Goal: Task Accomplishment & Management: Use online tool/utility

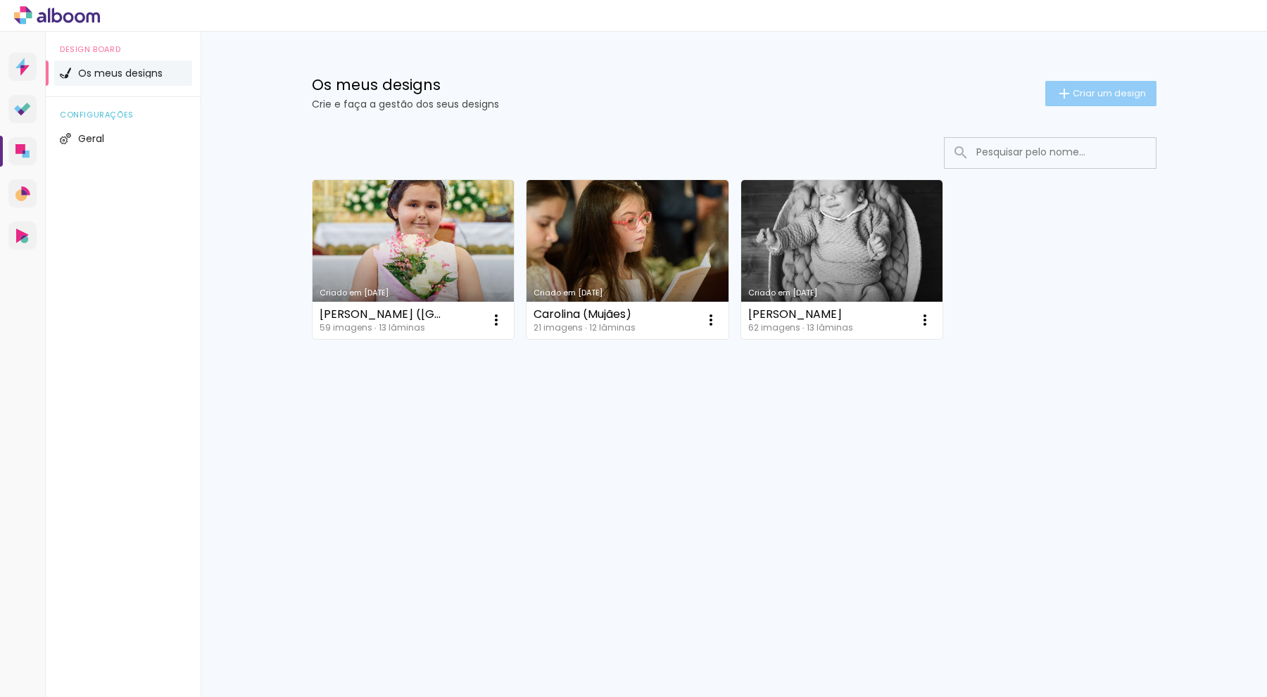
click at [1082, 91] on span "Criar um design" at bounding box center [1109, 93] width 73 height 9
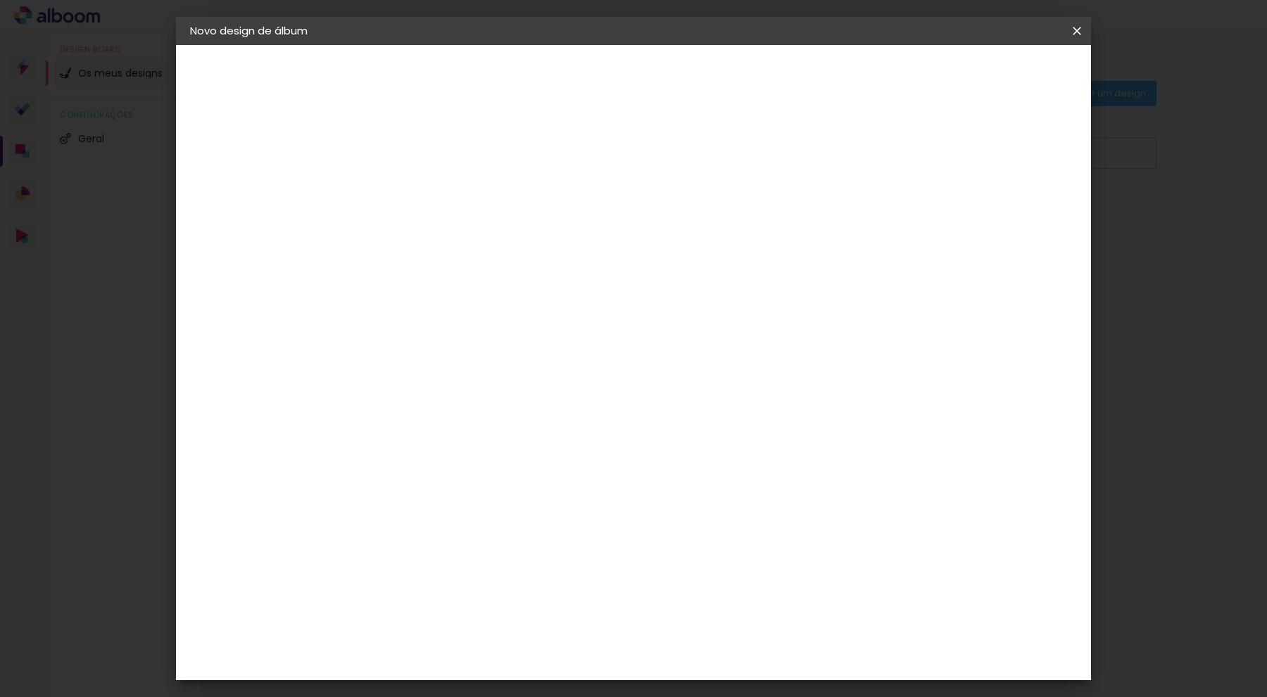
click at [420, 194] on input at bounding box center [420, 189] width 0 height 22
type input "[PERSON_NAME]"
type paper-input "[PERSON_NAME]"
click at [0, 0] on slot "Avançar" at bounding box center [0, 0] width 0 height 0
click at [502, 319] on div "DreambooksPro" at bounding box center [456, 317] width 91 height 11
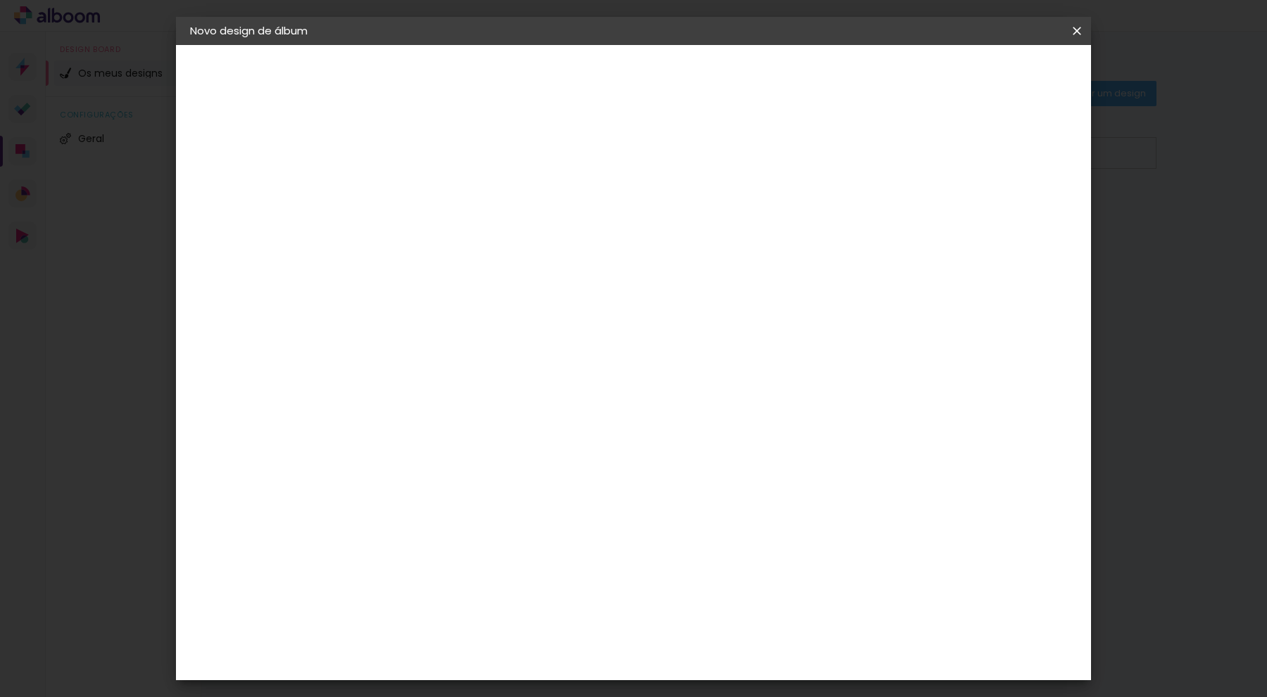
click at [0, 0] on slot "Avançar" at bounding box center [0, 0] width 0 height 0
click at [492, 256] on div at bounding box center [456, 256] width 72 height 1
click at [669, 243] on paper-item "Álbum" at bounding box center [725, 234] width 282 height 28
type input "Álbum"
click at [515, 668] on span "25 × 25" at bounding box center [482, 682] width 65 height 29
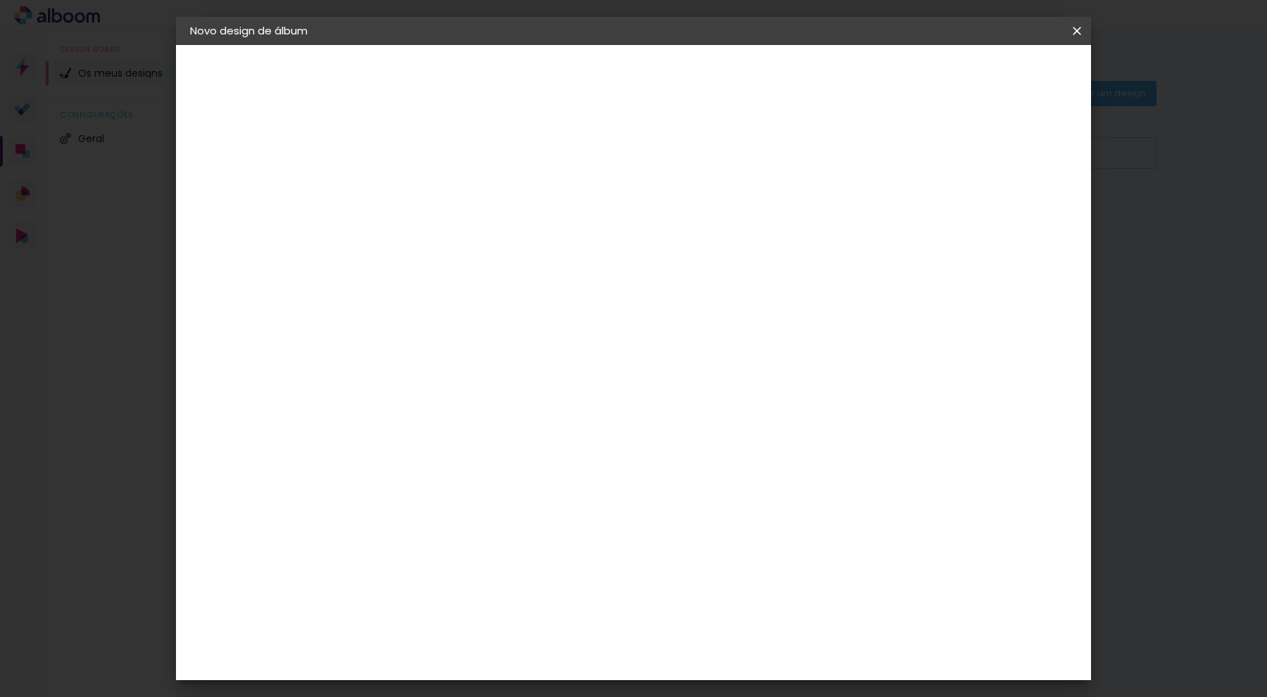
click at [650, 65] on paper-button "Avançar" at bounding box center [615, 75] width 69 height 24
click at [989, 80] on span "Iniciar design" at bounding box center [957, 75] width 64 height 10
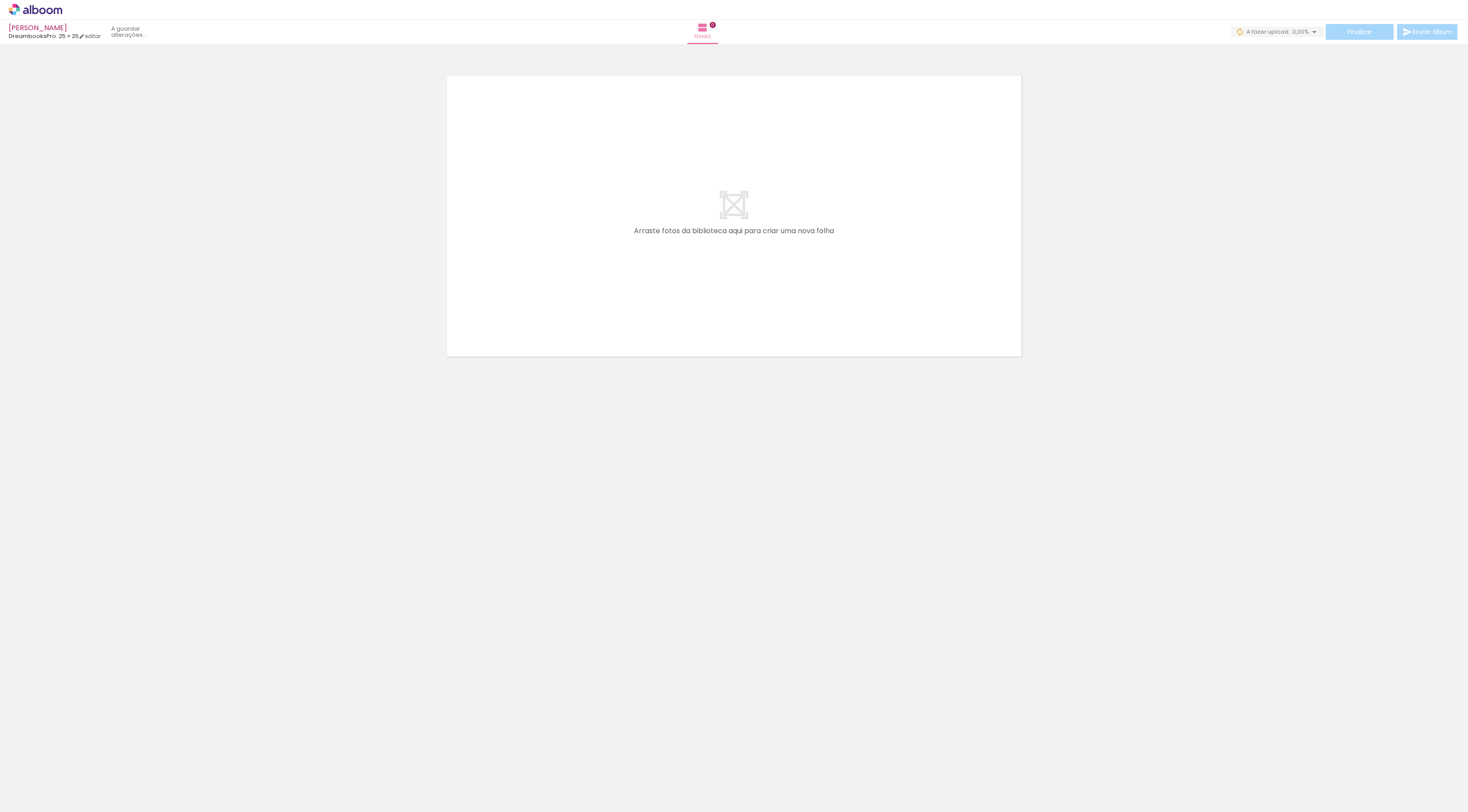
click at [651, 300] on quentale-layouter at bounding box center [734, 216] width 587 height 293
drag, startPoint x: 492, startPoint y: 777, endPoint x: 590, endPoint y: 328, distance: 459.6
click at [590, 328] on quentale-workspace at bounding box center [734, 406] width 1468 height 812
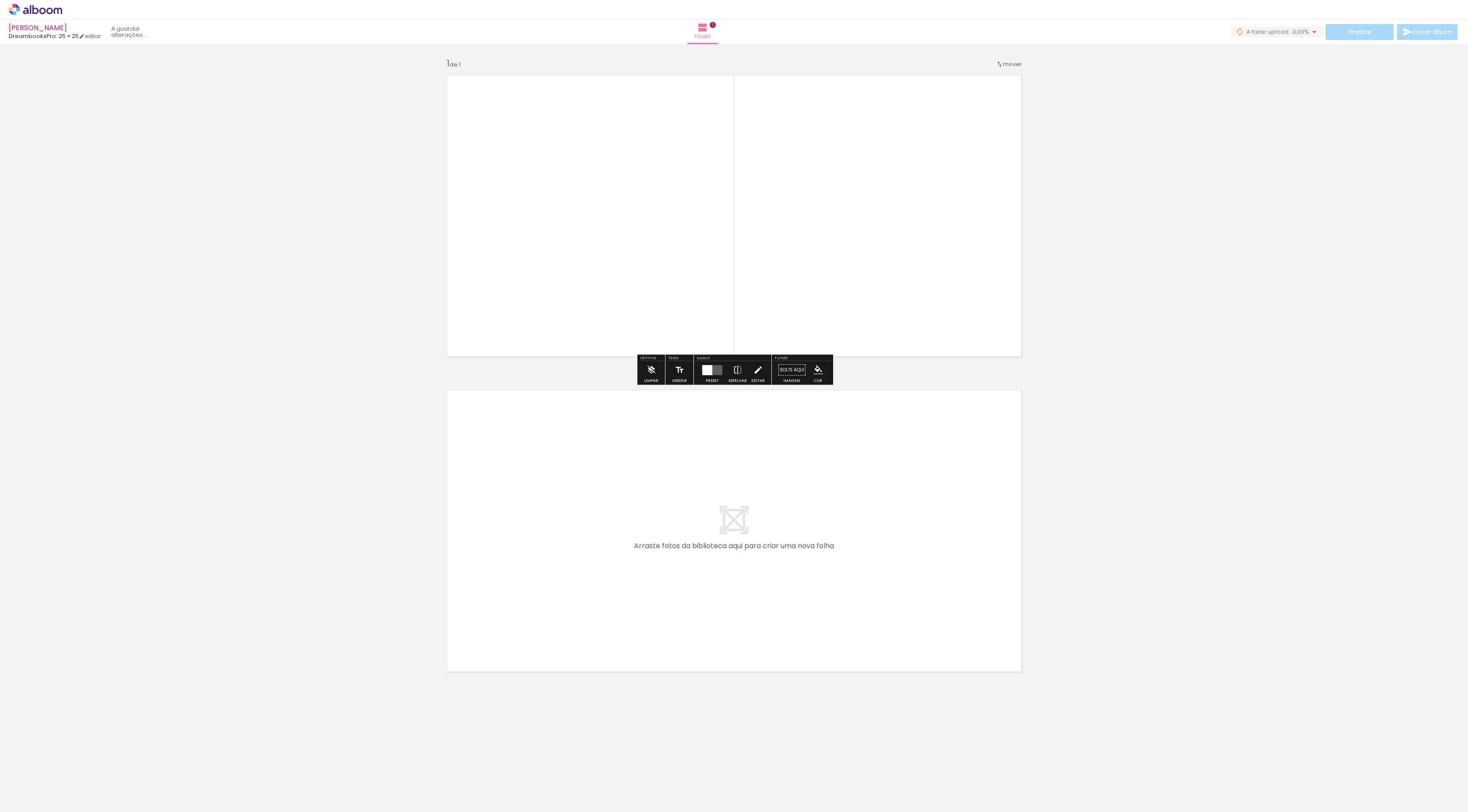
click at [620, 336] on quentale-photo at bounding box center [588, 216] width 294 height 293
click at [705, 372] on div at bounding box center [707, 370] width 10 height 10
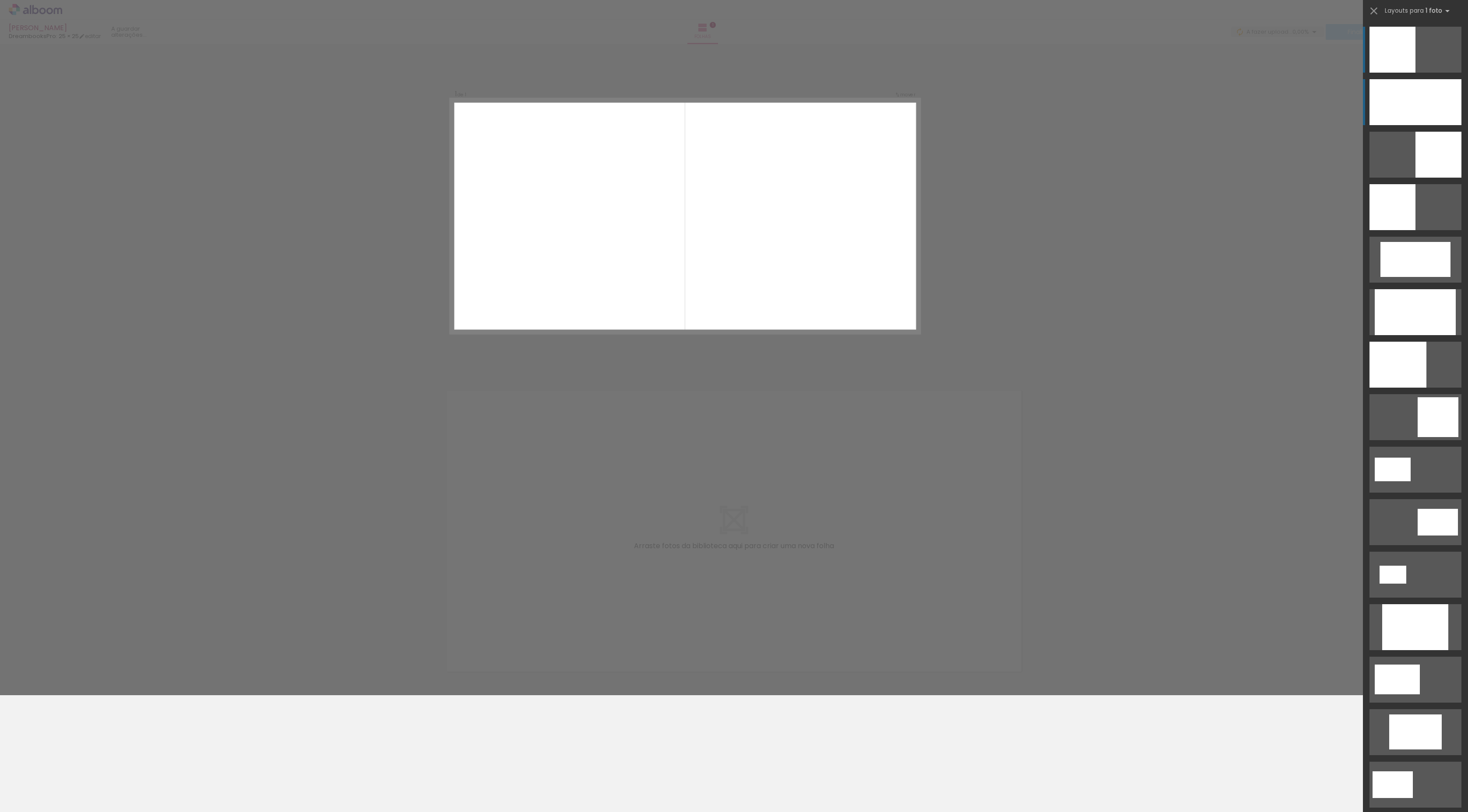
click at [787, 98] on div at bounding box center [1415, 102] width 92 height 46
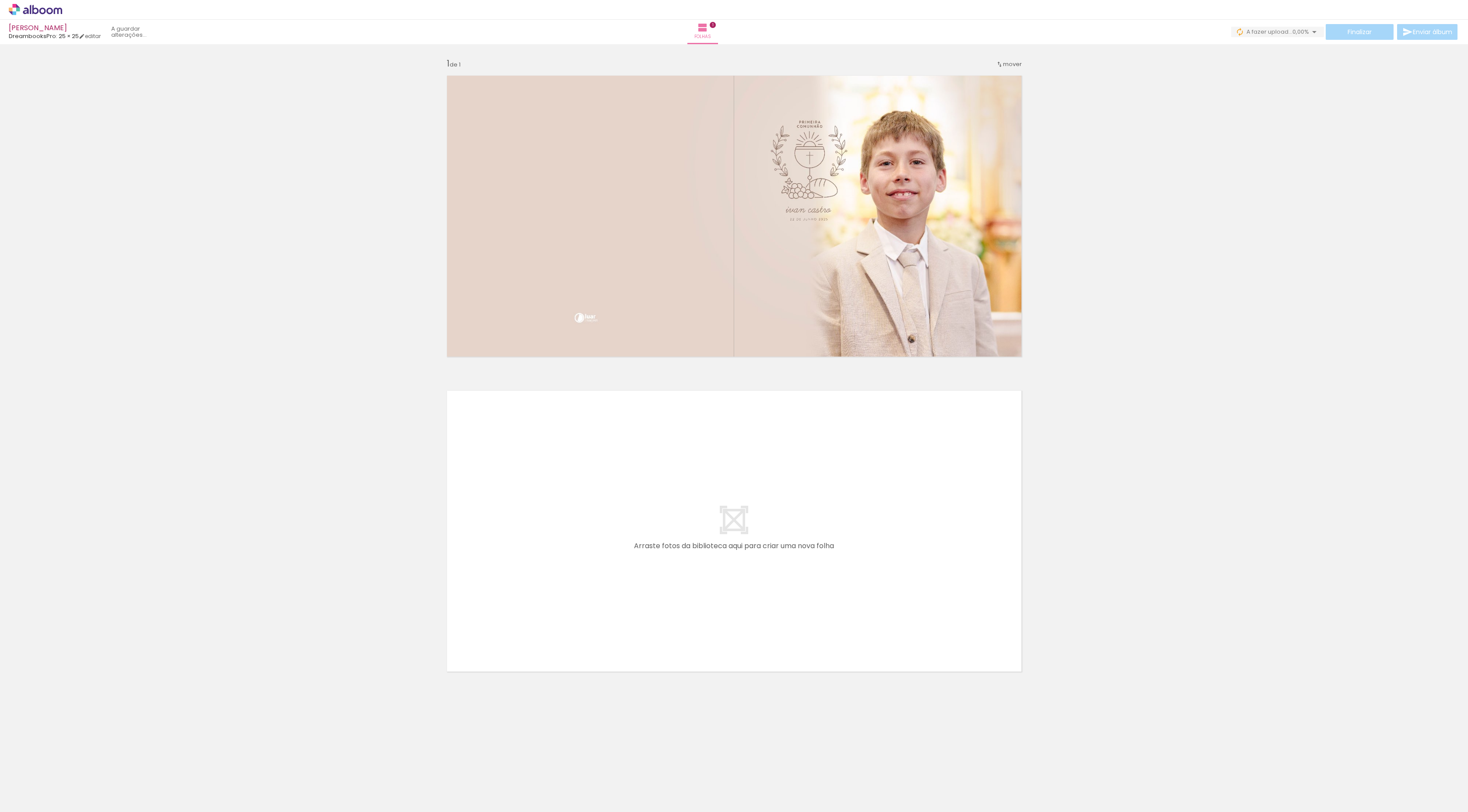
click at [787, 400] on div "Inserir folha 1 de 1" at bounding box center [734, 362] width 1468 height 630
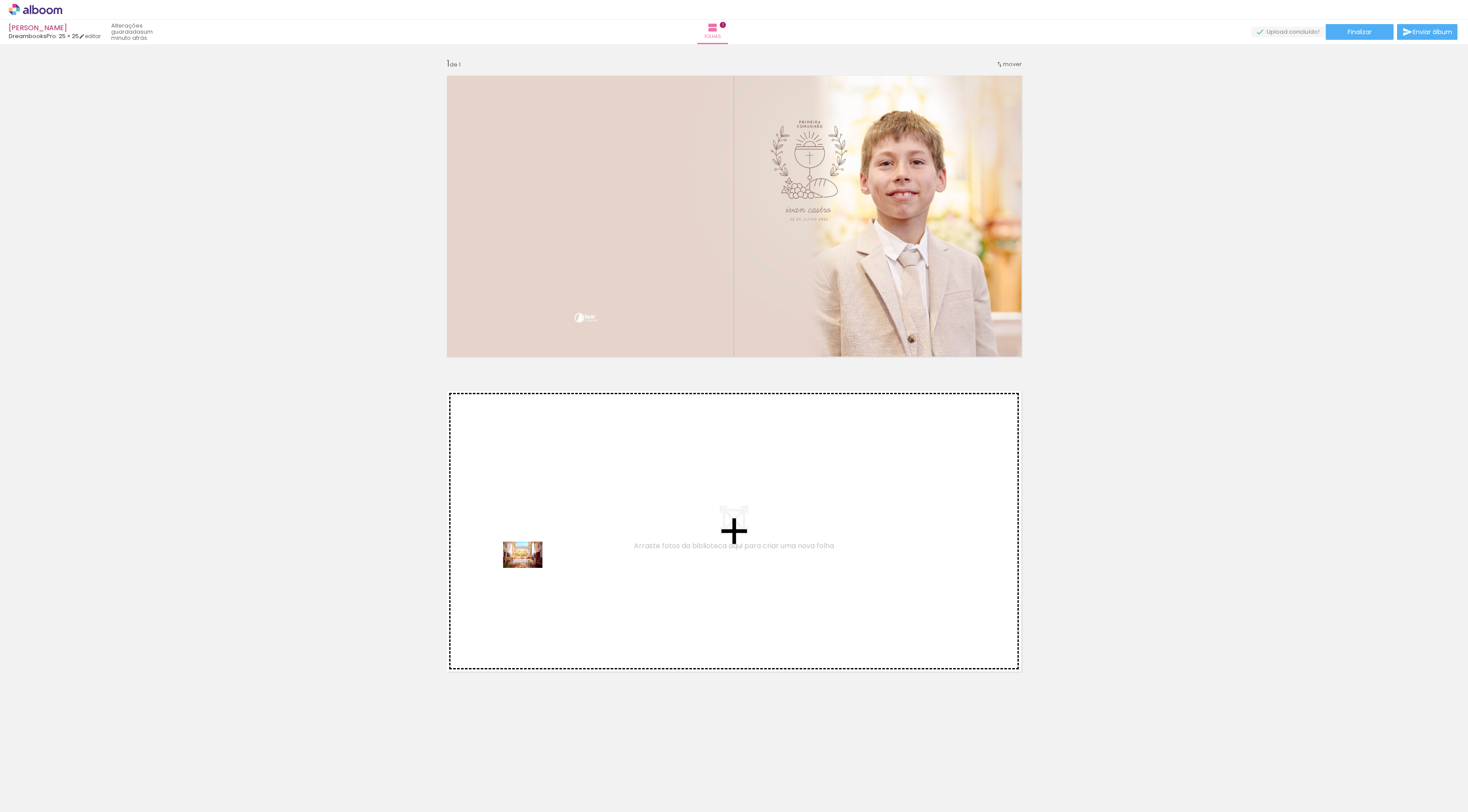
drag, startPoint x: 86, startPoint y: 787, endPoint x: 529, endPoint y: 568, distance: 494.2
click at [529, 433] on quentale-workspace at bounding box center [734, 406] width 1468 height 812
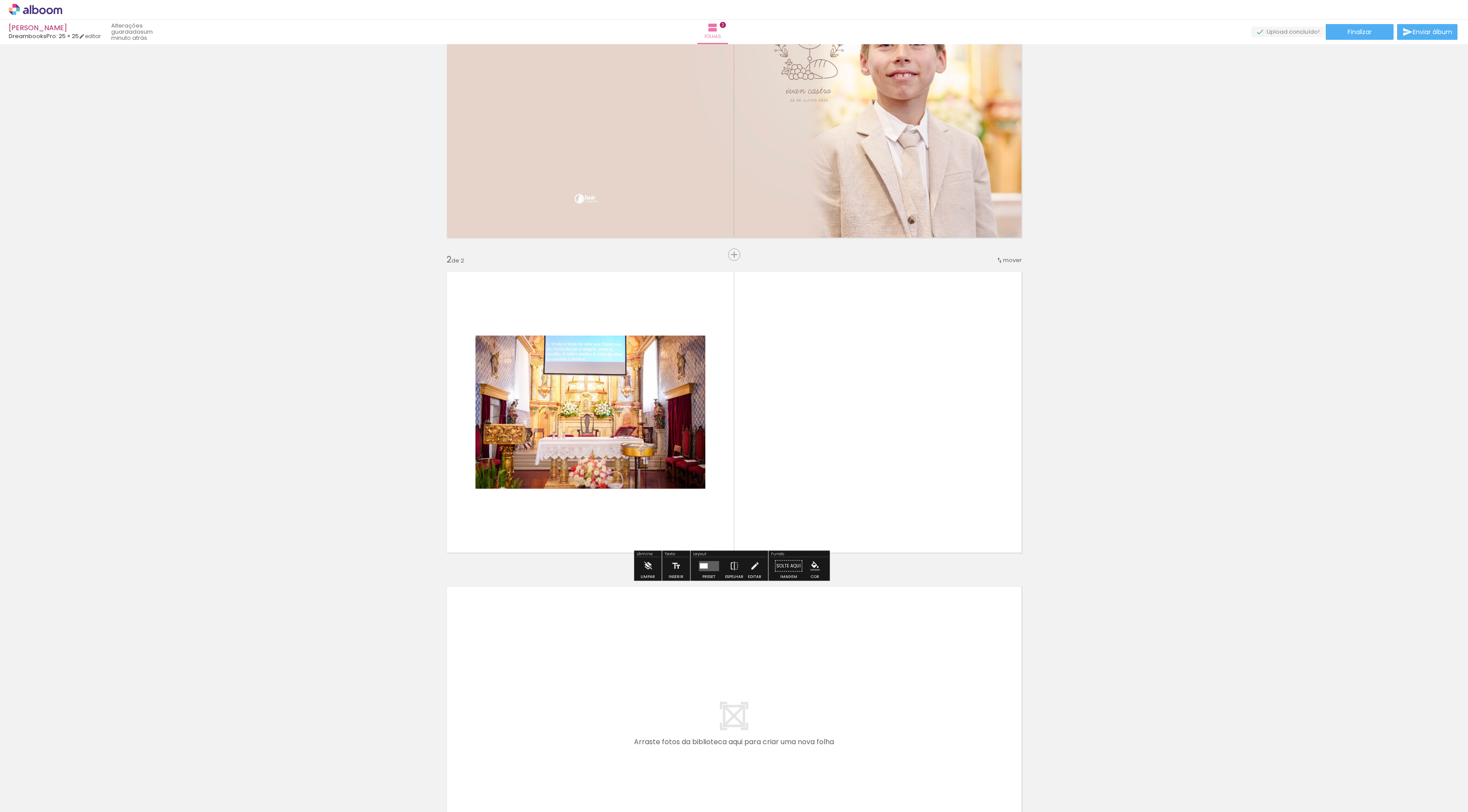
scroll to position [131, 0]
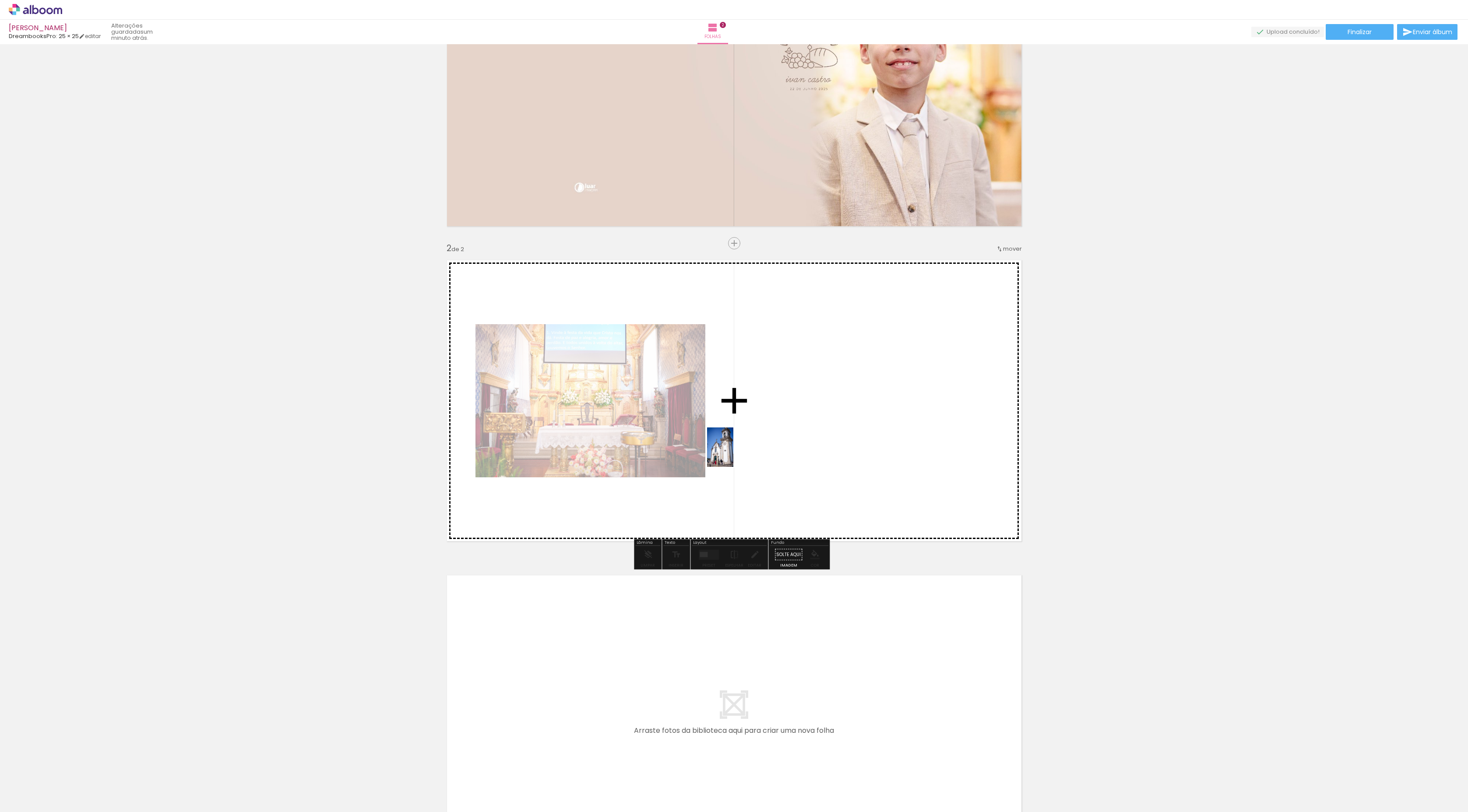
drag, startPoint x: 244, startPoint y: 793, endPoint x: 733, endPoint y: 454, distance: 595.0
click at [733, 433] on quentale-workspace at bounding box center [734, 406] width 1468 height 812
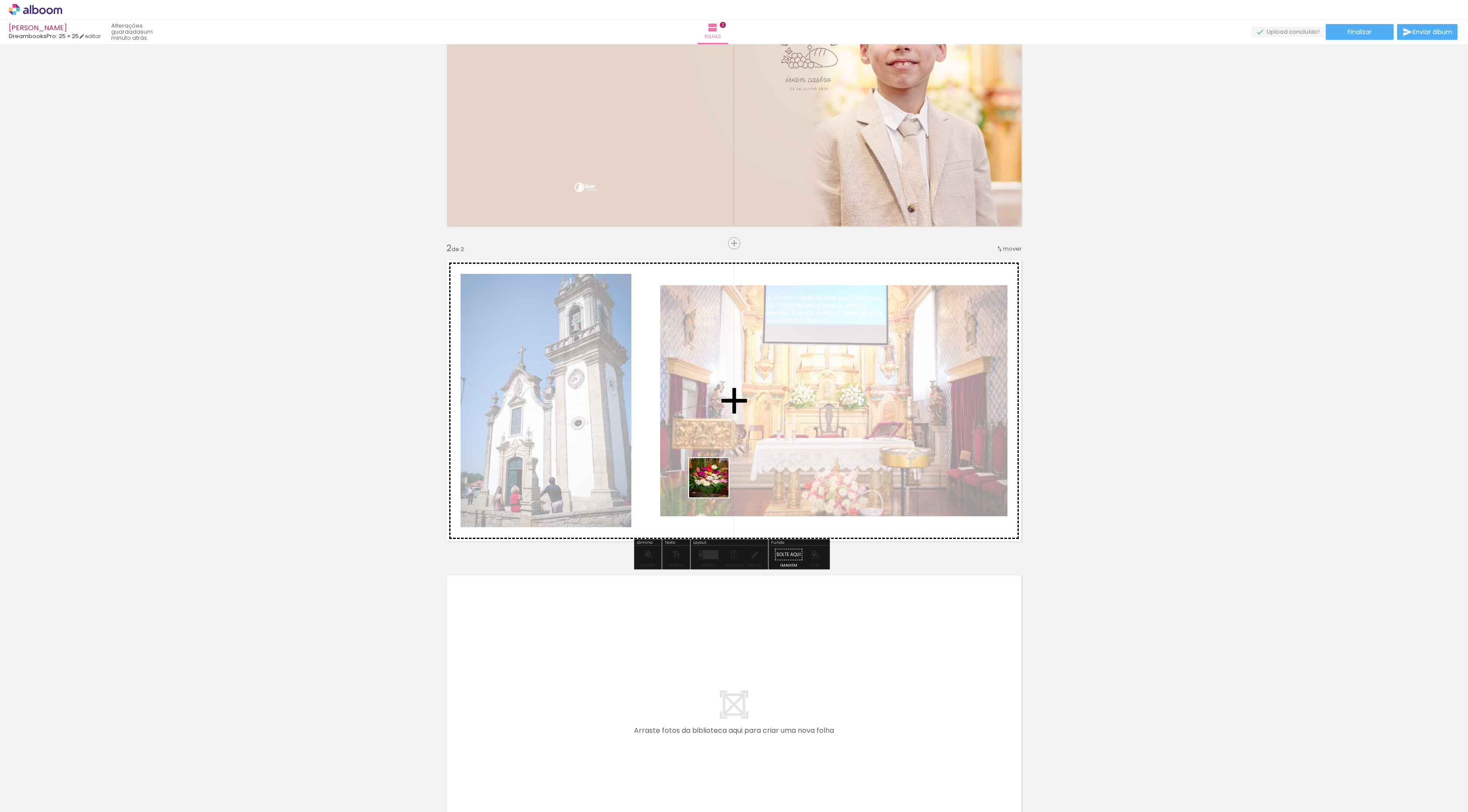
drag, startPoint x: 334, startPoint y: 785, endPoint x: 722, endPoint y: 477, distance: 495.4
click at [722, 433] on quentale-workspace at bounding box center [734, 406] width 1468 height 812
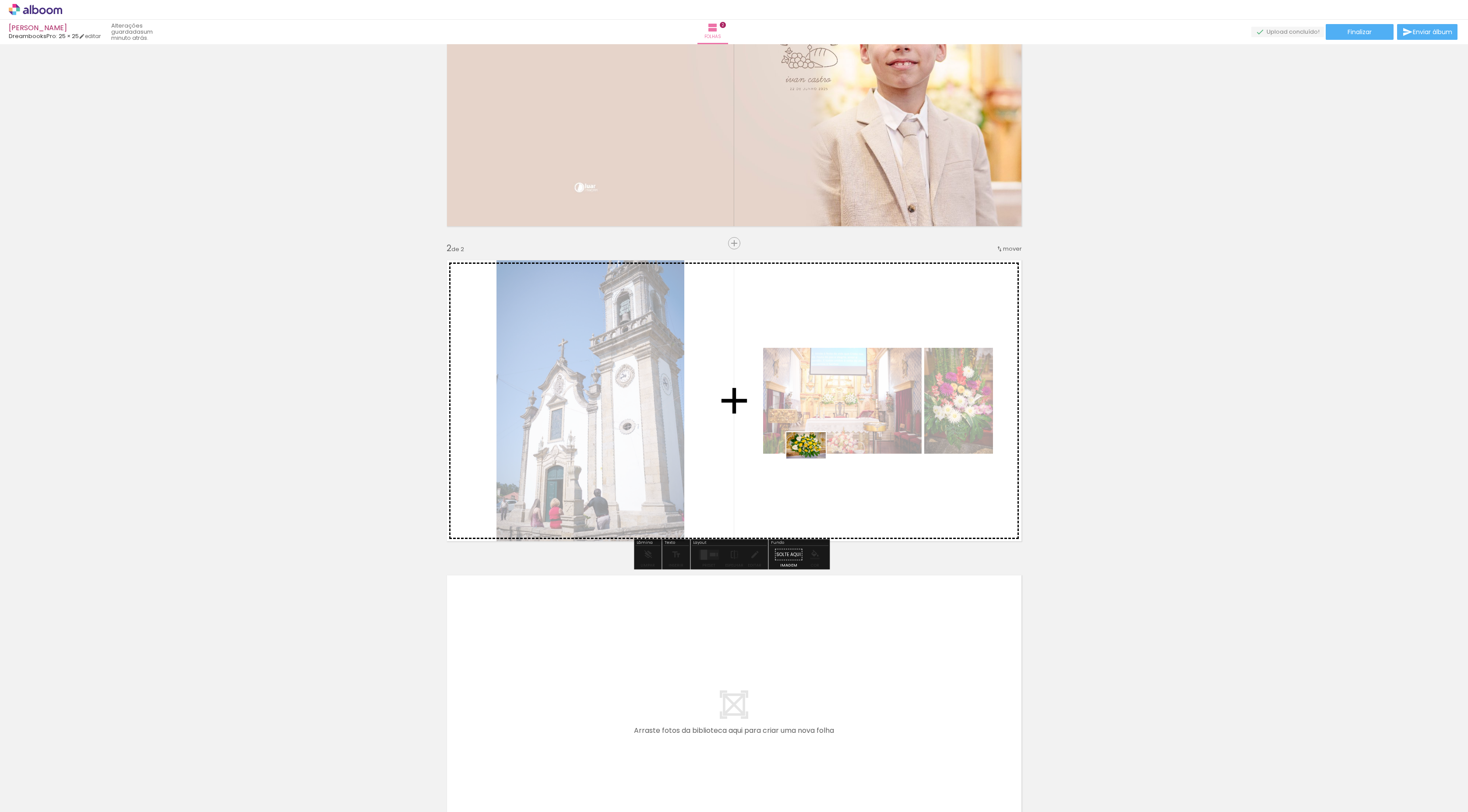
drag, startPoint x: 392, startPoint y: 790, endPoint x: 812, endPoint y: 459, distance: 534.8
click at [787, 433] on quentale-workspace at bounding box center [734, 406] width 1468 height 812
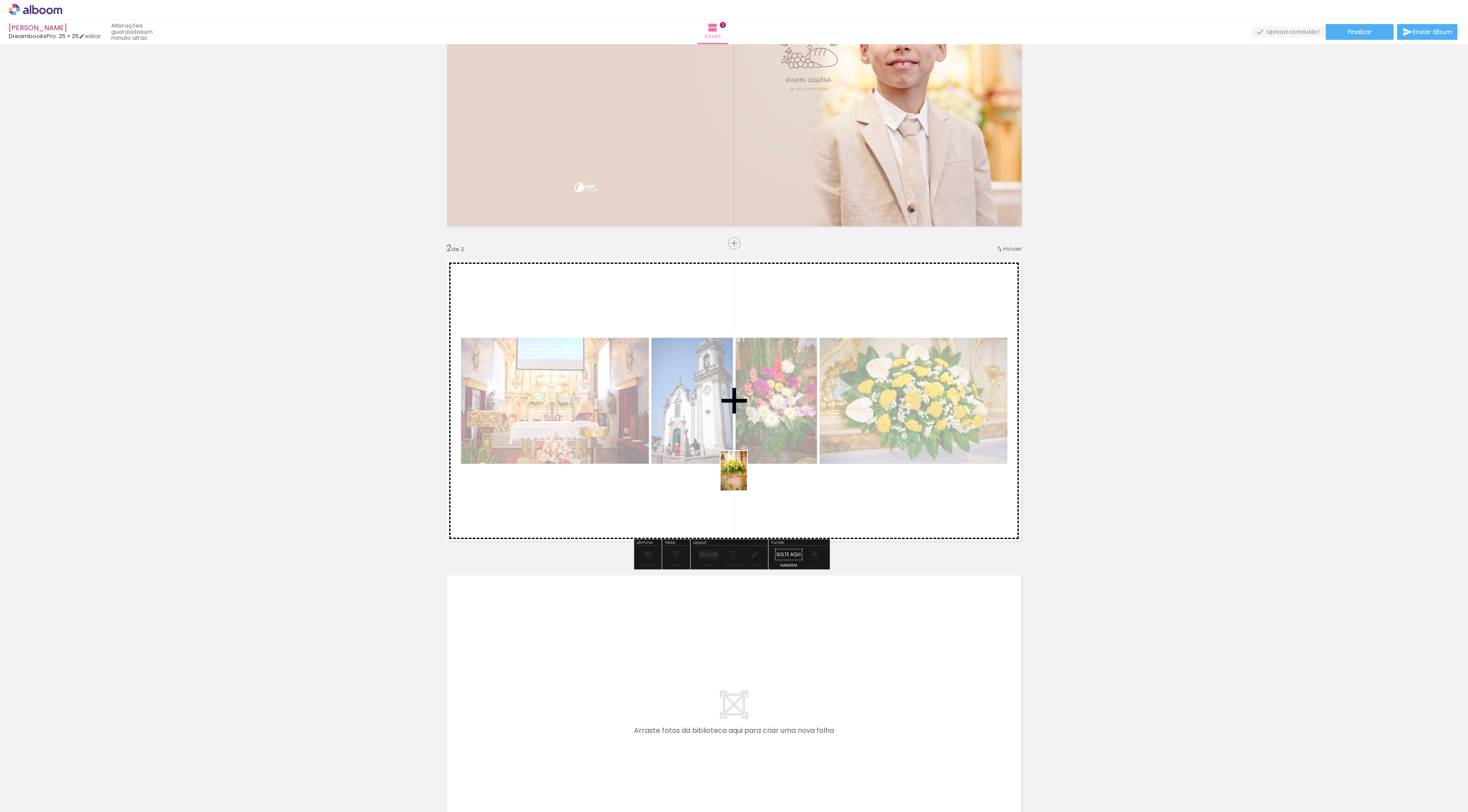
drag, startPoint x: 431, startPoint y: 794, endPoint x: 747, endPoint y: 478, distance: 446.9
click at [747, 433] on quentale-workspace at bounding box center [734, 406] width 1468 height 812
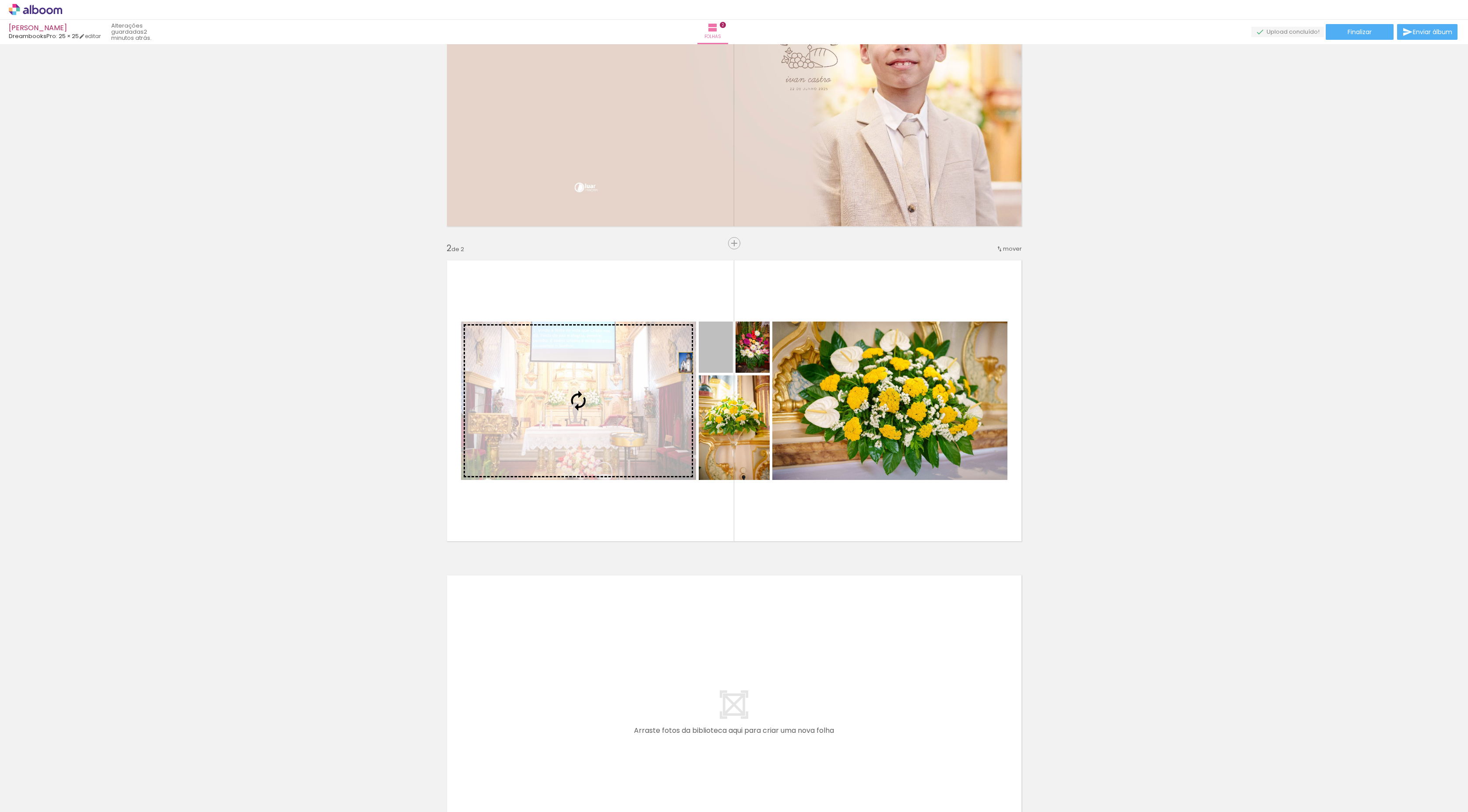
drag, startPoint x: 710, startPoint y: 356, endPoint x: 554, endPoint y: 377, distance: 157.4
click at [0, 0] on slot at bounding box center [0, 0] width 0 height 0
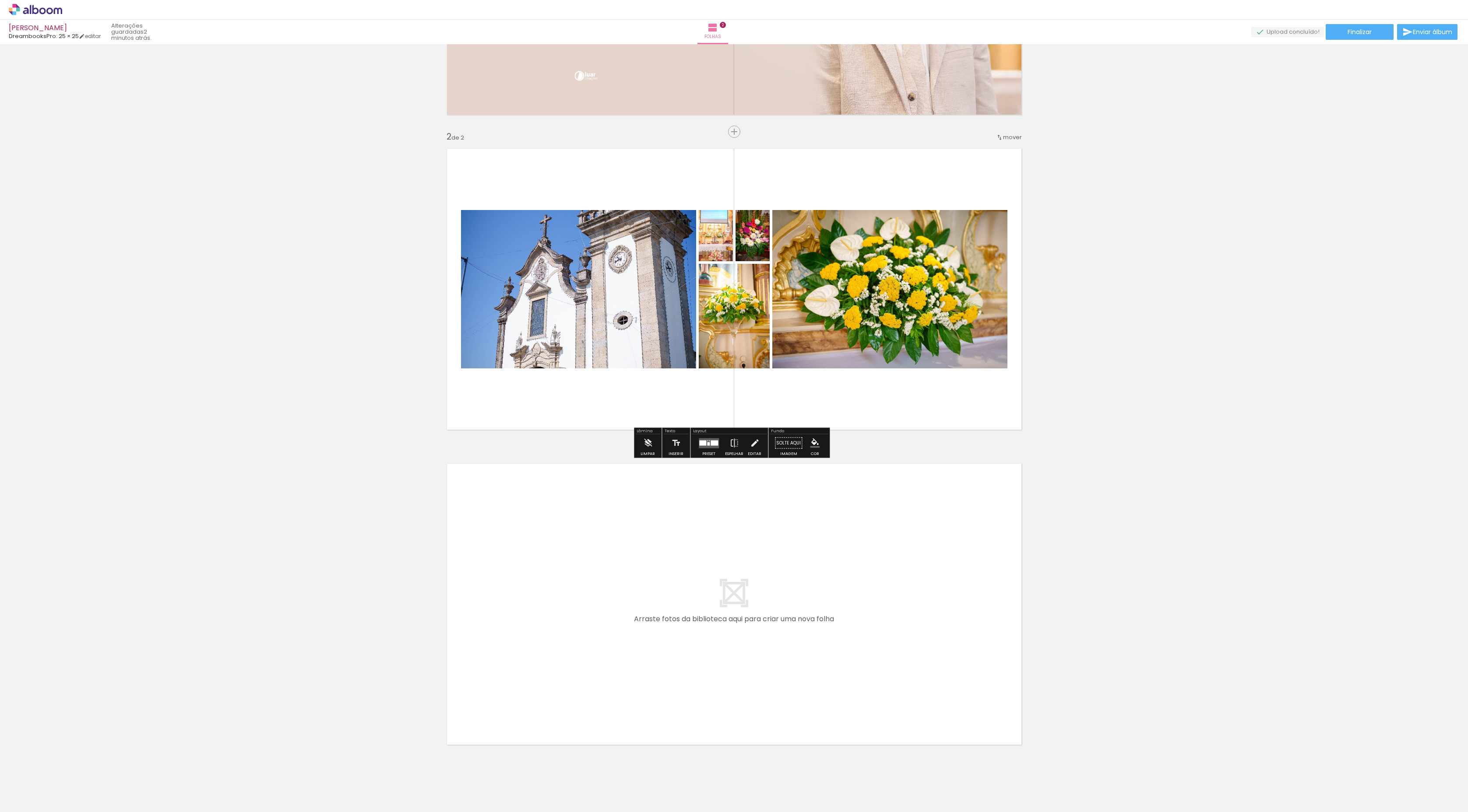
scroll to position [266, 0]
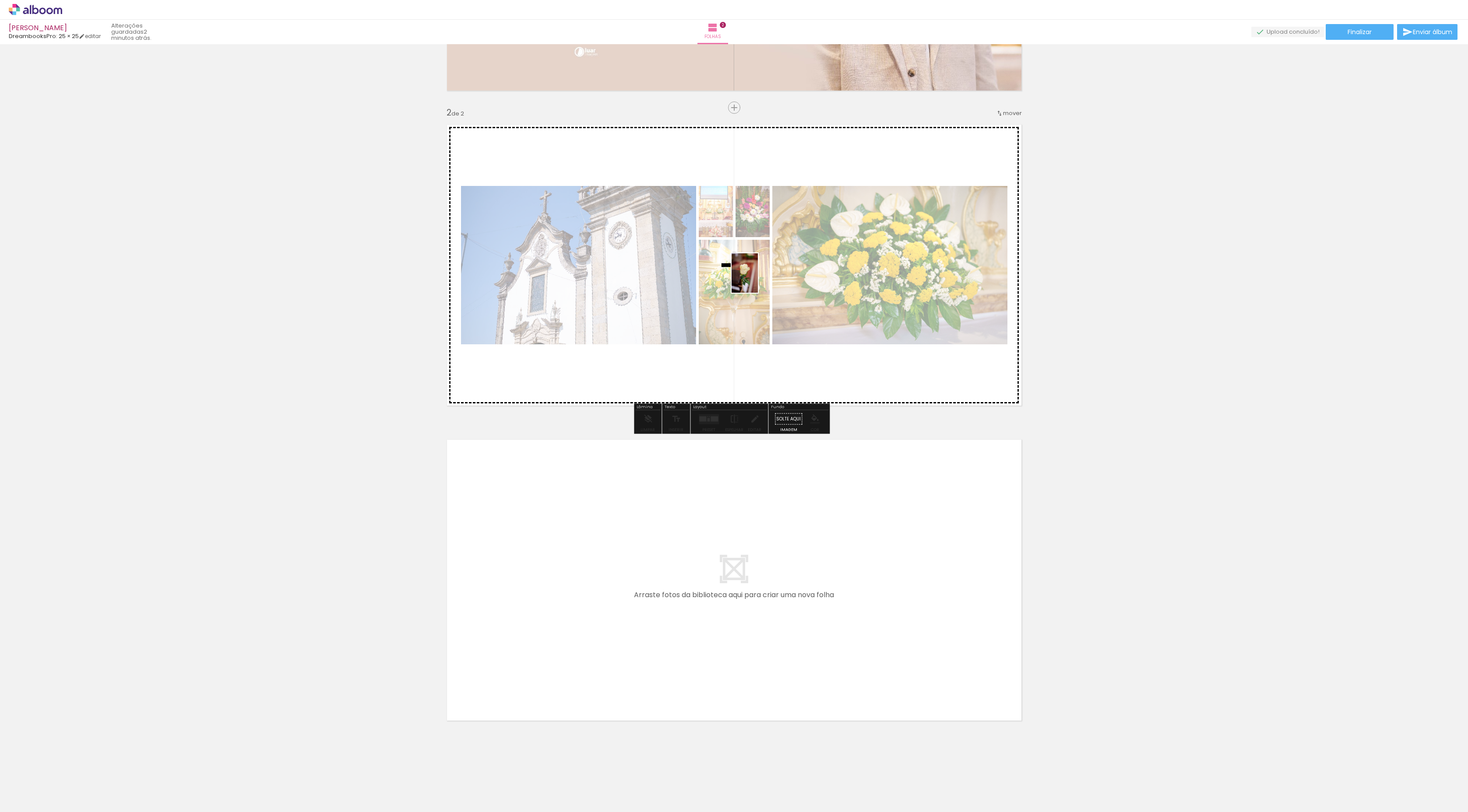
drag, startPoint x: 294, startPoint y: 783, endPoint x: 758, endPoint y: 280, distance: 684.3
click at [758, 280] on quentale-workspace at bounding box center [734, 406] width 1468 height 812
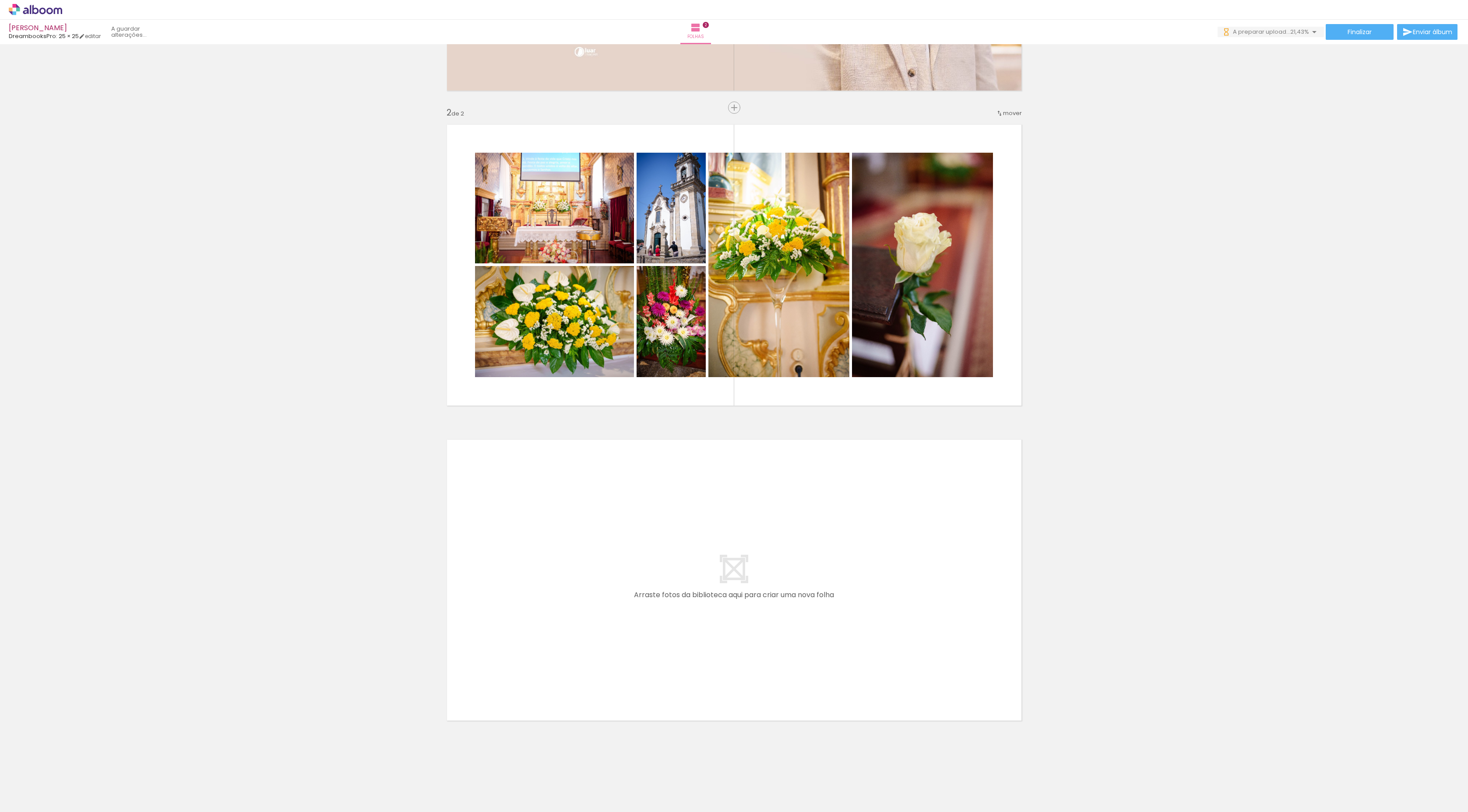
scroll to position [0, 0]
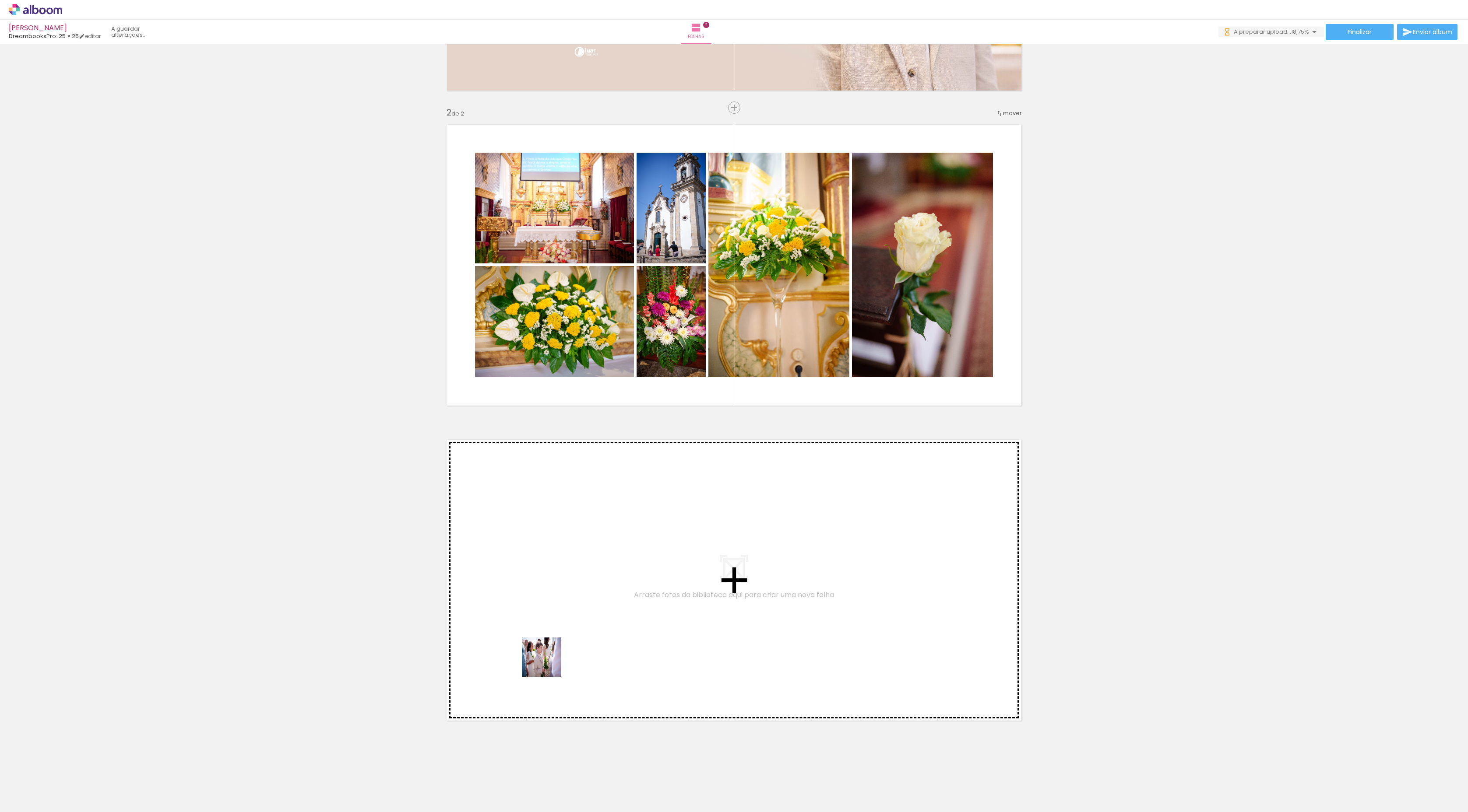
drag, startPoint x: 536, startPoint y: 785, endPoint x: 548, endPoint y: 663, distance: 122.6
click at [548, 433] on quentale-workspace at bounding box center [734, 406] width 1468 height 812
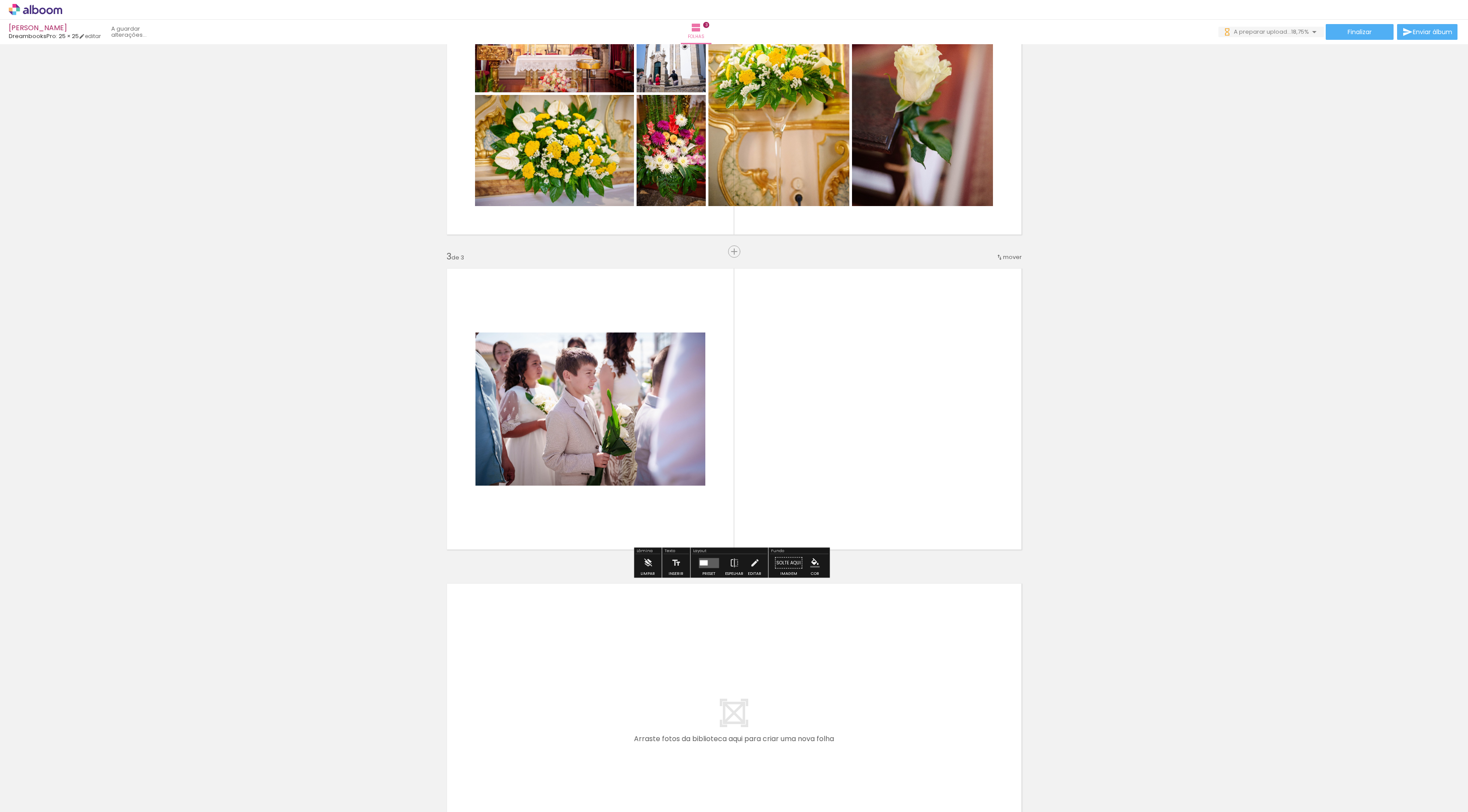
scroll to position [445, 0]
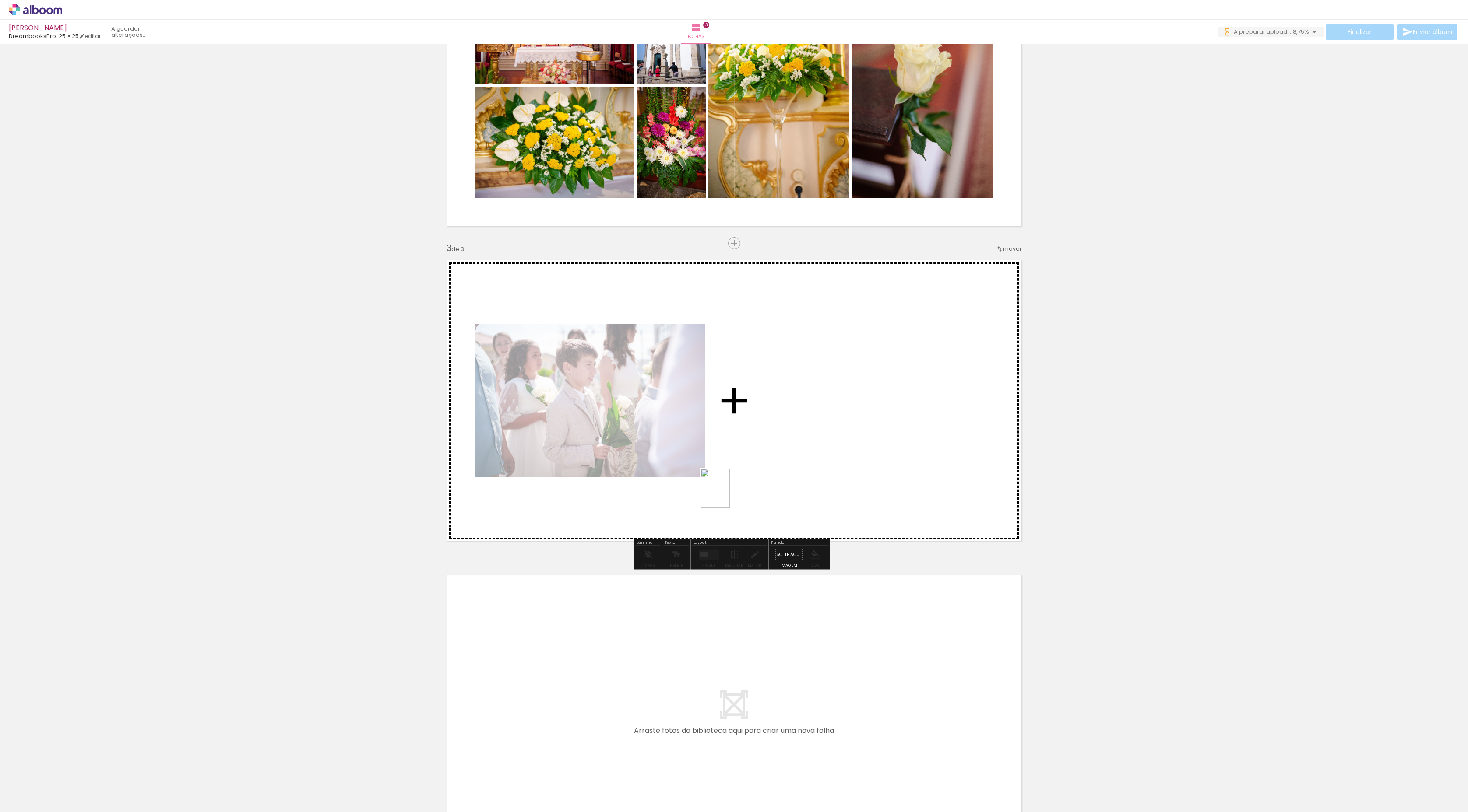
drag, startPoint x: 627, startPoint y: 788, endPoint x: 727, endPoint y: 495, distance: 309.6
click at [727, 433] on quentale-workspace at bounding box center [734, 406] width 1468 height 812
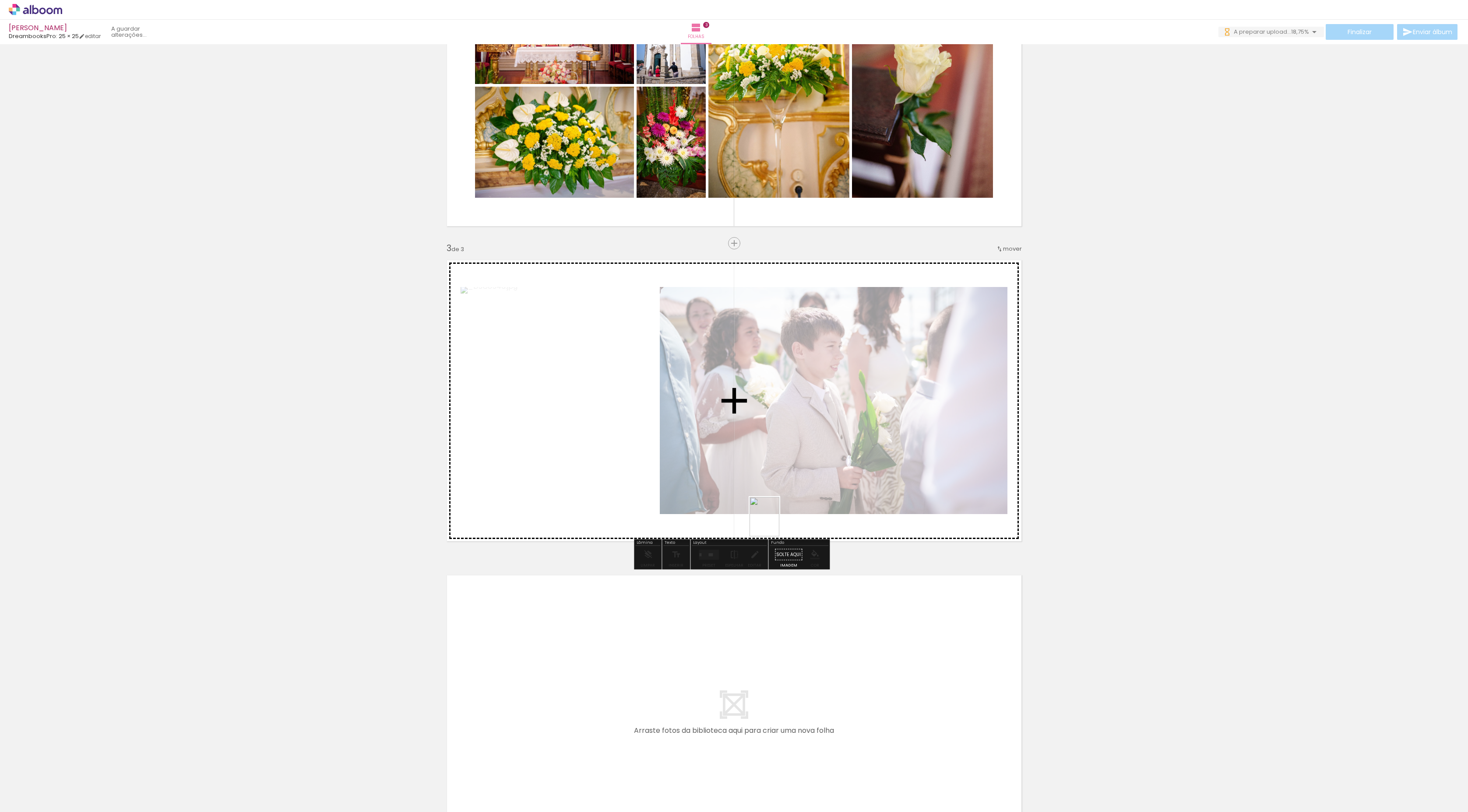
drag, startPoint x: 686, startPoint y: 793, endPoint x: 776, endPoint y: 524, distance: 283.7
click at [776, 433] on quentale-workspace at bounding box center [734, 406] width 1468 height 812
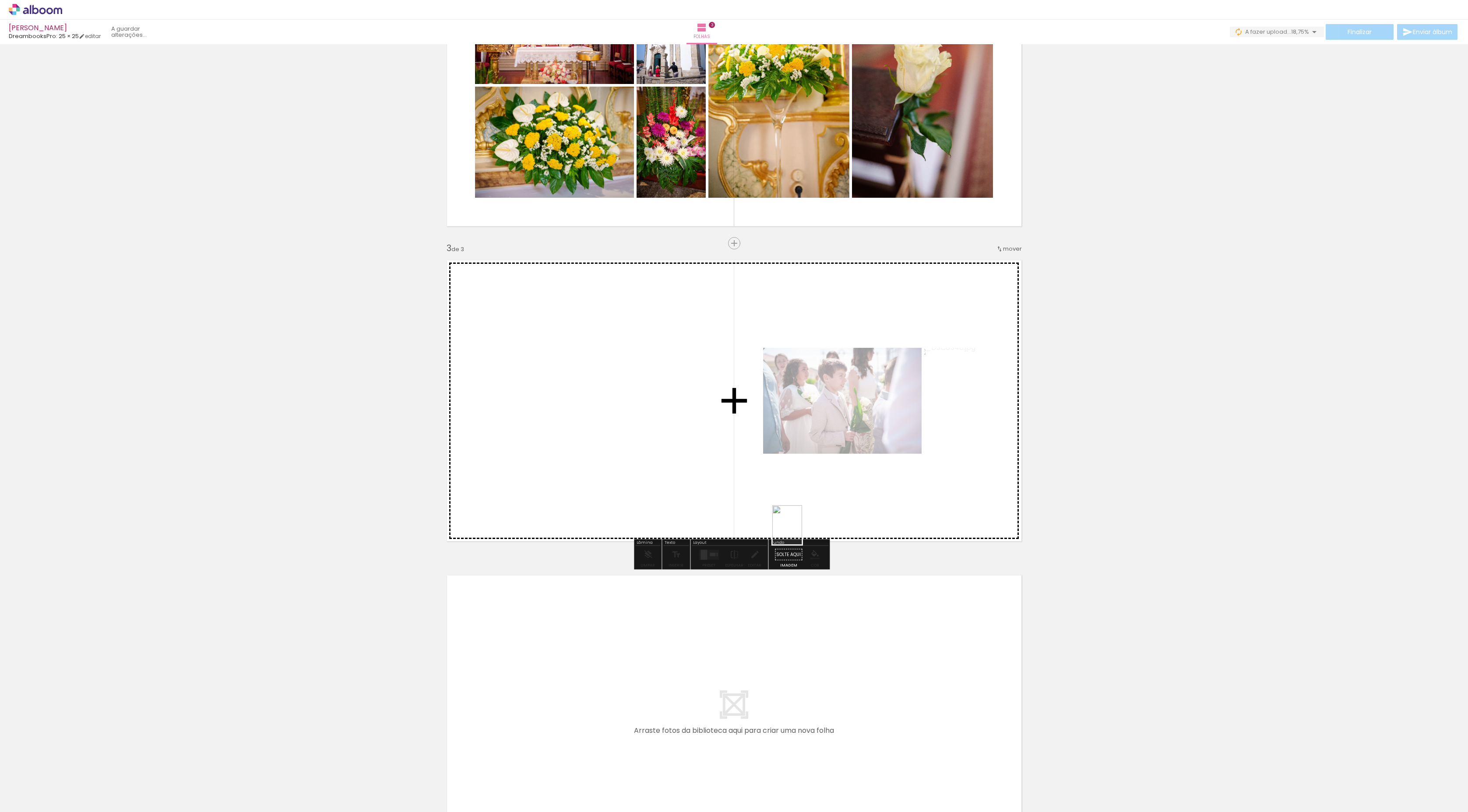
drag, startPoint x: 731, startPoint y: 783, endPoint x: 799, endPoint y: 532, distance: 260.0
click at [787, 433] on quentale-workspace at bounding box center [734, 406] width 1468 height 812
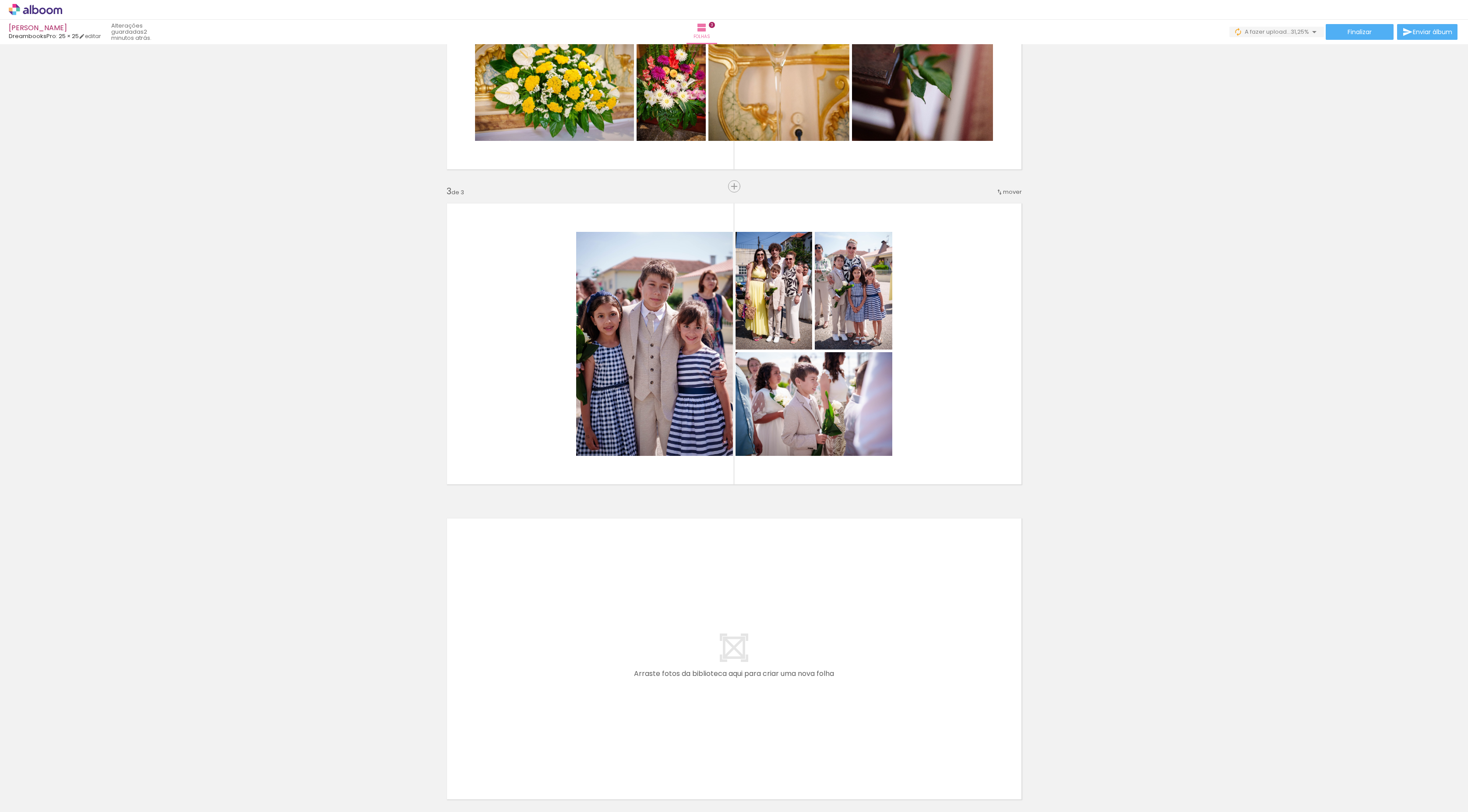
scroll to position [581, 0]
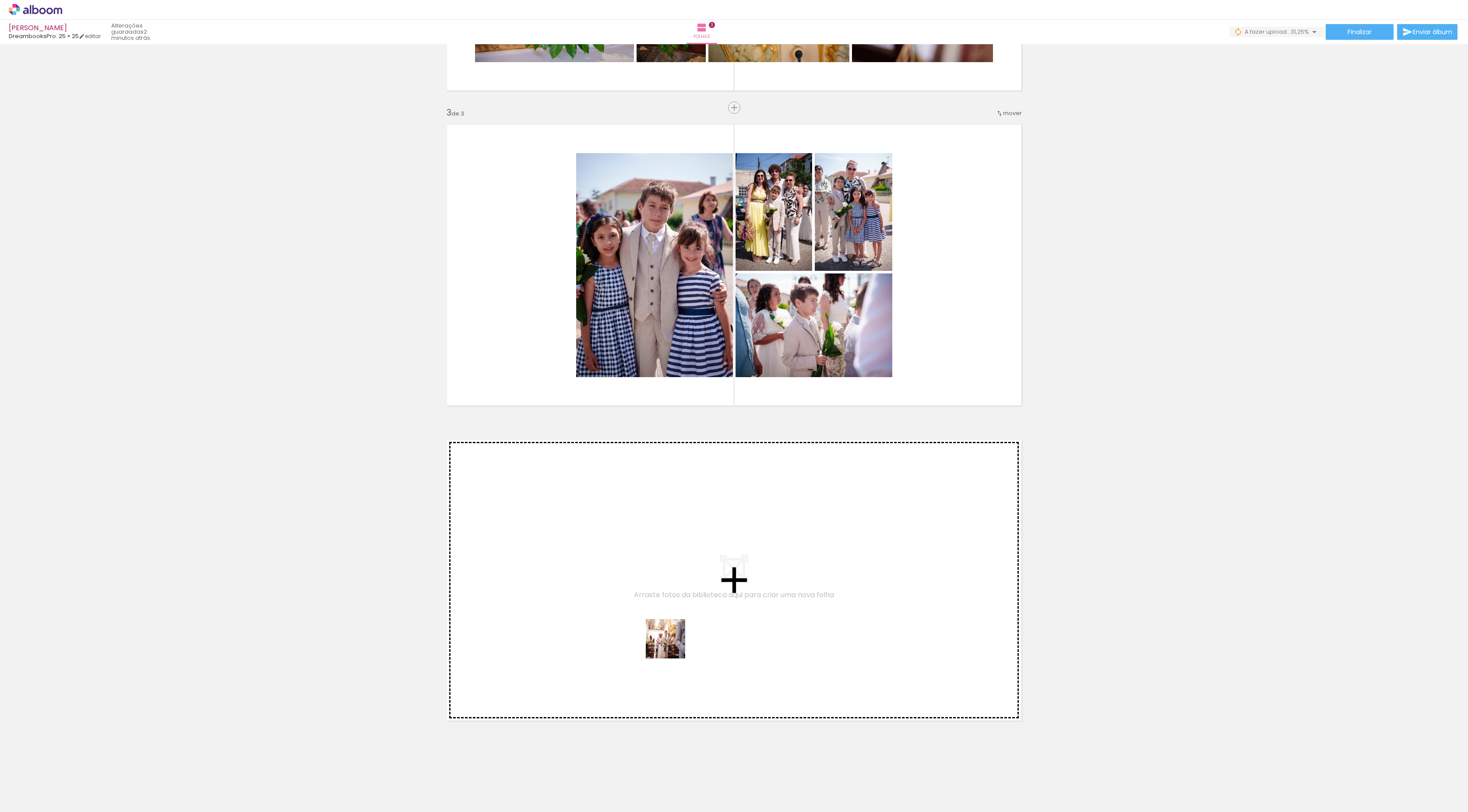
drag, startPoint x: 825, startPoint y: 791, endPoint x: 641, endPoint y: 626, distance: 247.1
click at [641, 433] on quentale-workspace at bounding box center [734, 406] width 1468 height 812
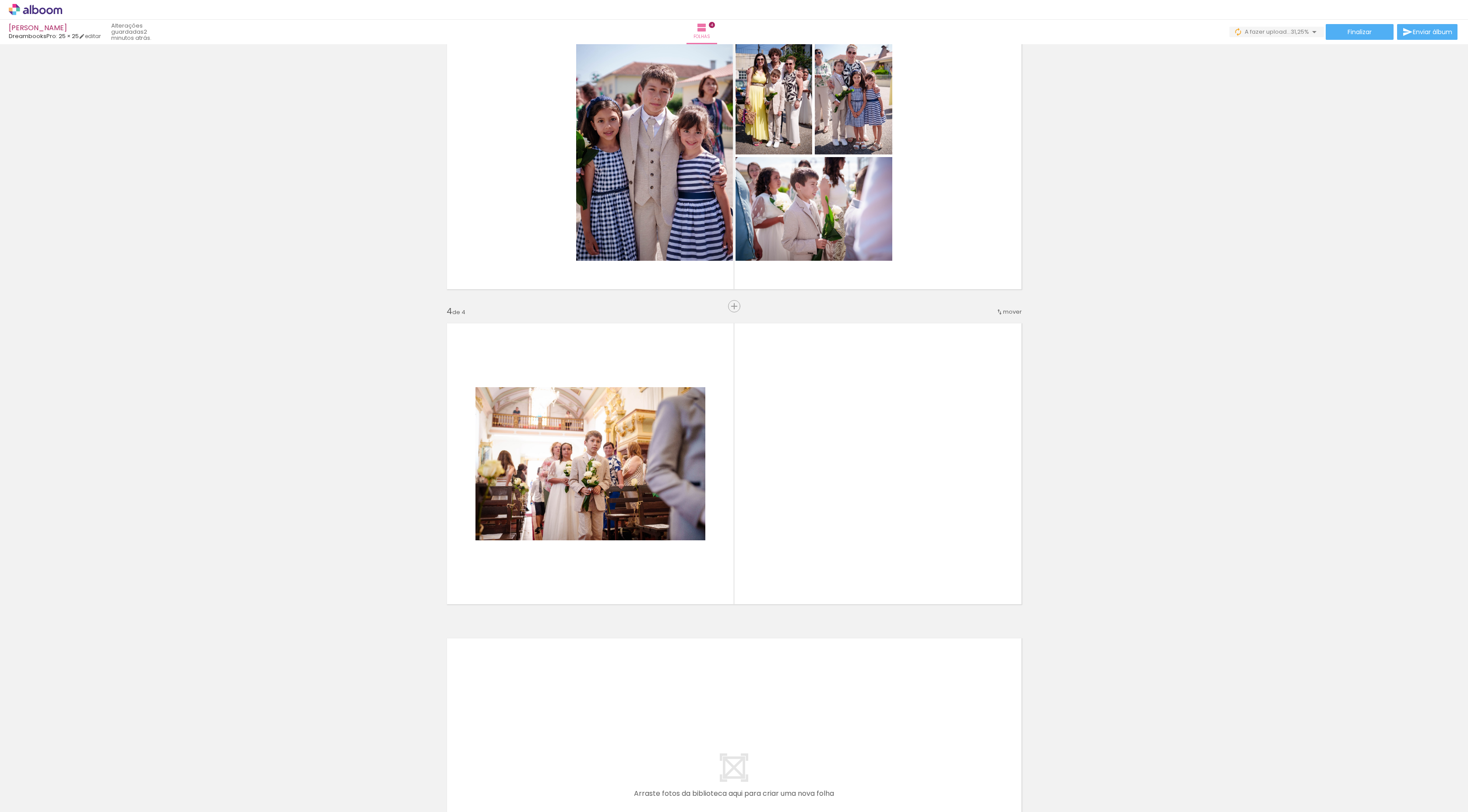
scroll to position [760, 0]
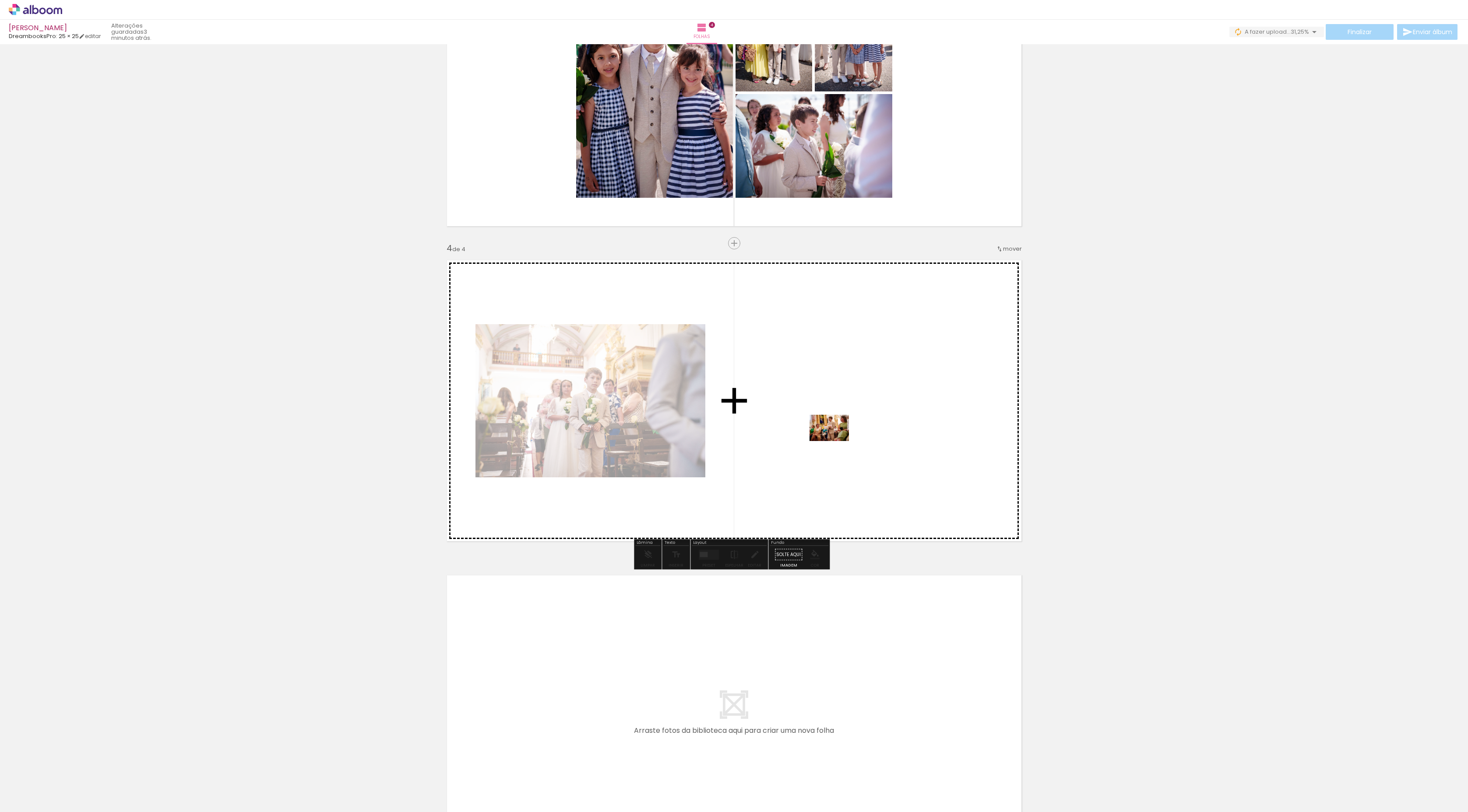
drag, startPoint x: 1024, startPoint y: 790, endPoint x: 835, endPoint y: 441, distance: 396.9
click at [787, 433] on quentale-workspace at bounding box center [734, 406] width 1468 height 812
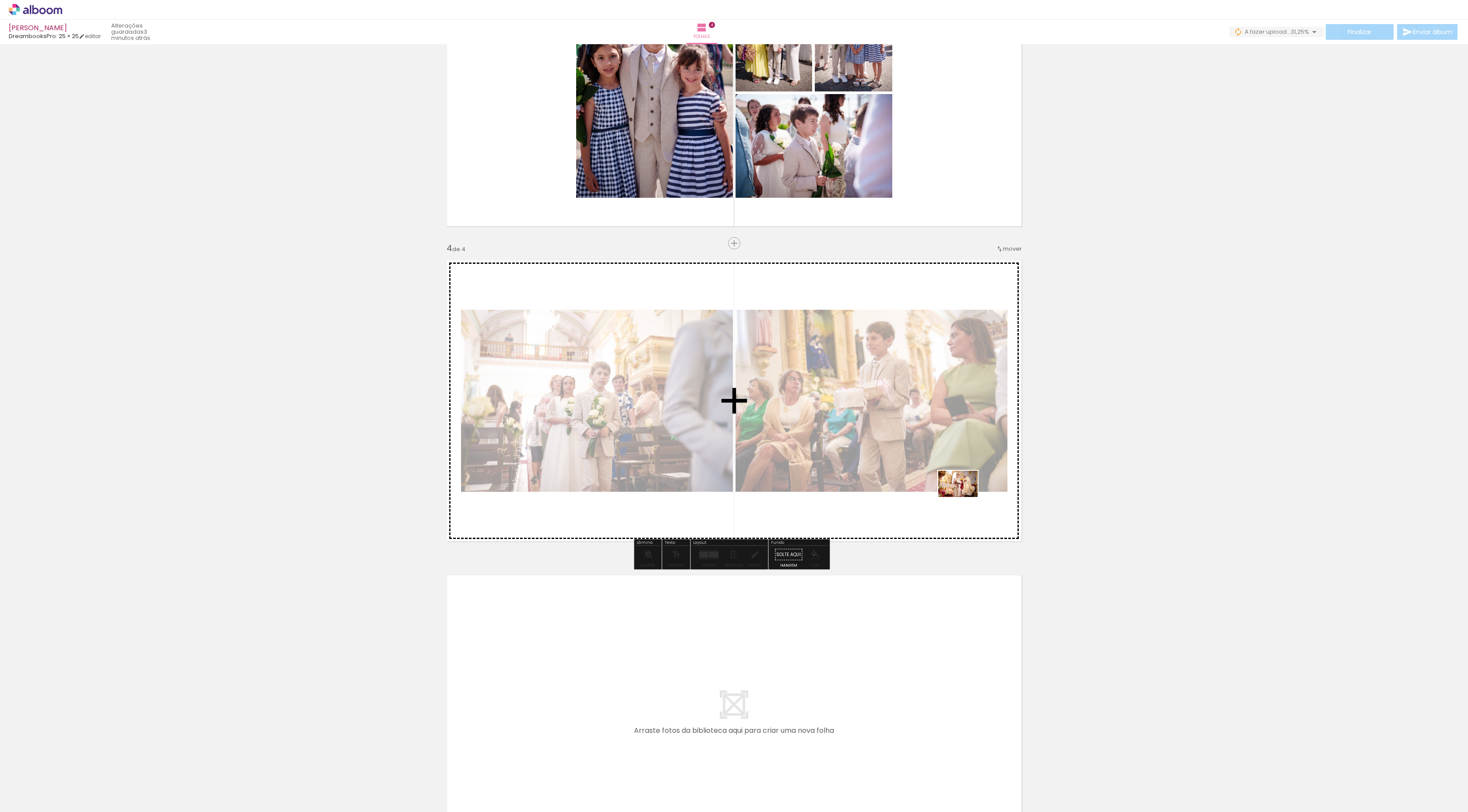
drag, startPoint x: 1067, startPoint y: 786, endPoint x: 964, endPoint y: 496, distance: 307.7
click at [787, 433] on quentale-workspace at bounding box center [734, 406] width 1468 height 812
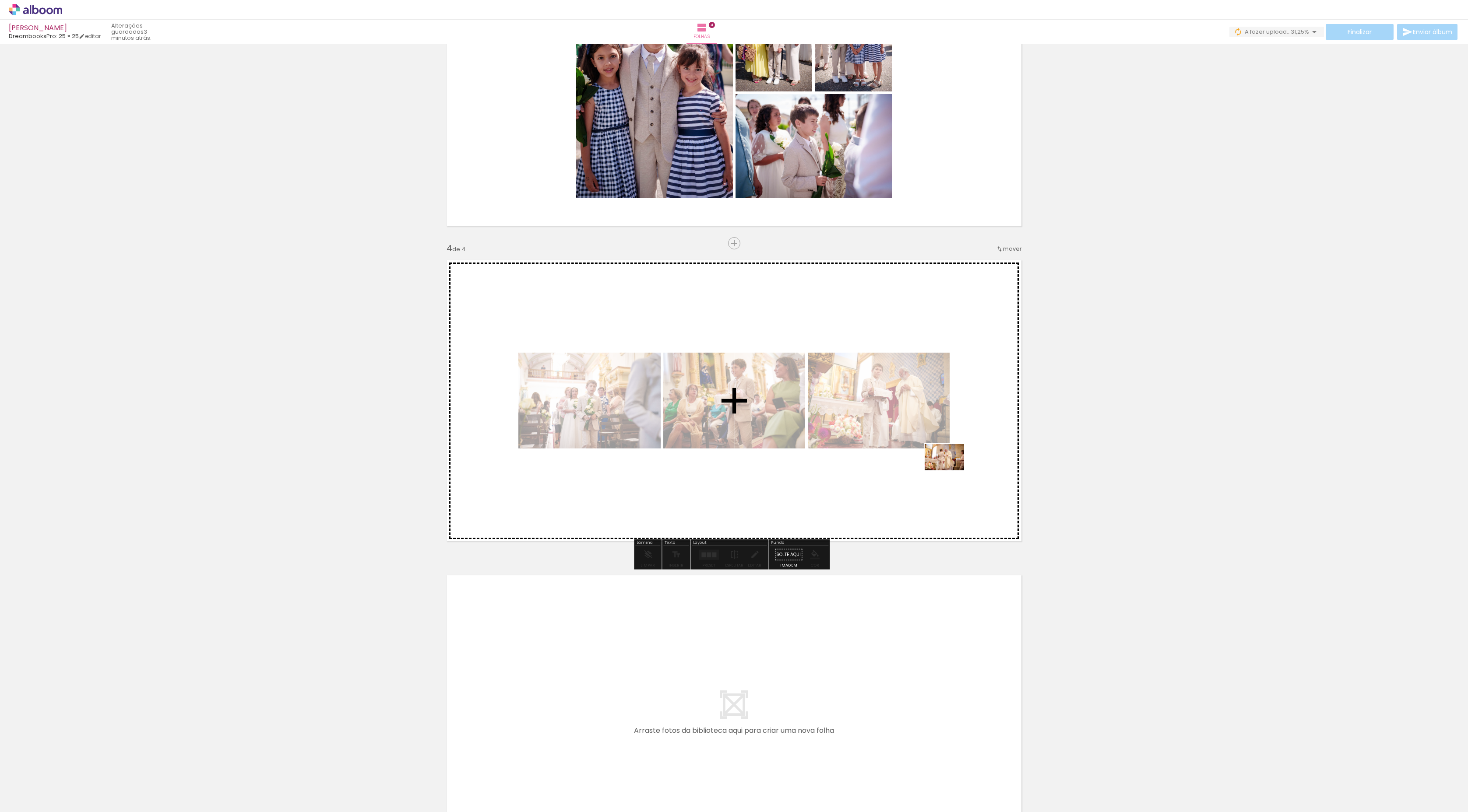
drag, startPoint x: 1128, startPoint y: 785, endPoint x: 951, endPoint y: 471, distance: 360.5
click at [787, 433] on quentale-workspace at bounding box center [734, 406] width 1468 height 812
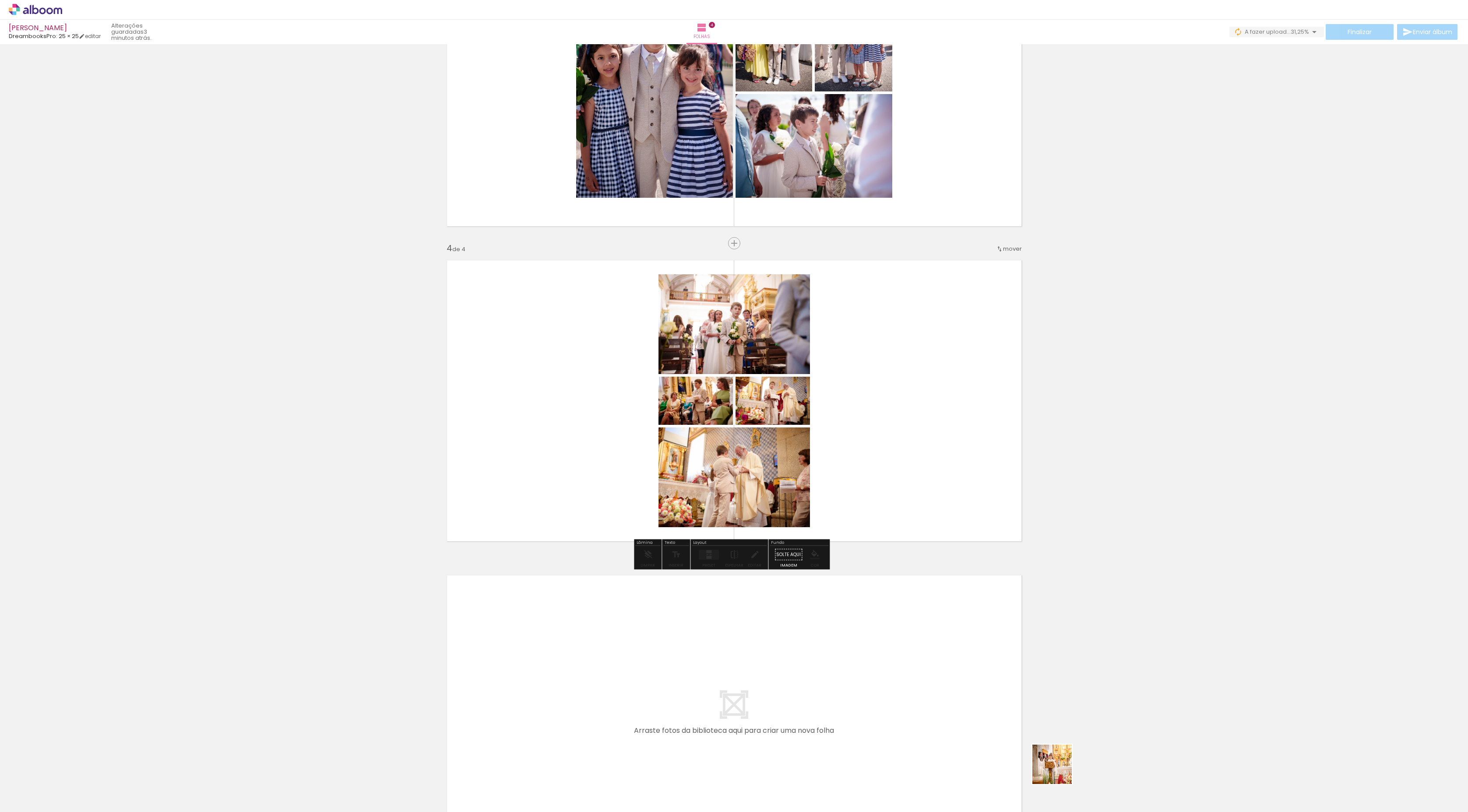
drag, startPoint x: 1079, startPoint y: 775, endPoint x: 710, endPoint y: 685, distance: 379.8
click at [710, 433] on quentale-workspace at bounding box center [734, 406] width 1468 height 812
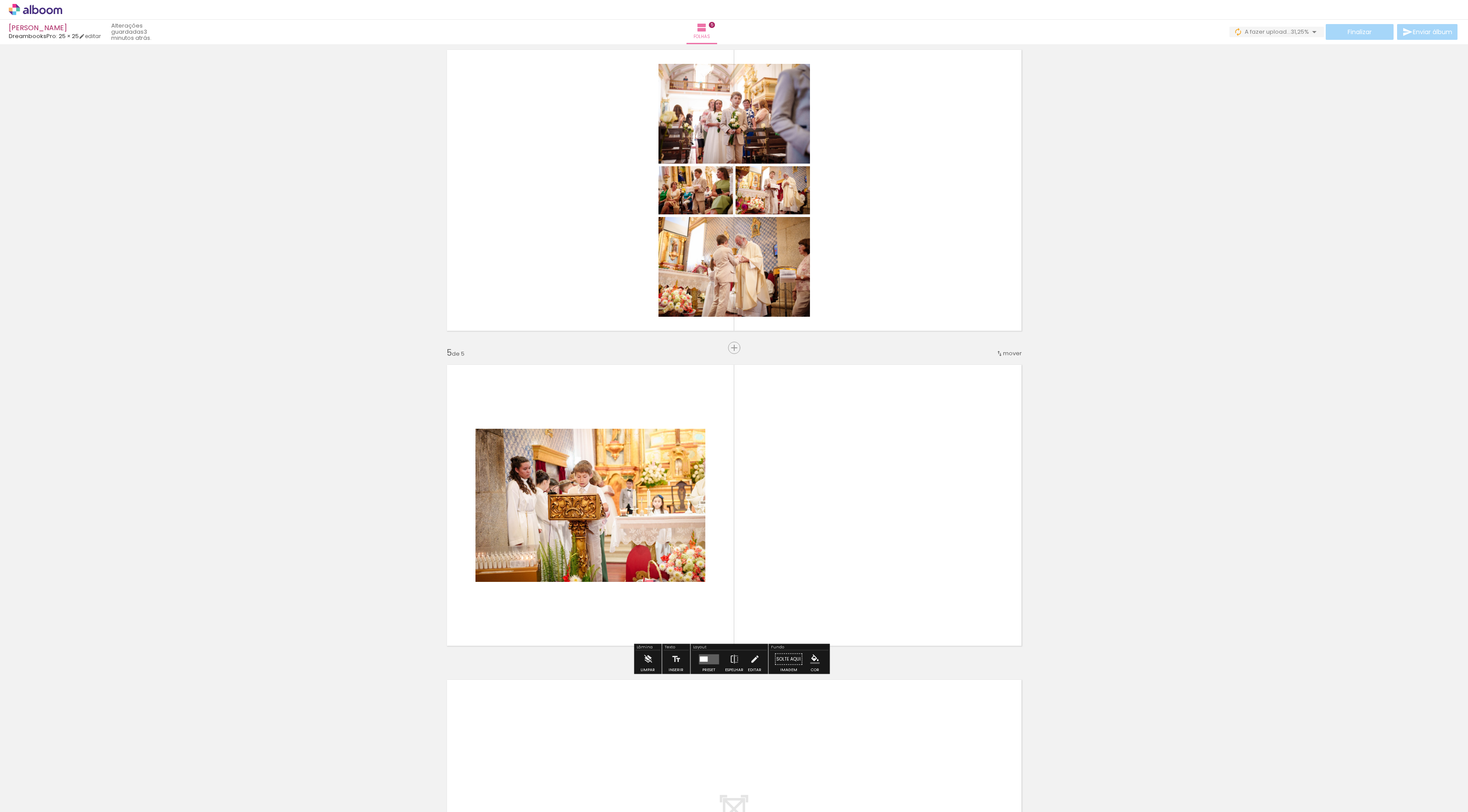
scroll to position [1076, 0]
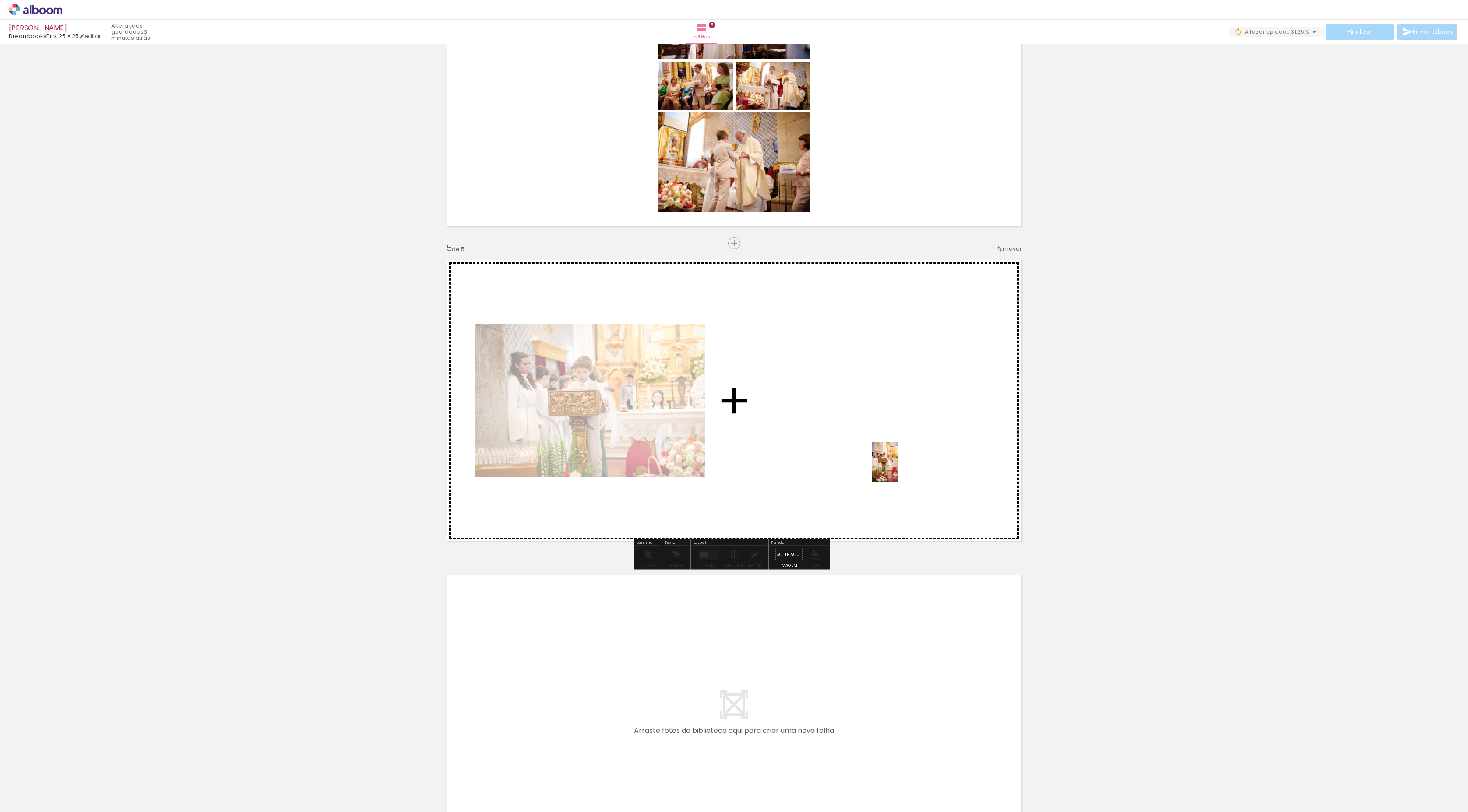
drag, startPoint x: 1221, startPoint y: 795, endPoint x: 898, endPoint y: 468, distance: 459.6
click at [787, 433] on quentale-workspace at bounding box center [734, 406] width 1468 height 812
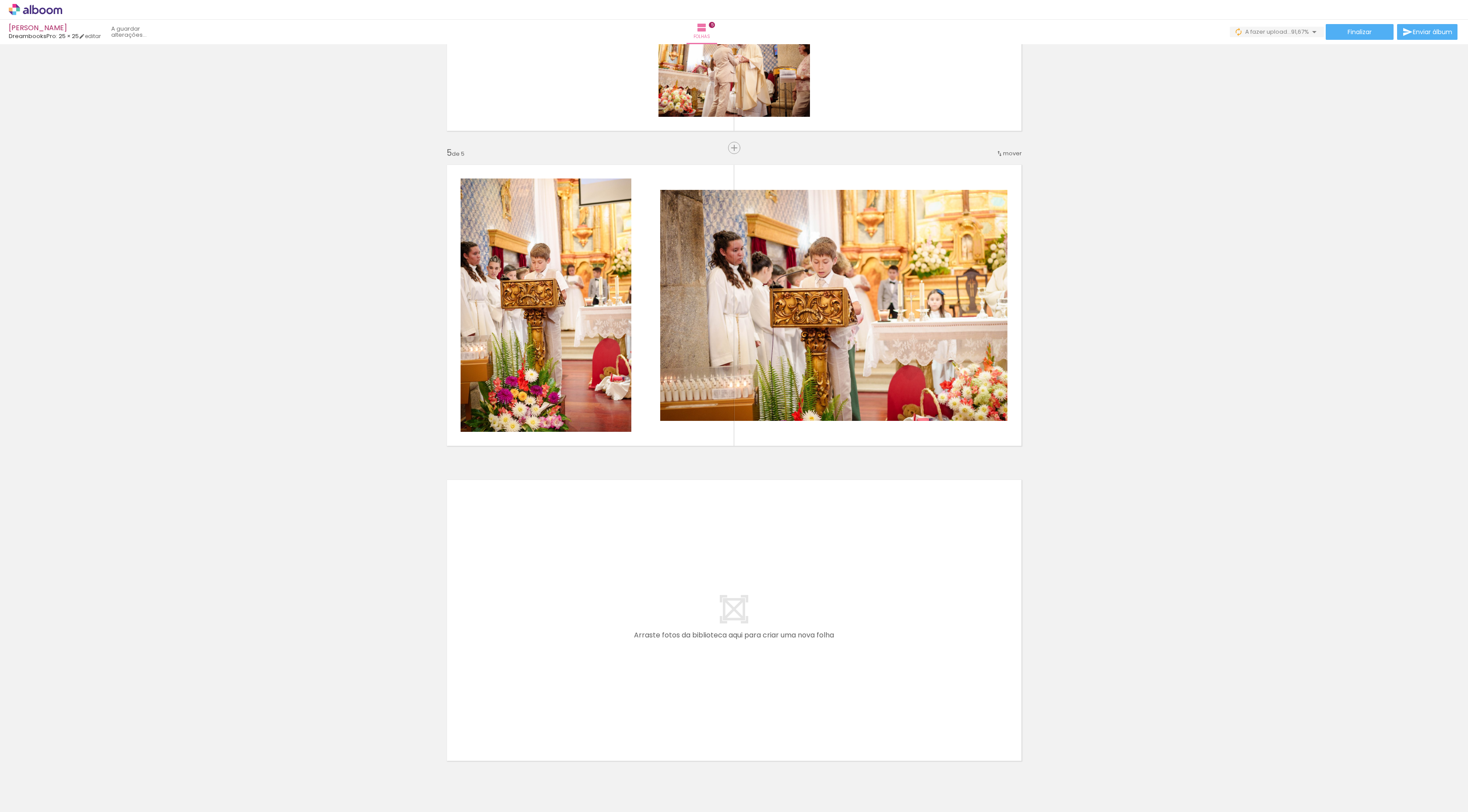
scroll to position [1211, 0]
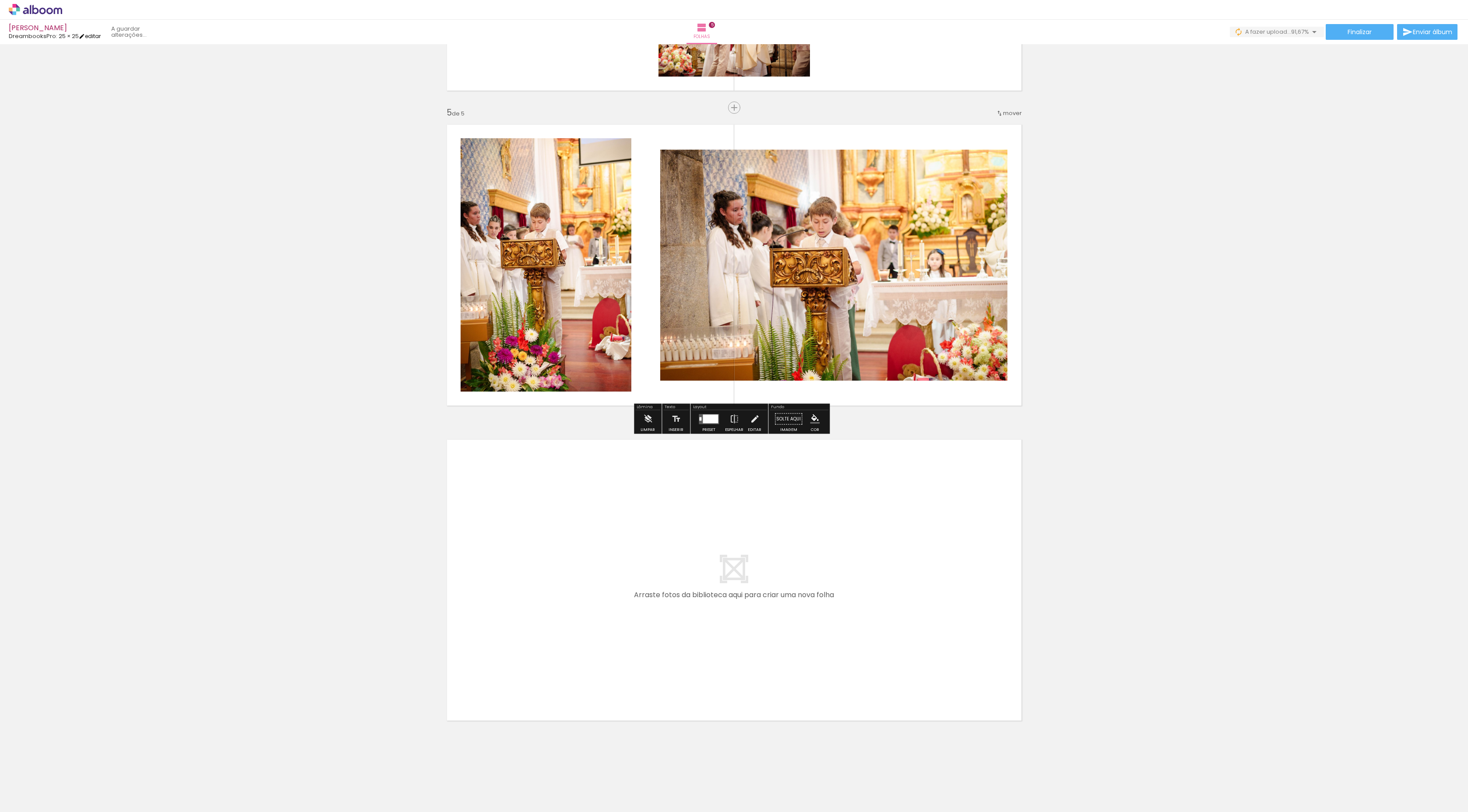
click at [92, 34] on link "editar" at bounding box center [90, 36] width 22 height 7
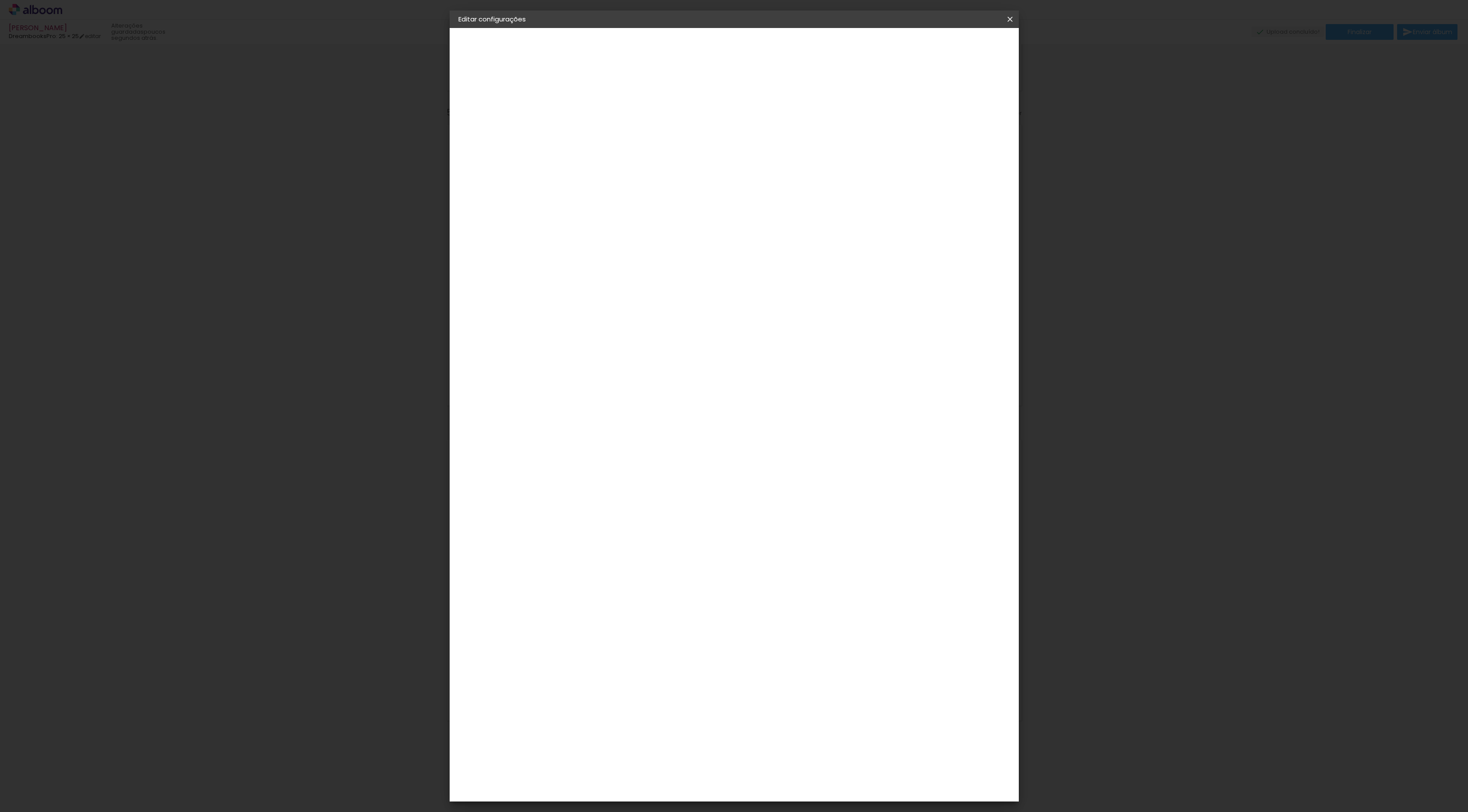
click at [787, 22] on iron-icon at bounding box center [1010, 19] width 11 height 9
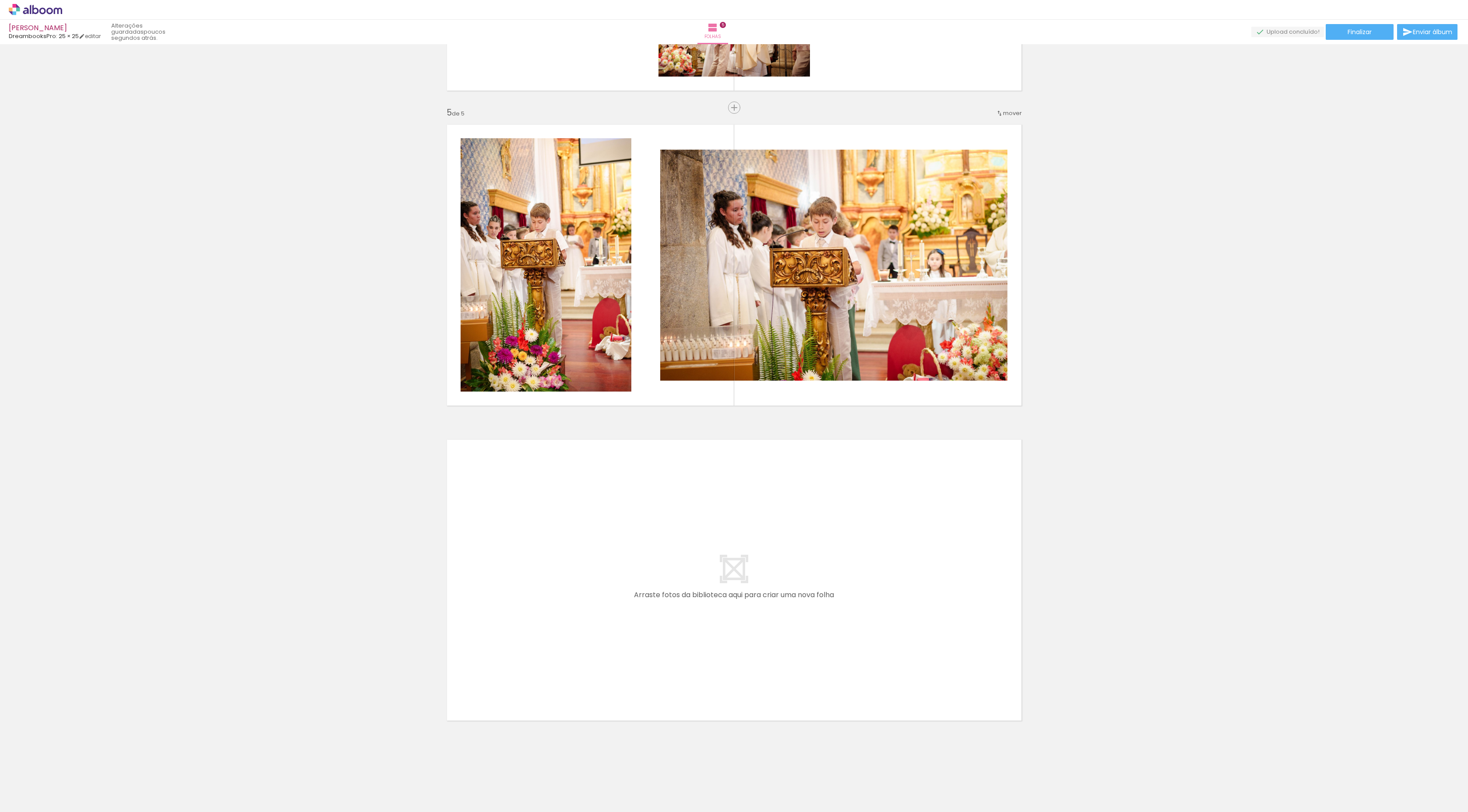
click at [107, 433] on div at bounding box center [87, 783] width 39 height 26
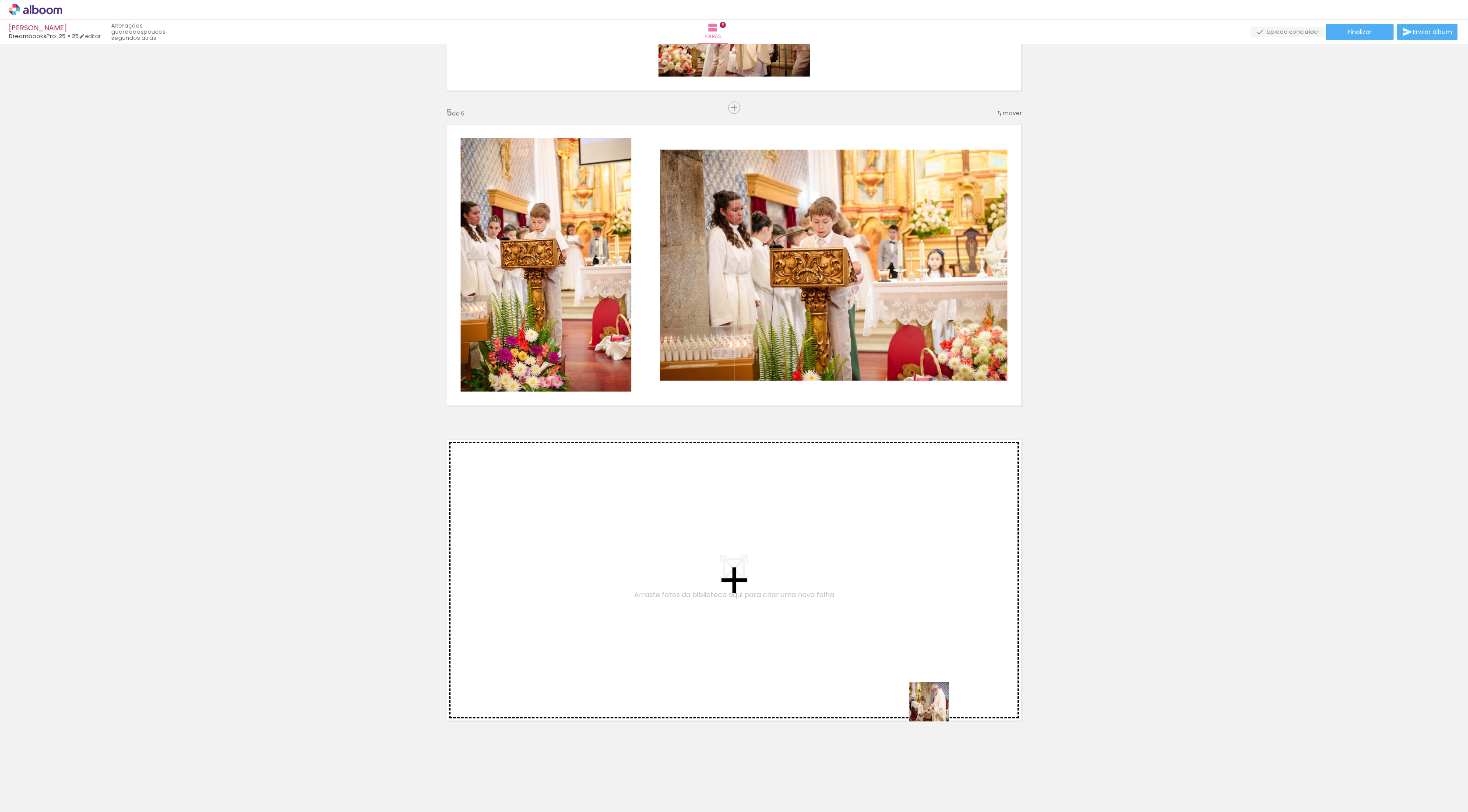
drag, startPoint x: 1258, startPoint y: 791, endPoint x: 753, endPoint y: 677, distance: 517.7
click at [753, 433] on quentale-workspace at bounding box center [734, 406] width 1468 height 812
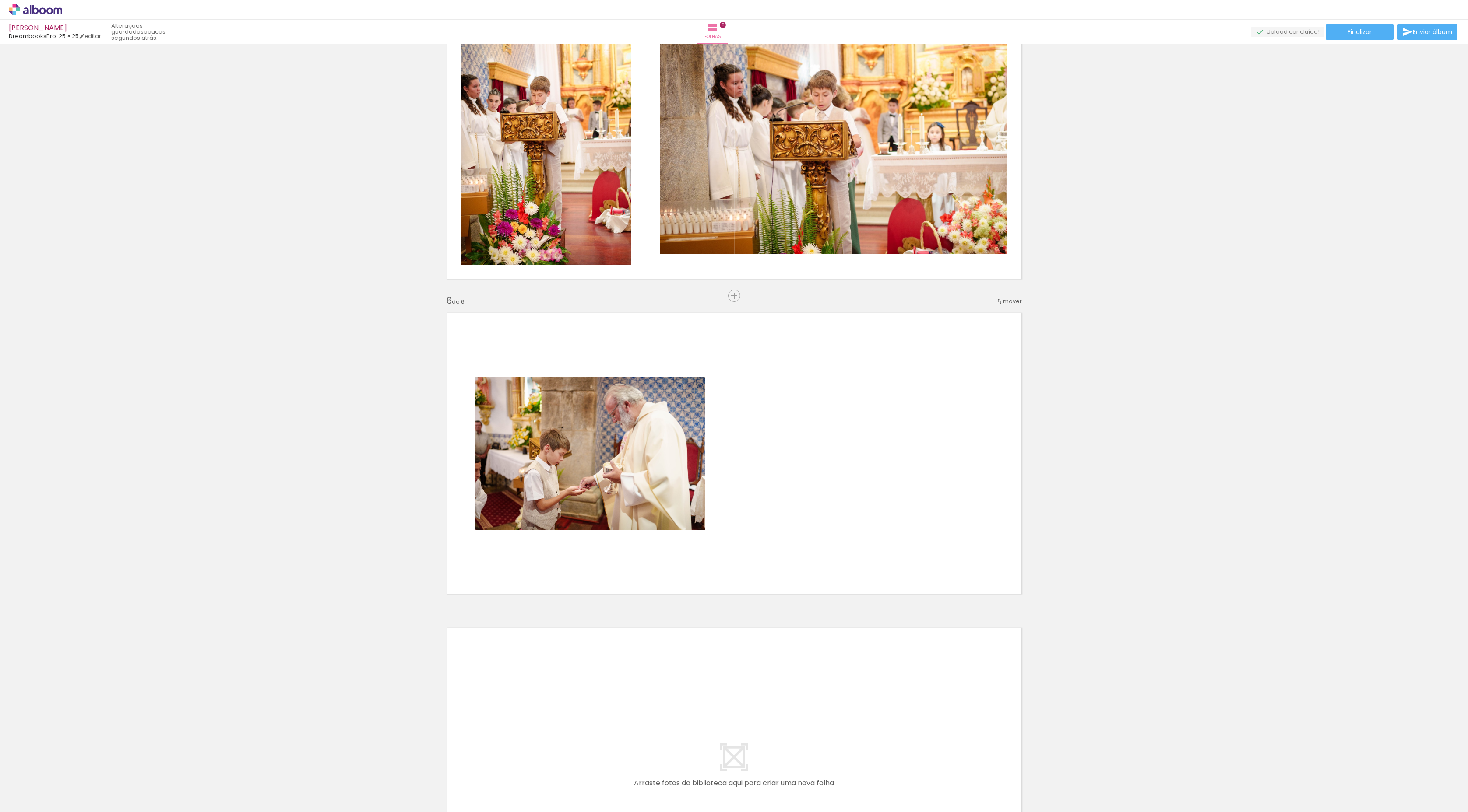
scroll to position [1391, 0]
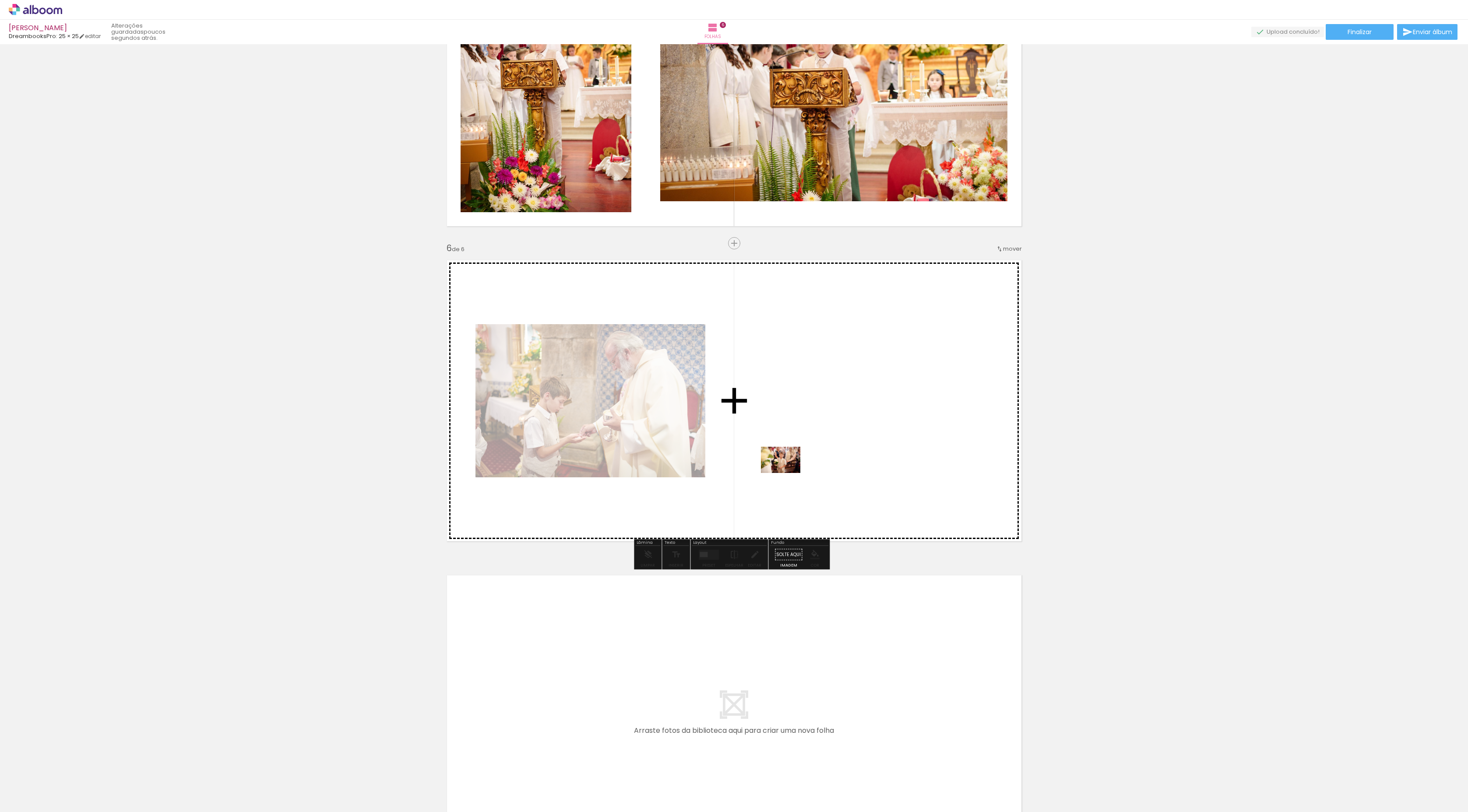
drag, startPoint x: 1321, startPoint y: 788, endPoint x: 787, endPoint y: 473, distance: 620.0
click at [787, 433] on quentale-workspace at bounding box center [734, 406] width 1468 height 812
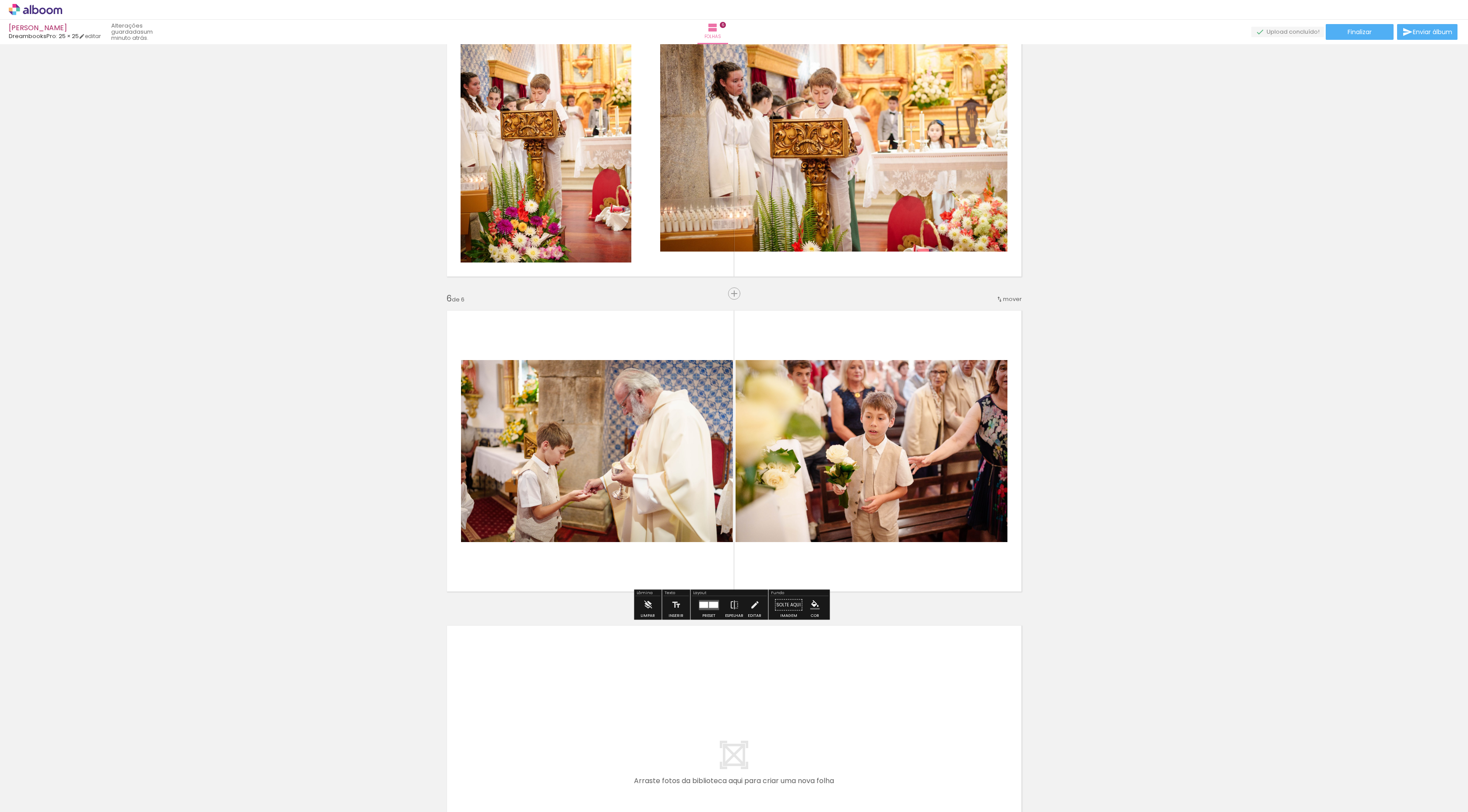
scroll to position [1447, 0]
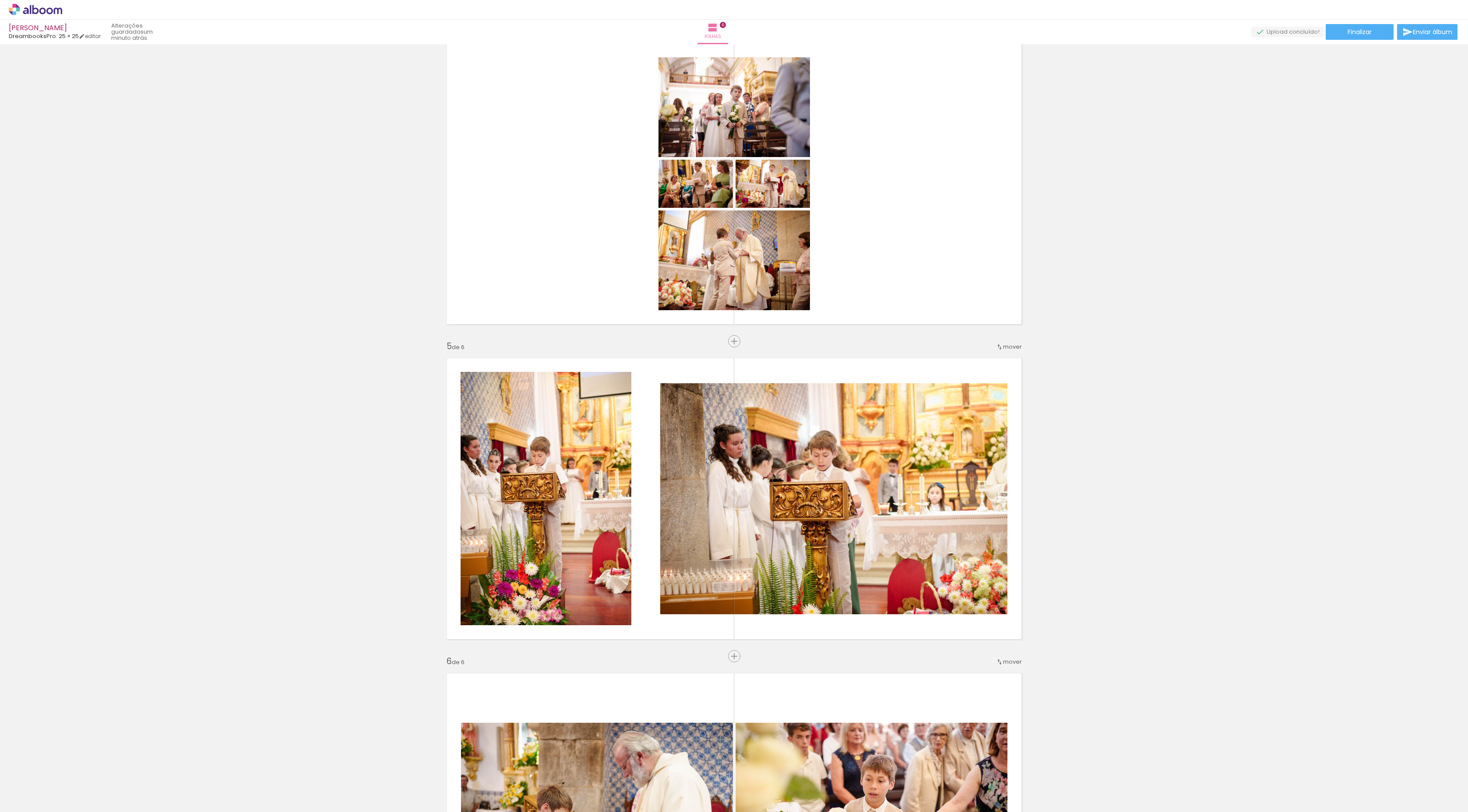
scroll to position [747, 0]
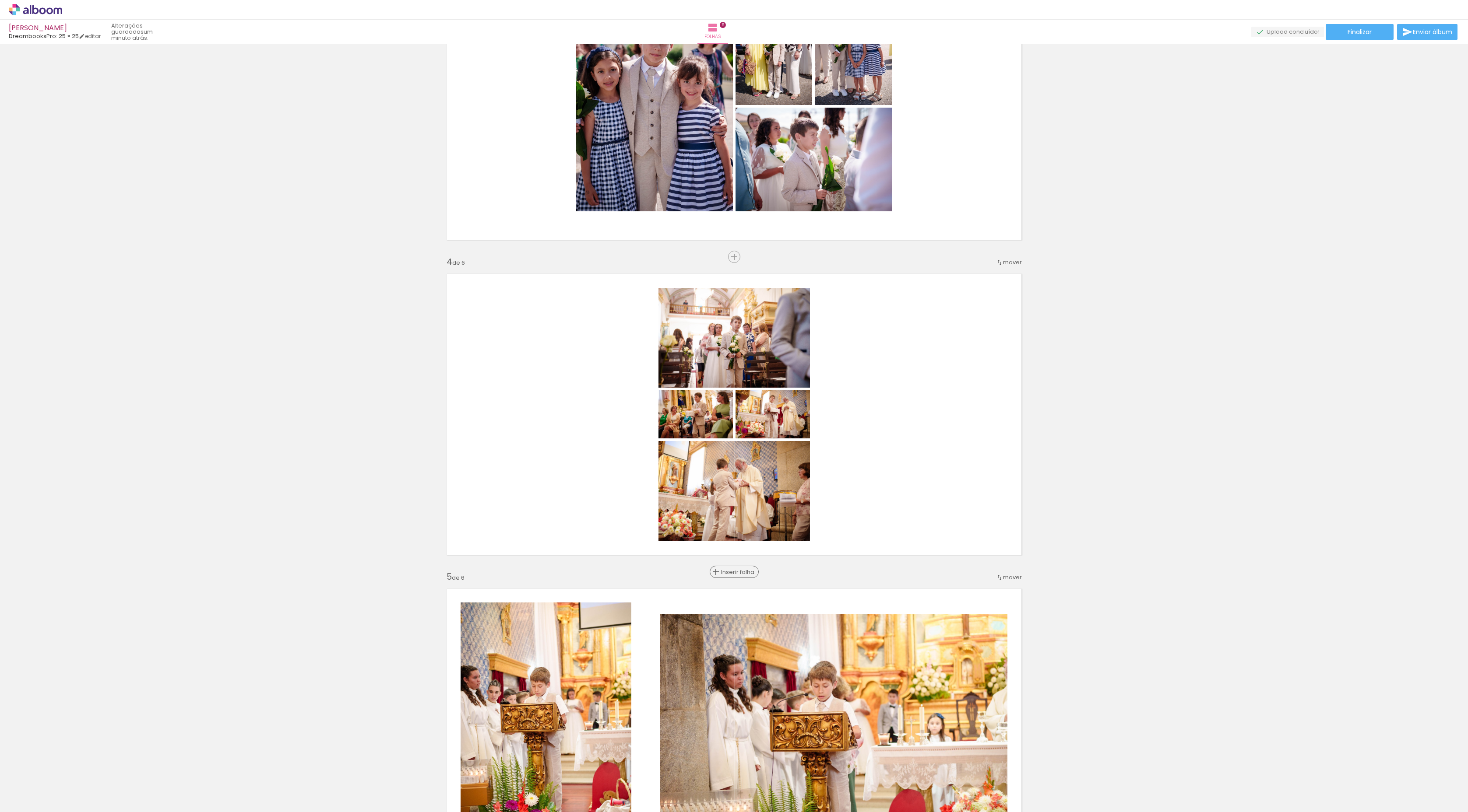
click at [735, 433] on span "Inserir folha" at bounding box center [738, 572] width 34 height 6
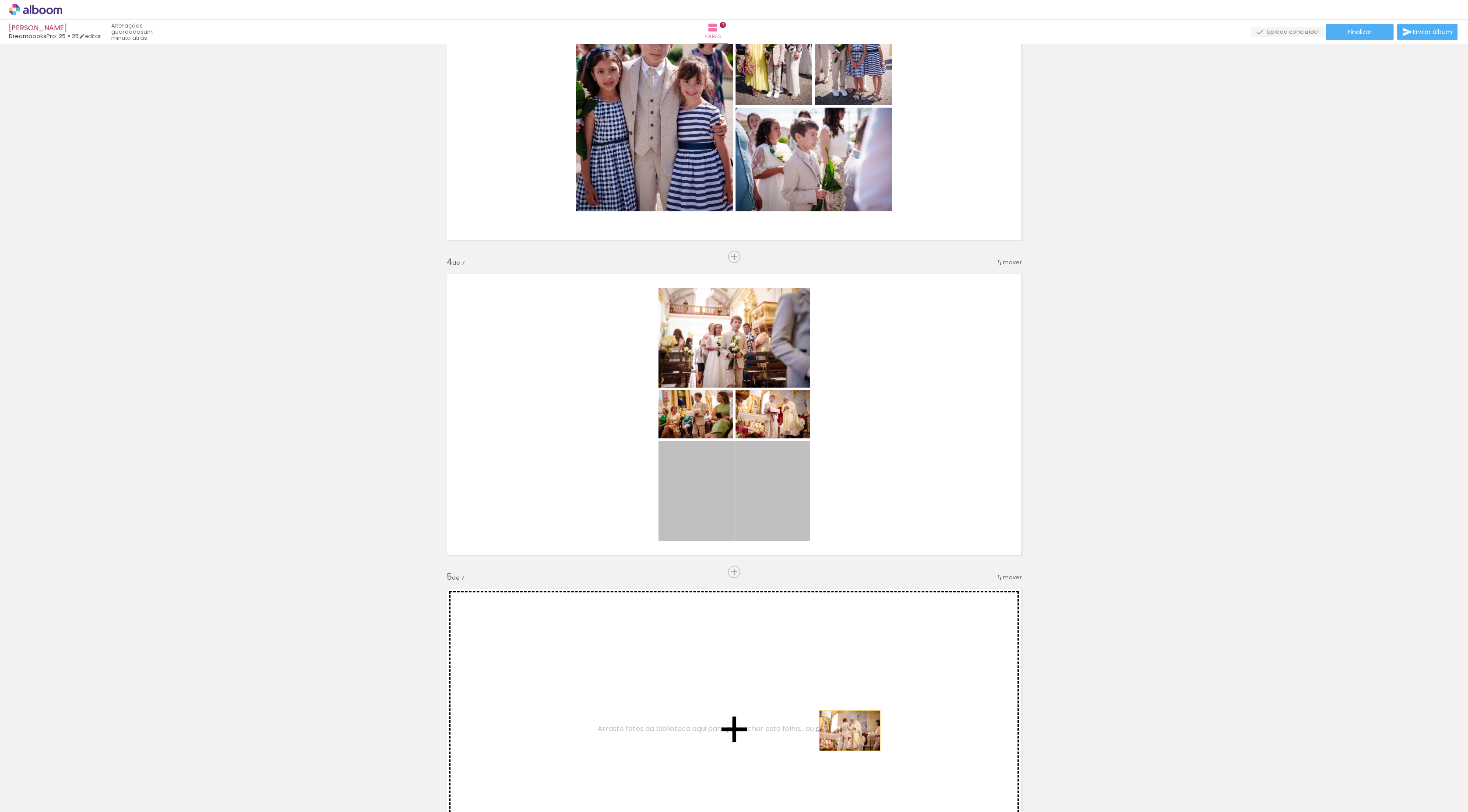
drag, startPoint x: 783, startPoint y: 515, endPoint x: 849, endPoint y: 749, distance: 243.1
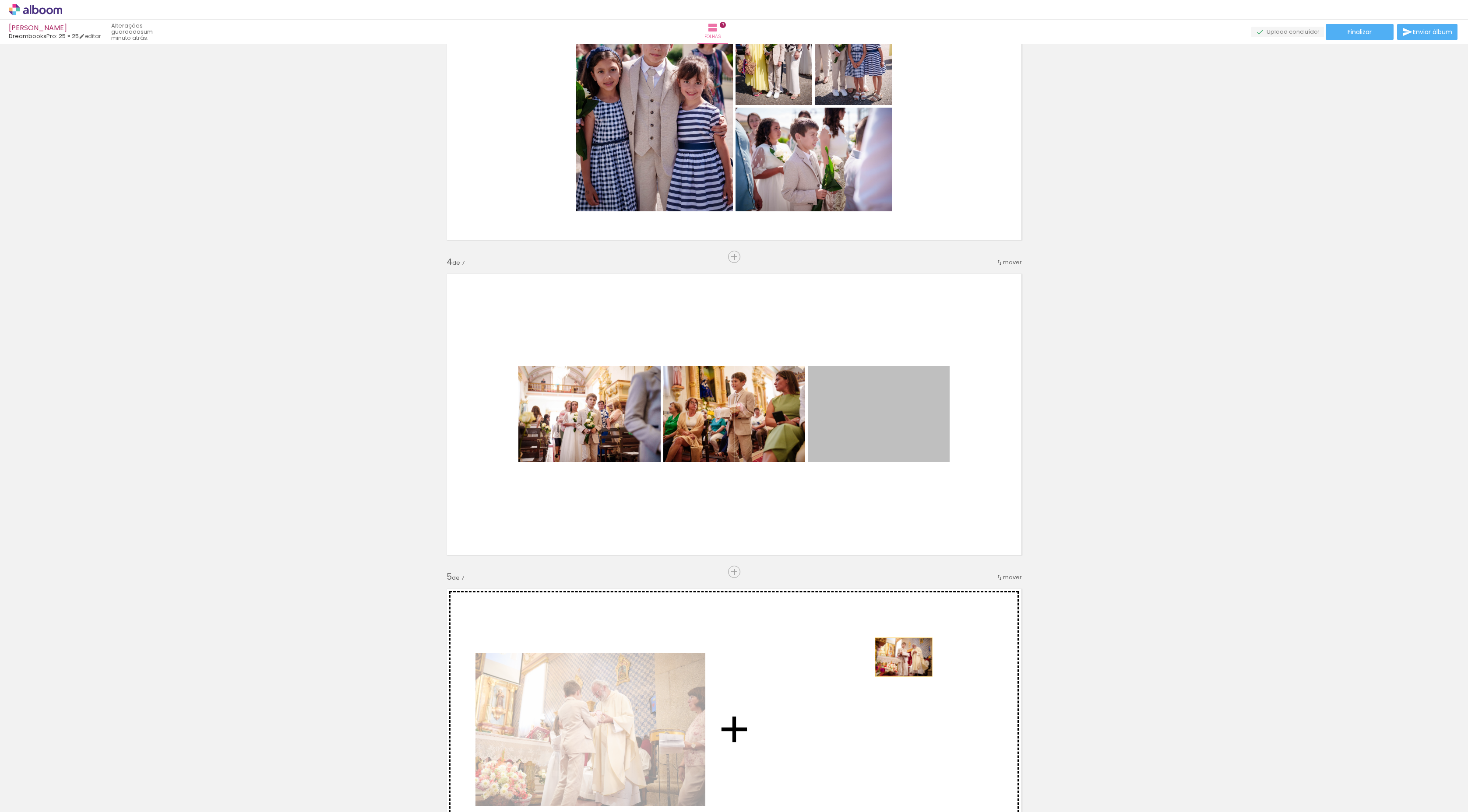
drag, startPoint x: 899, startPoint y: 423, endPoint x: 897, endPoint y: 682, distance: 259.0
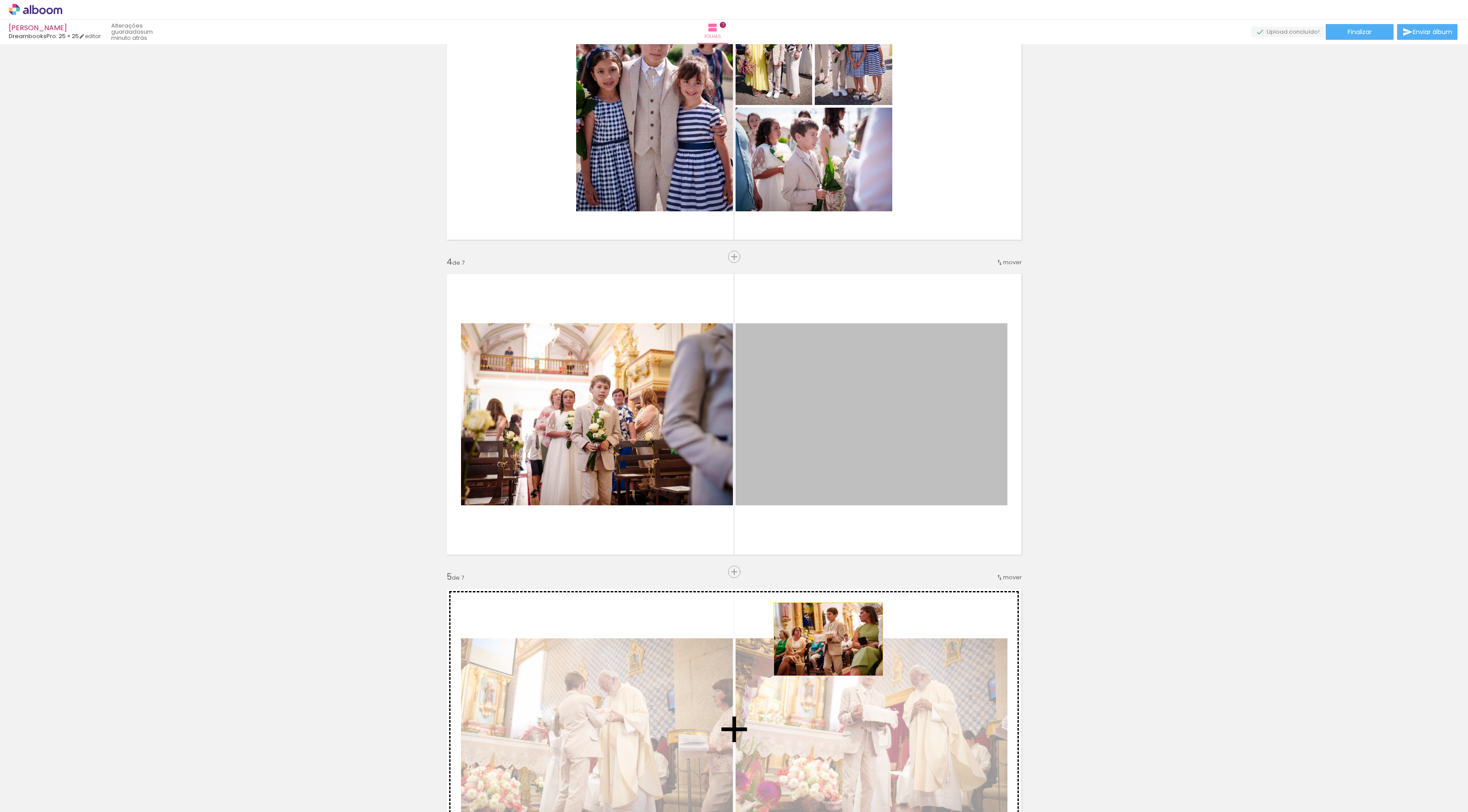
drag, startPoint x: 834, startPoint y: 441, endPoint x: 821, endPoint y: 653, distance: 212.4
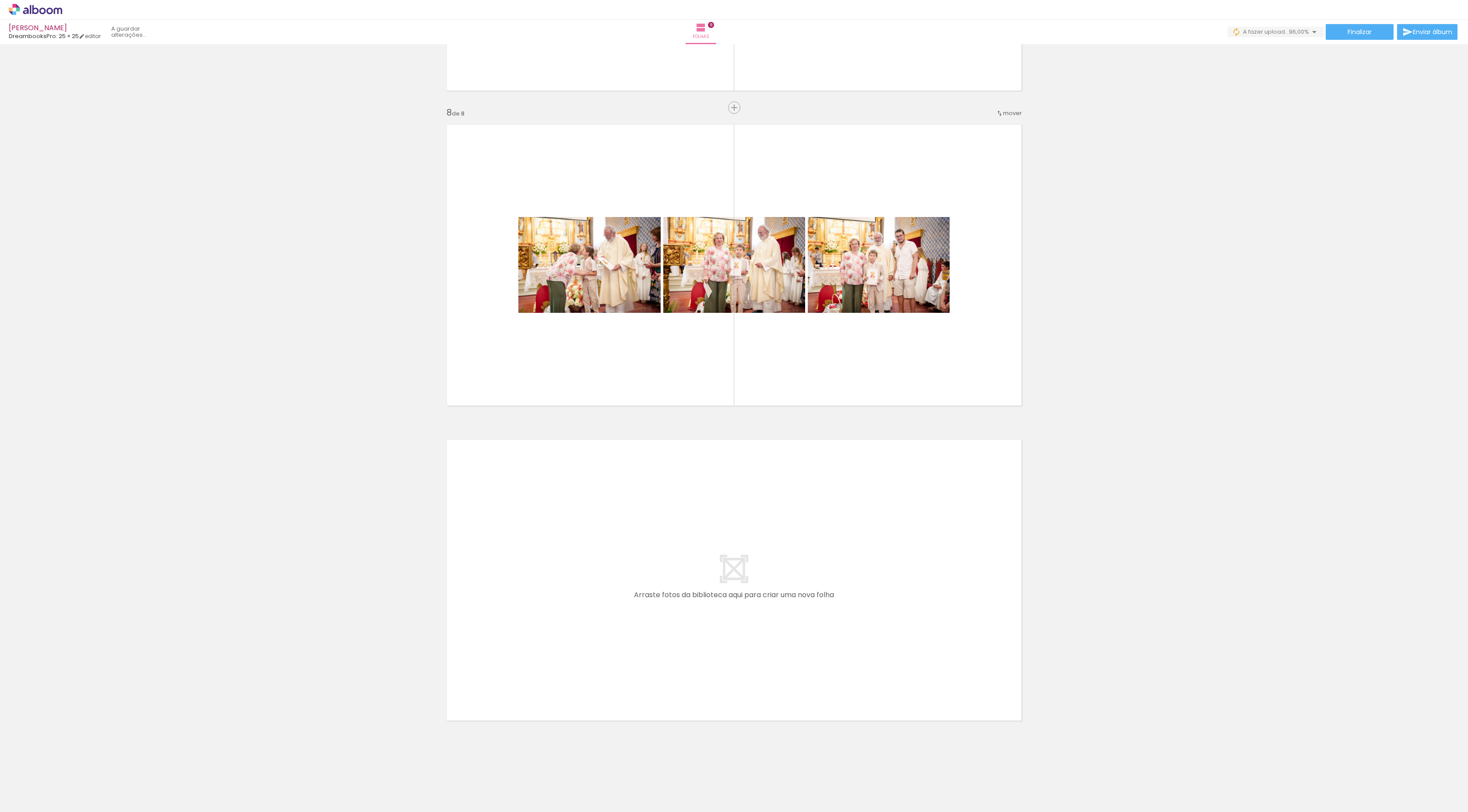
scroll to position [0, 1049]
click at [1398, 788] on div at bounding box center [1392, 783] width 44 height 29
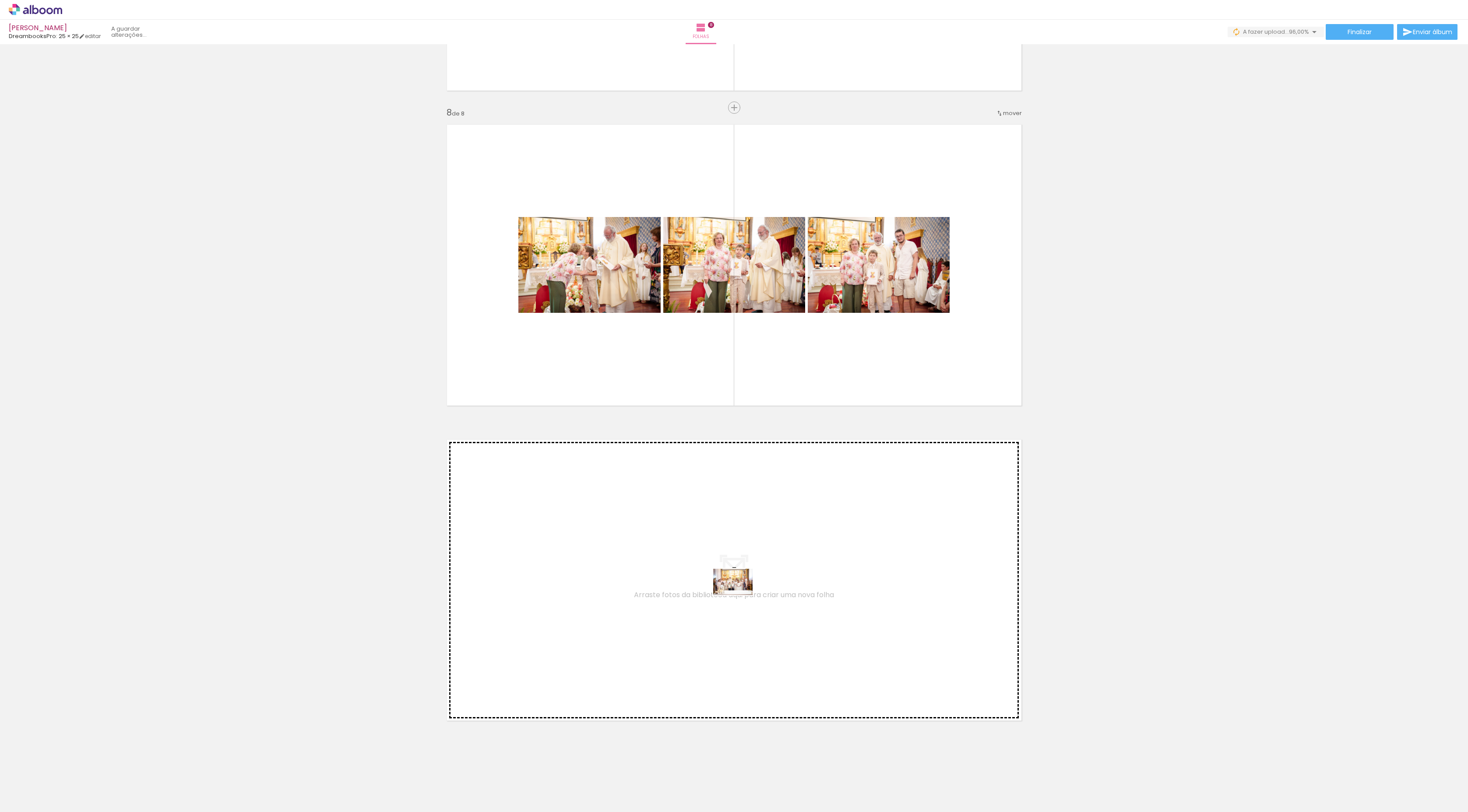
drag, startPoint x: 1398, startPoint y: 788, endPoint x: 740, endPoint y: 595, distance: 685.7
click at [740, 595] on quentale-workspace at bounding box center [734, 406] width 1468 height 812
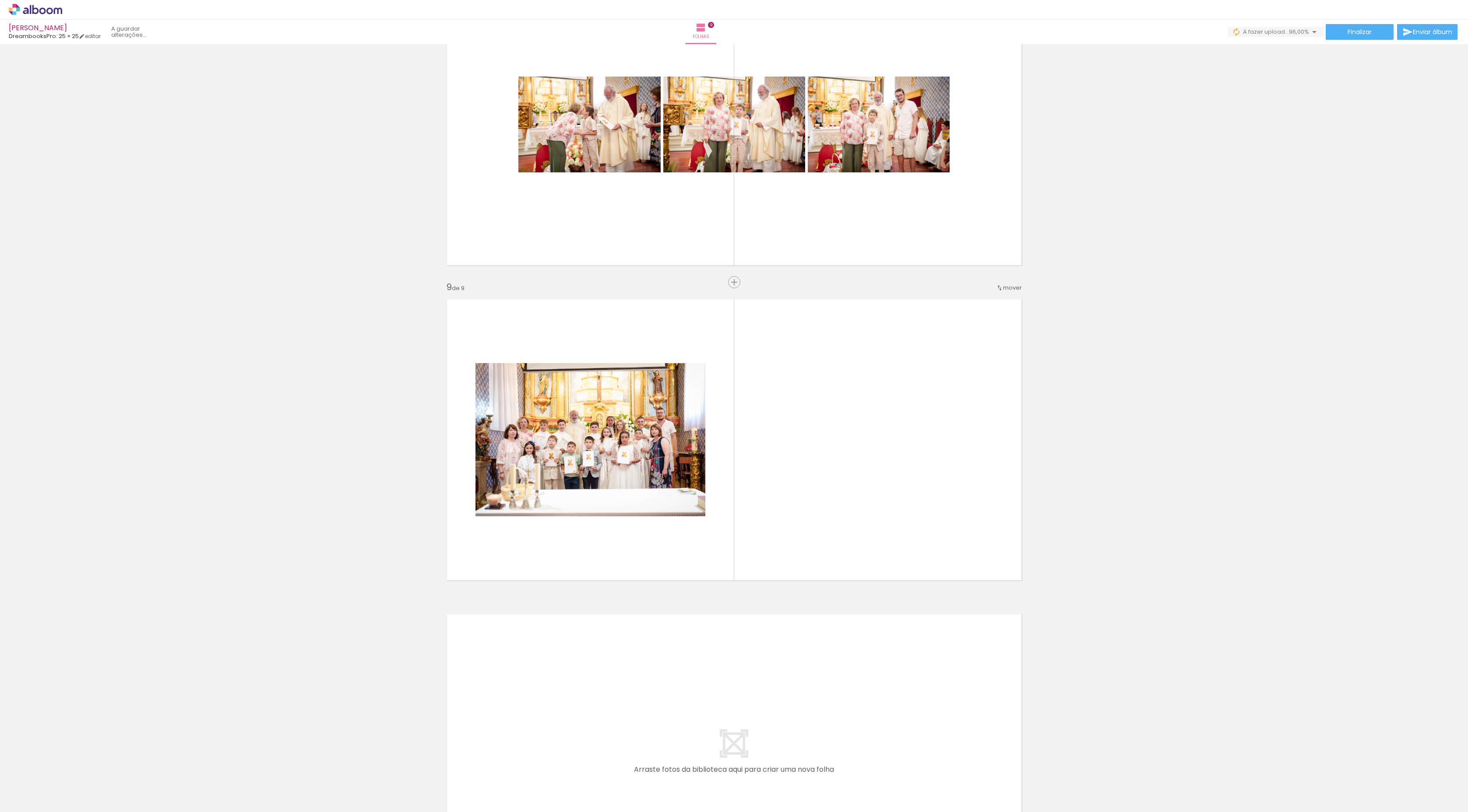
scroll to position [2336, 0]
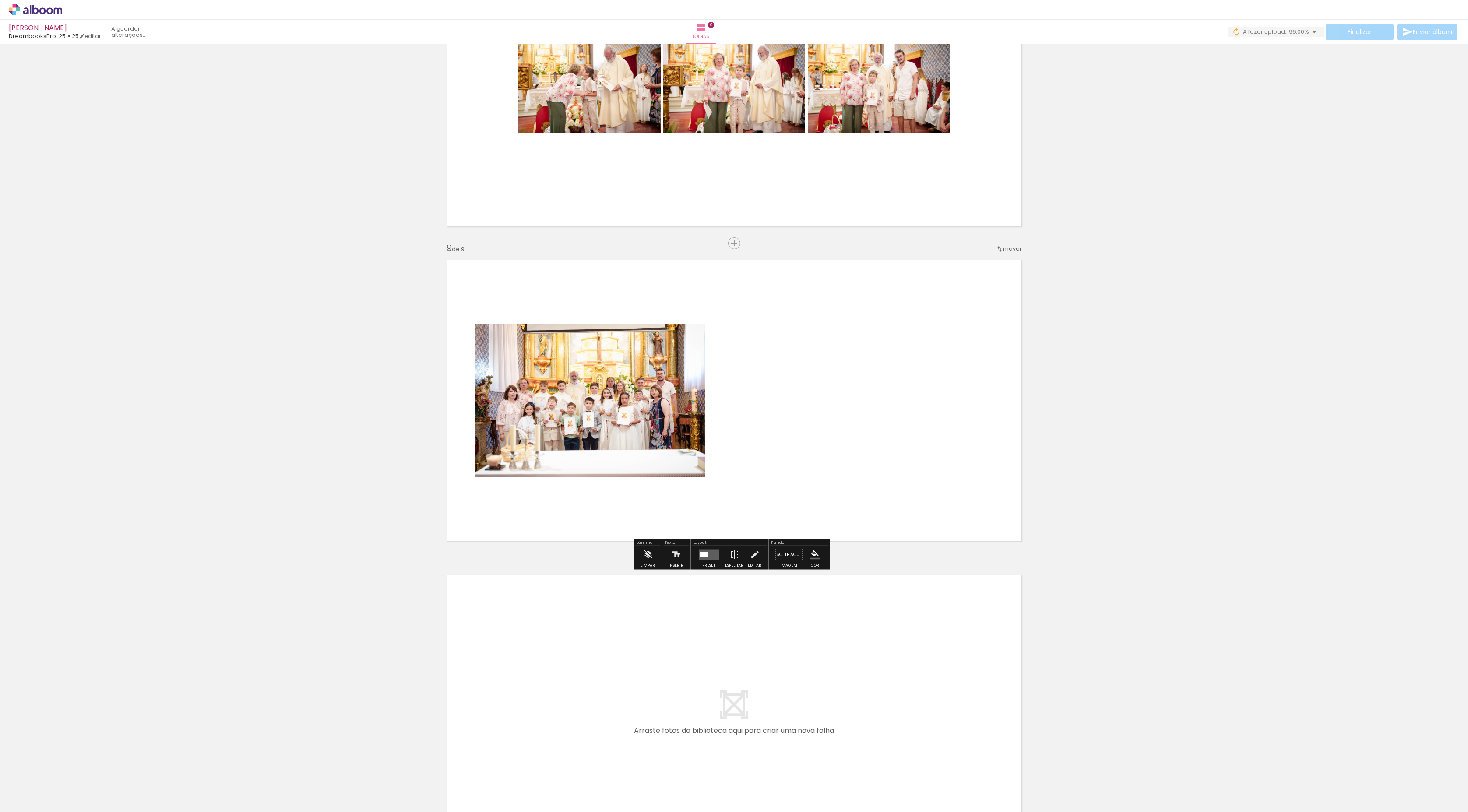
click at [644, 454] on quentale-photo at bounding box center [590, 400] width 230 height 153
click at [702, 562] on div at bounding box center [708, 555] width 24 height 17
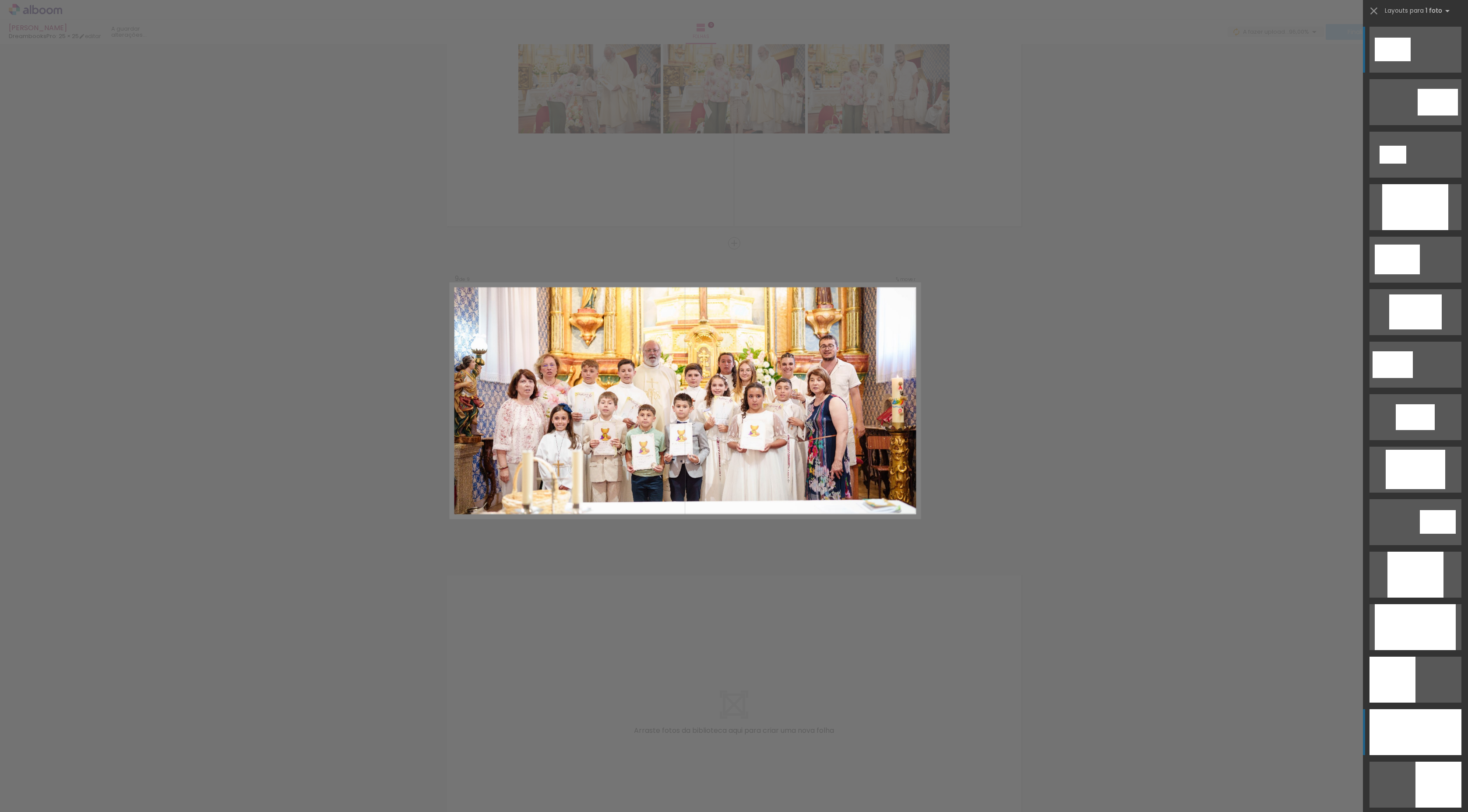
click at [1416, 230] on div at bounding box center [1415, 207] width 66 height 46
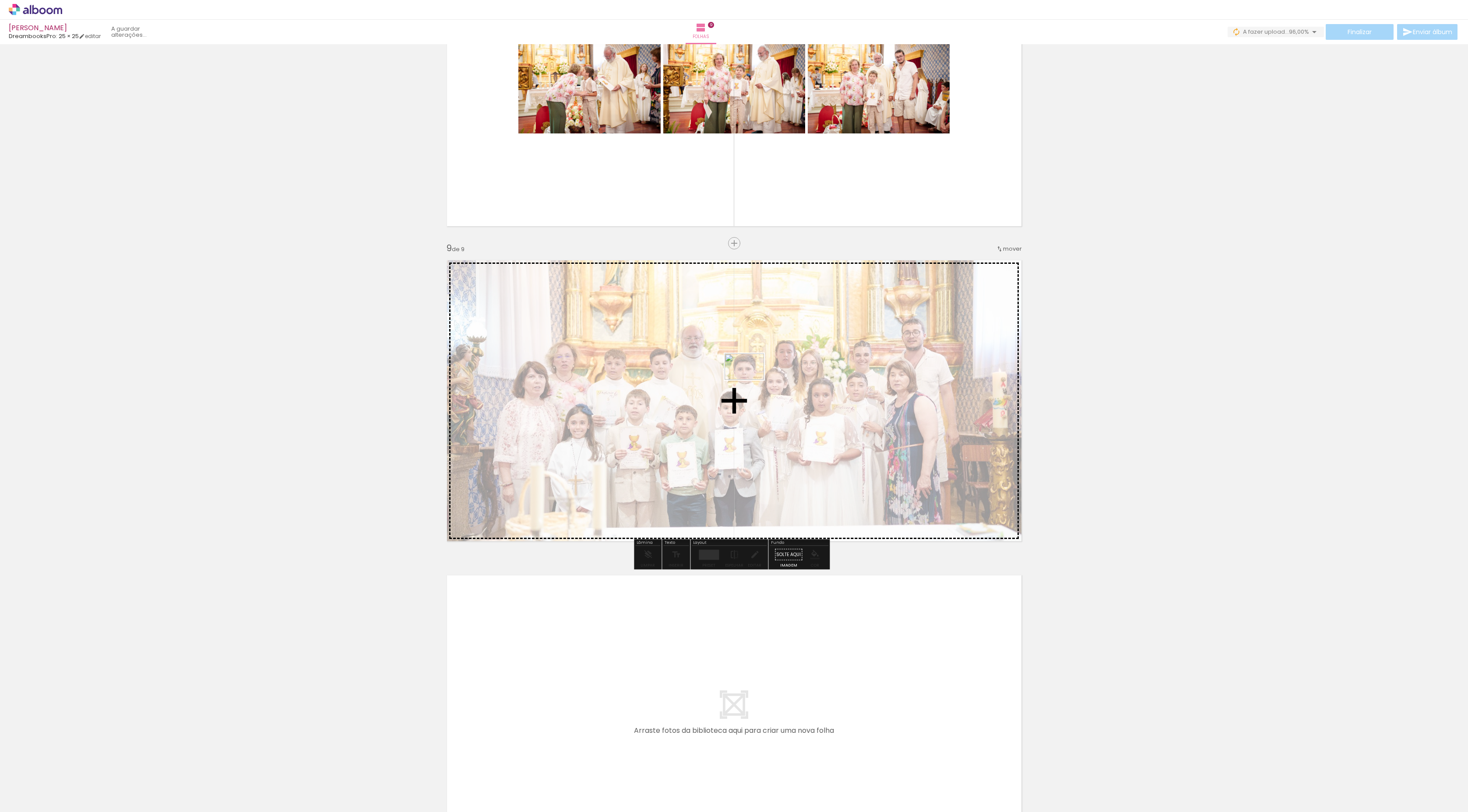
drag, startPoint x: 1452, startPoint y: 788, endPoint x: 751, endPoint y: 380, distance: 811.1
click at [751, 380] on quentale-workspace at bounding box center [734, 406] width 1468 height 812
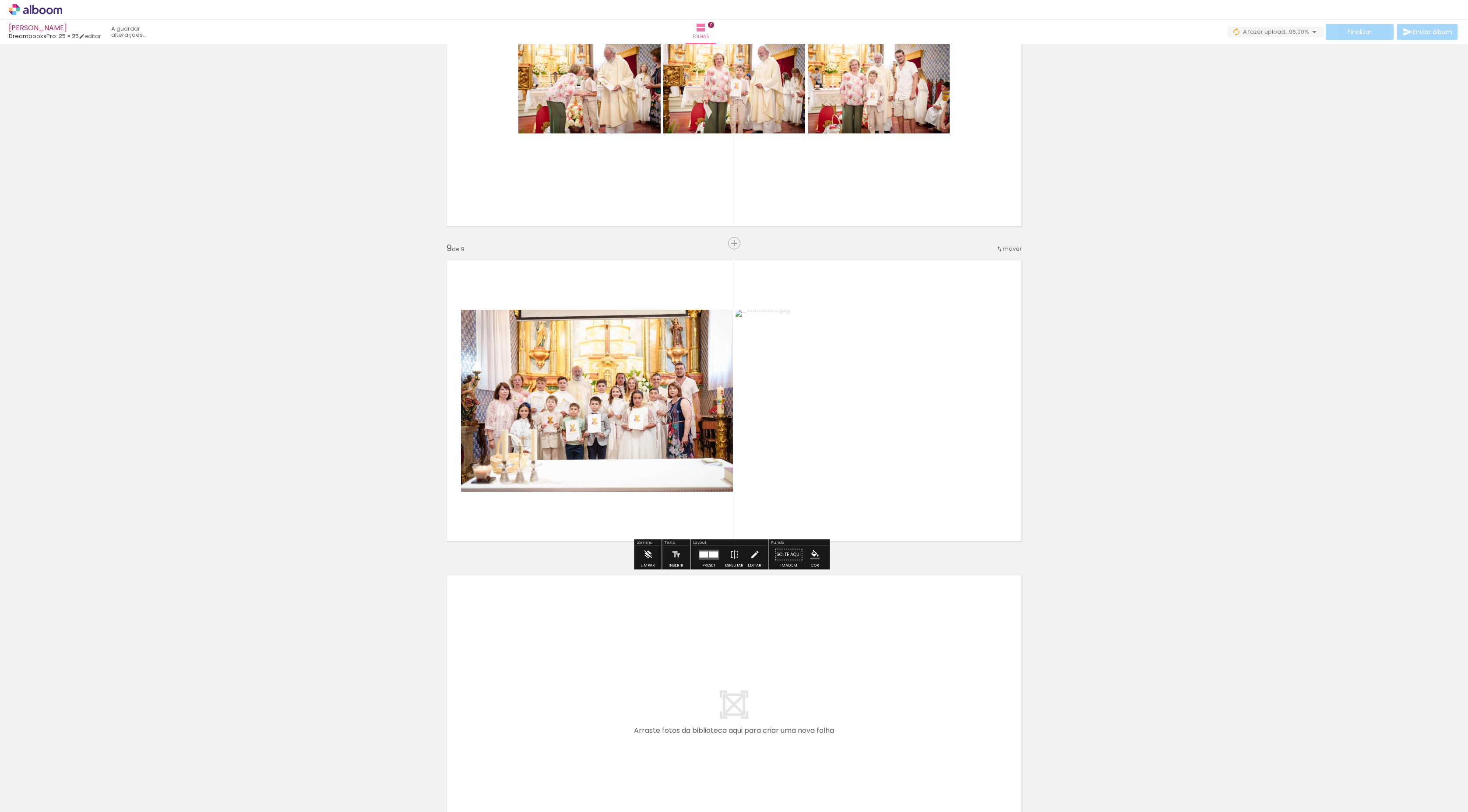
click at [837, 466] on quentale-photo at bounding box center [871, 400] width 272 height 182
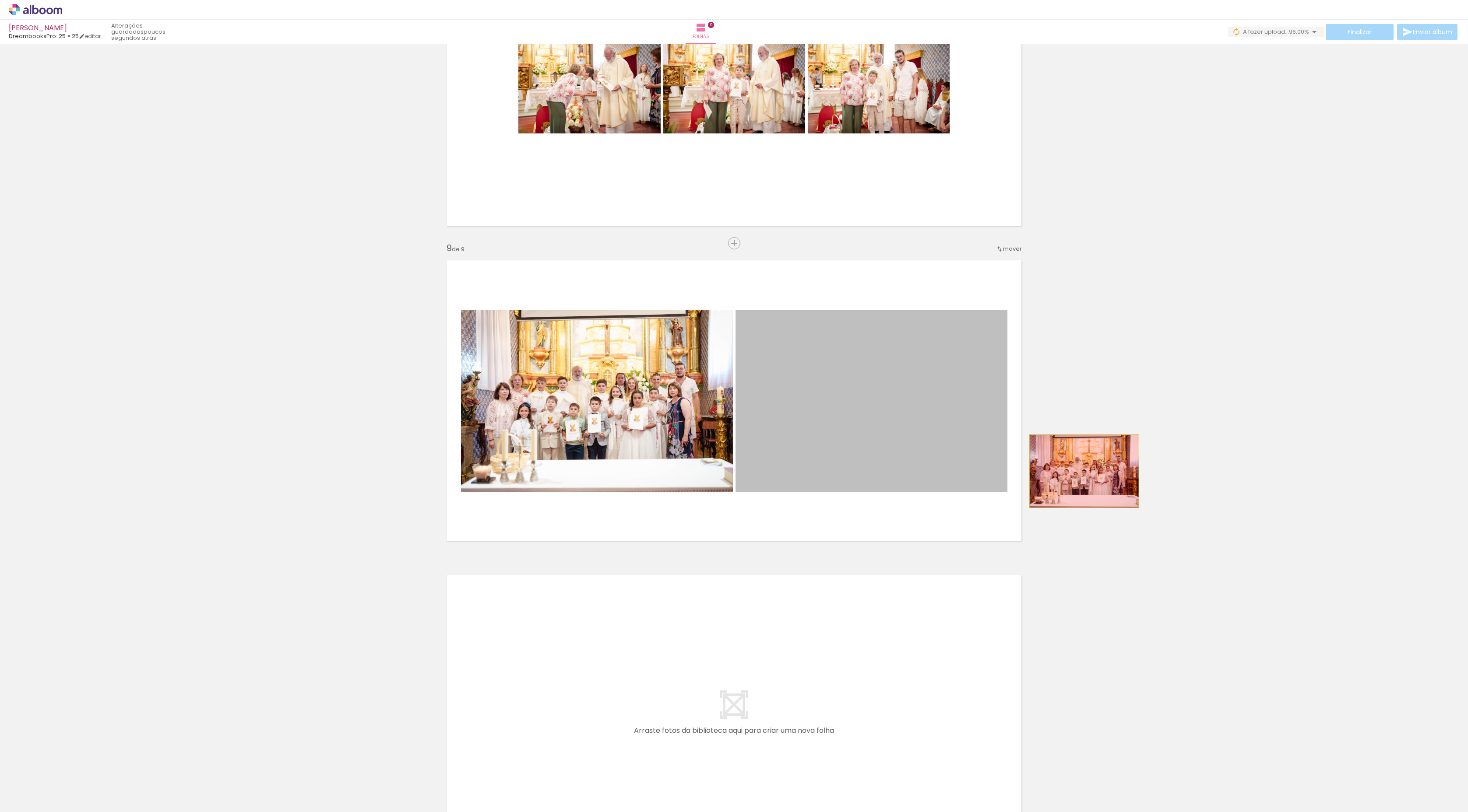
drag, startPoint x: 837, startPoint y: 466, endPoint x: 1080, endPoint y: 471, distance: 243.1
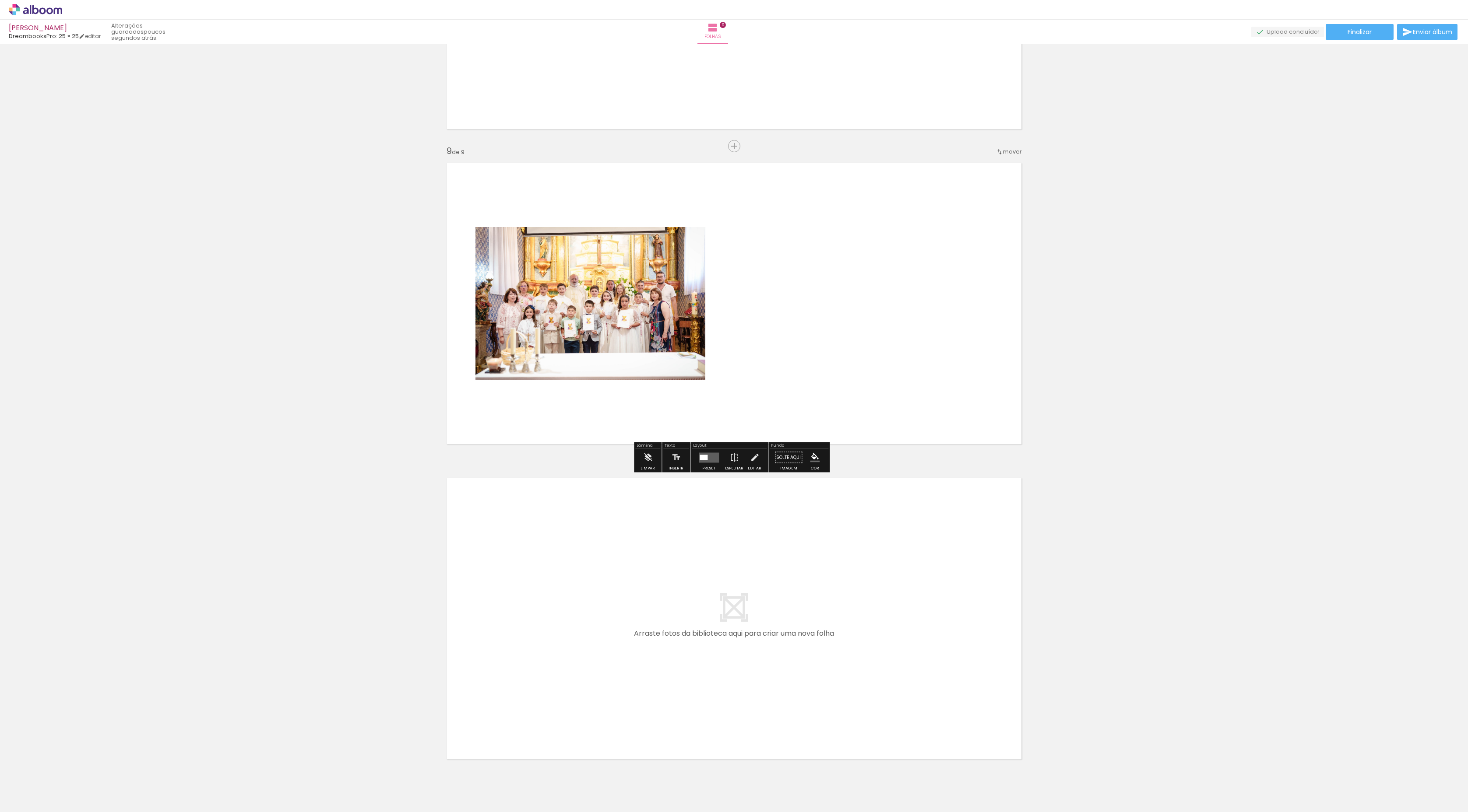
scroll to position [2471, 0]
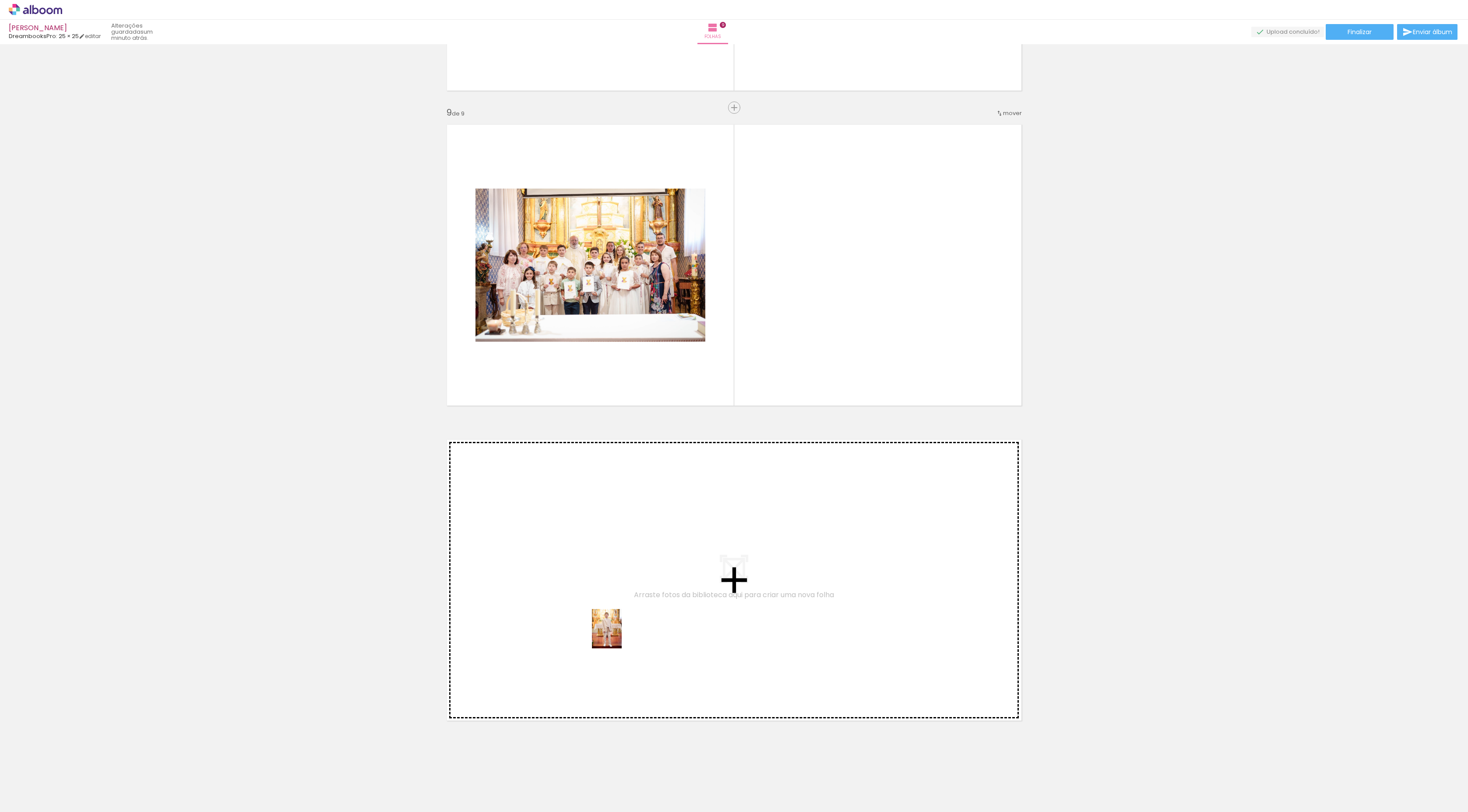
drag, startPoint x: 1032, startPoint y: 788, endPoint x: 614, endPoint y: 634, distance: 445.5
click at [614, 634] on quentale-workspace at bounding box center [734, 406] width 1468 height 812
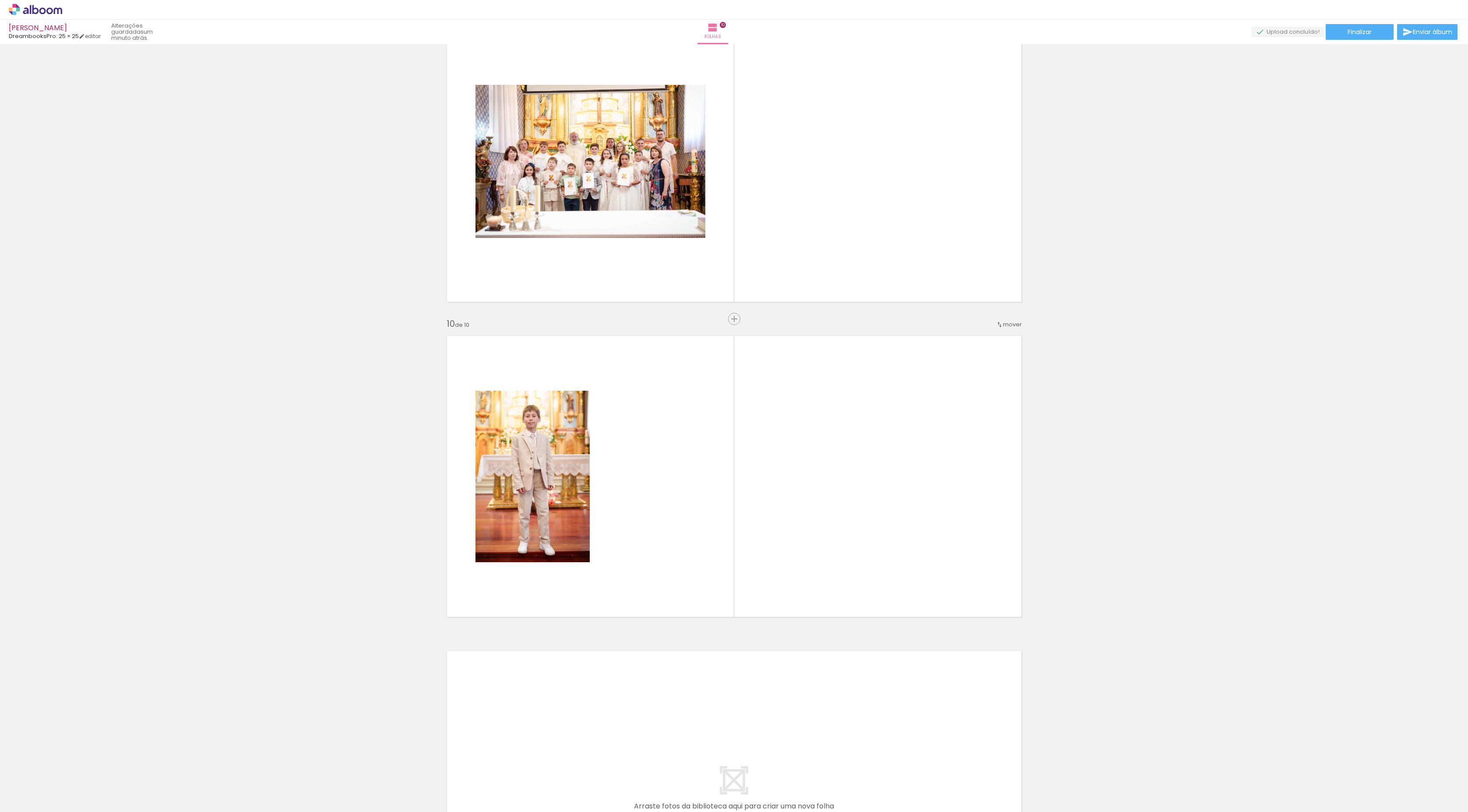
scroll to position [2651, 0]
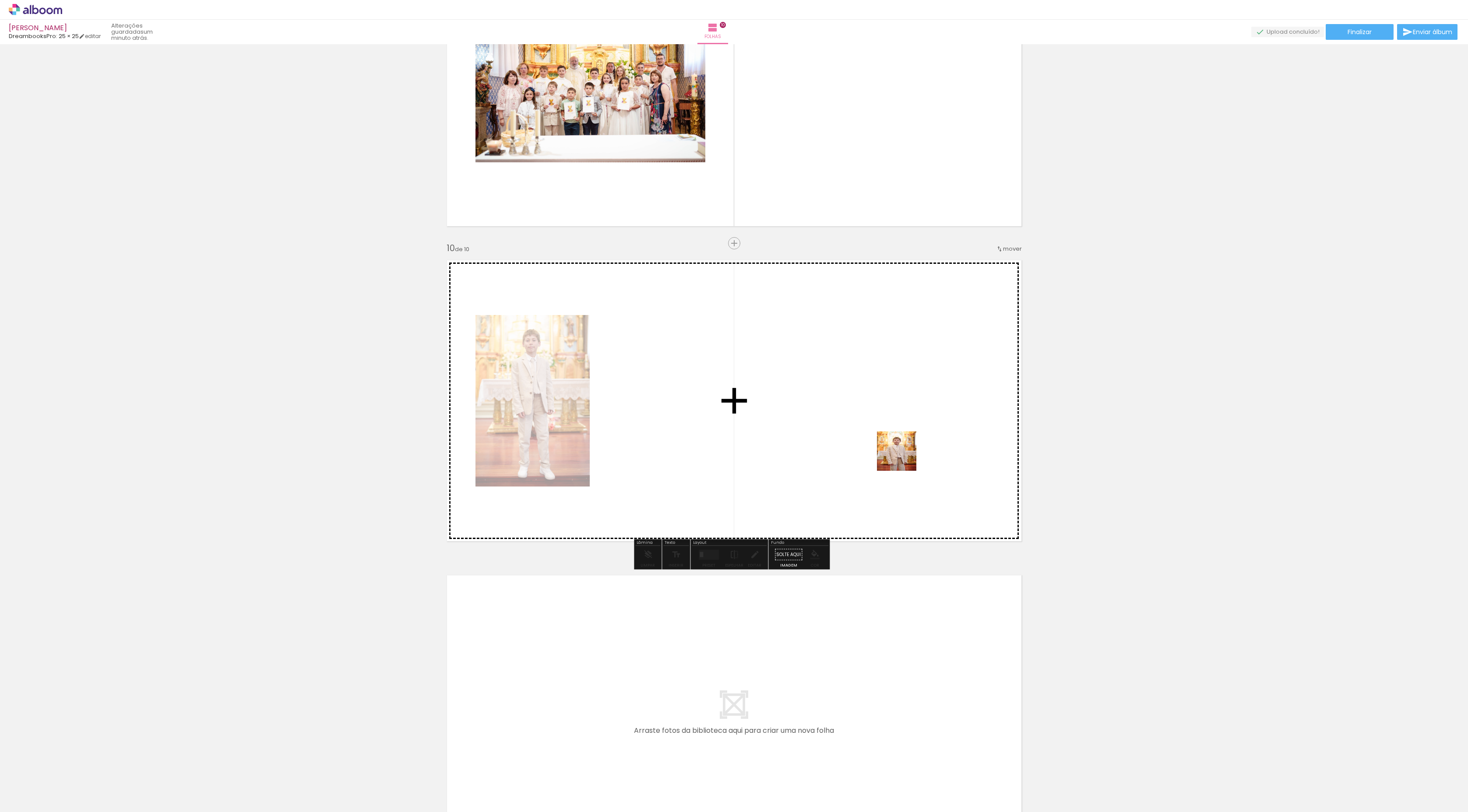
drag, startPoint x: 1100, startPoint y: 785, endPoint x: 883, endPoint y: 429, distance: 416.9
click at [883, 429] on quentale-workspace at bounding box center [734, 406] width 1468 height 812
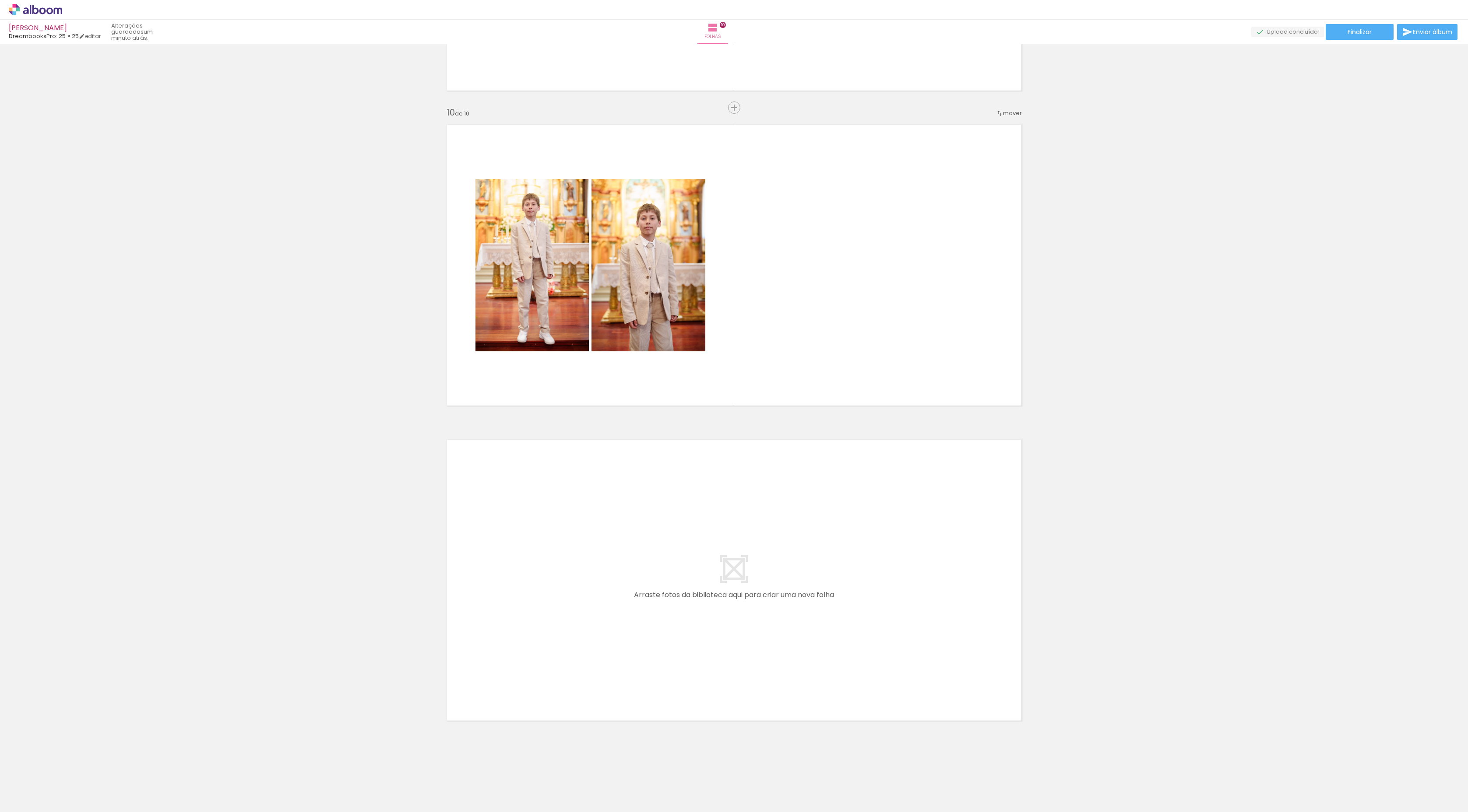
scroll to position [0, 0]
click at [107, 792] on div at bounding box center [87, 783] width 39 height 26
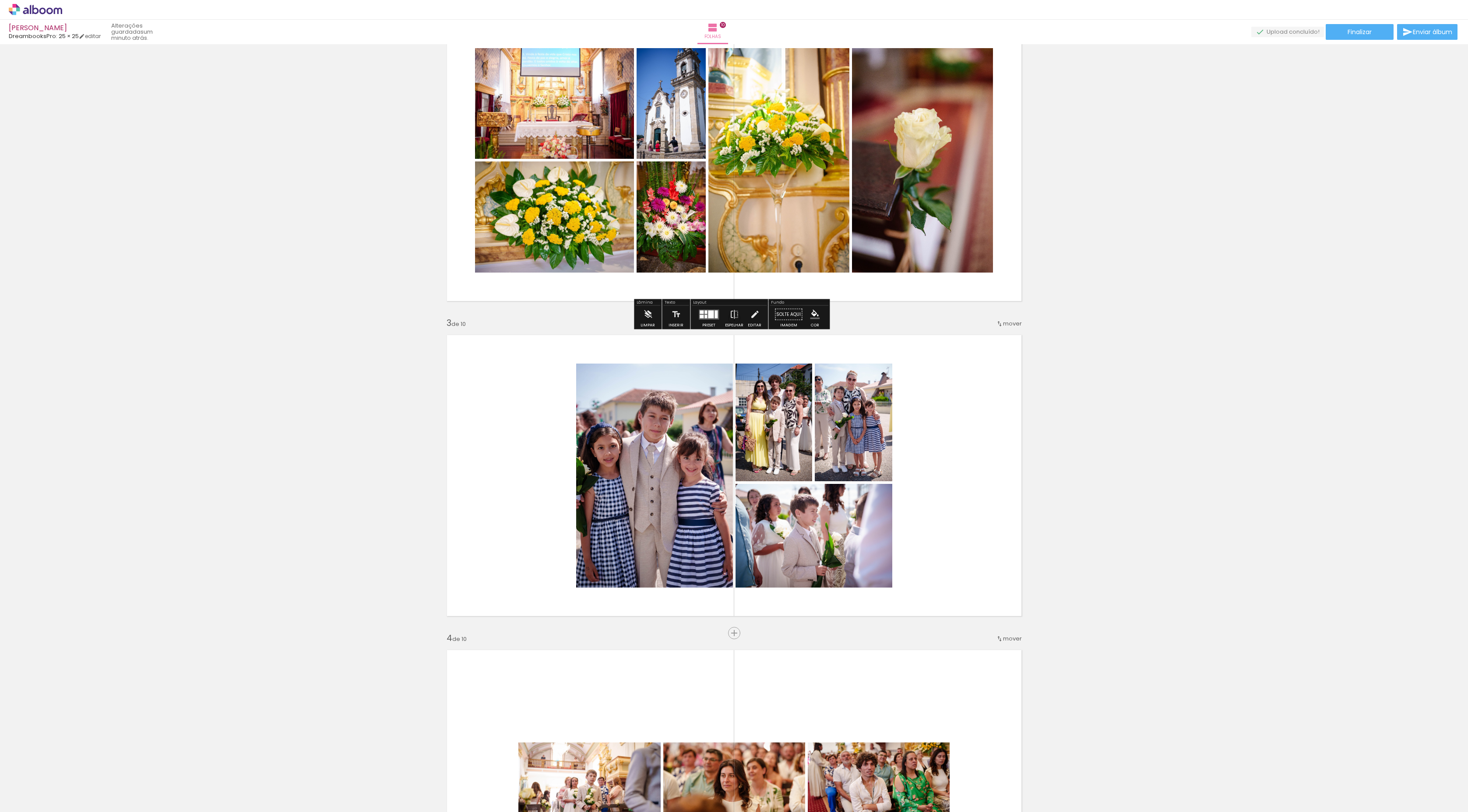
scroll to position [491, 0]
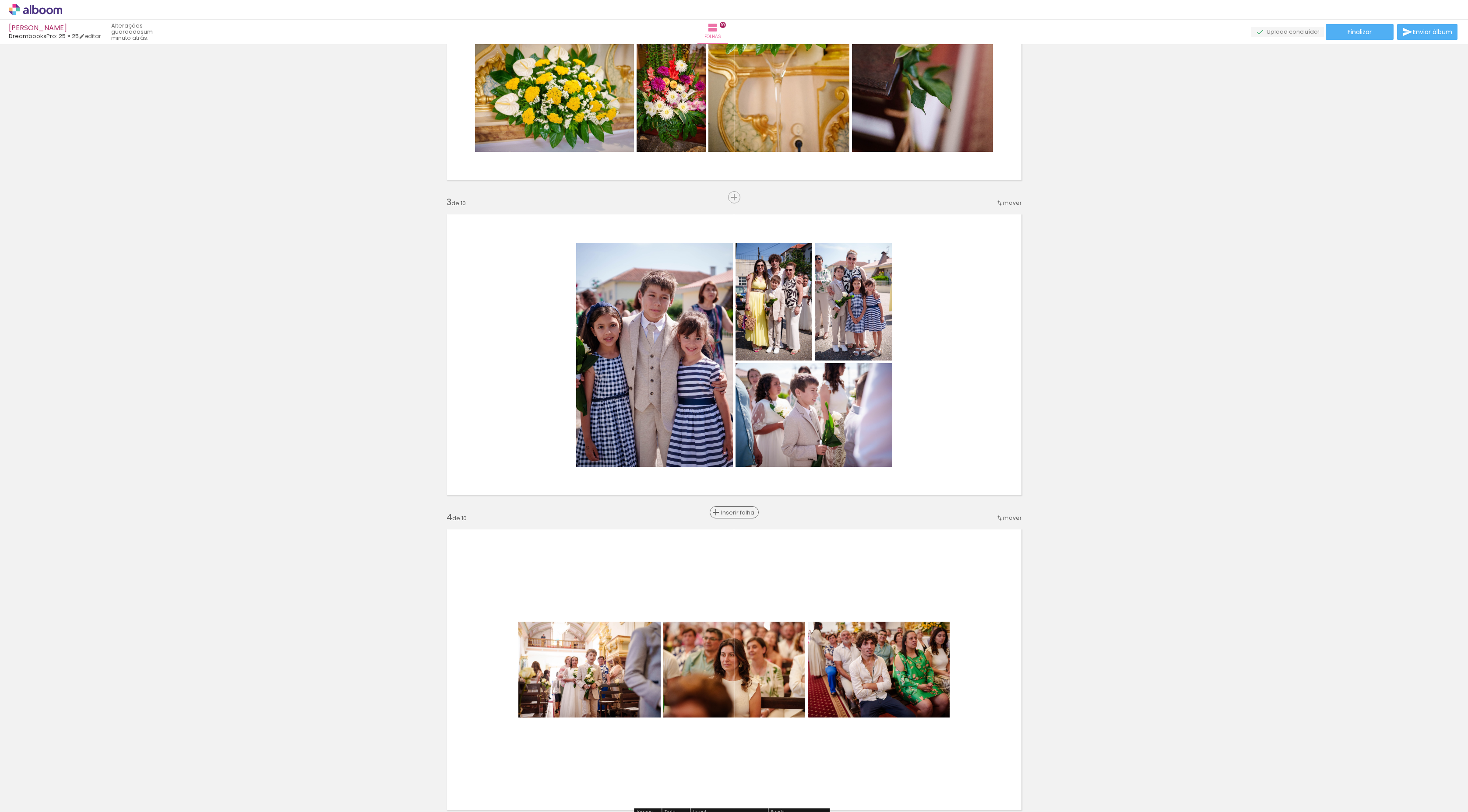
click at [733, 514] on span "Inserir folha" at bounding box center [738, 512] width 34 height 6
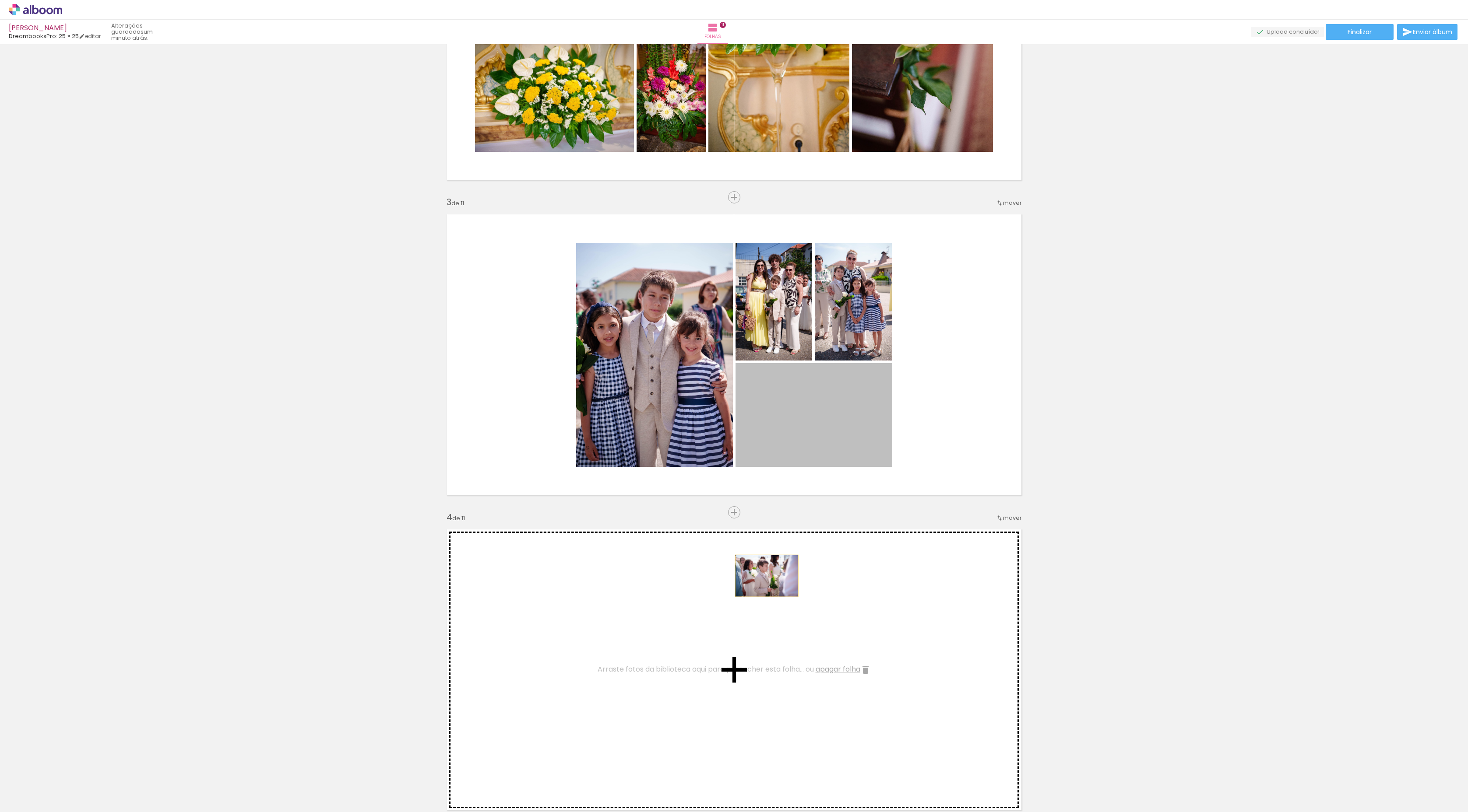
drag, startPoint x: 803, startPoint y: 431, endPoint x: 758, endPoint y: 589, distance: 164.3
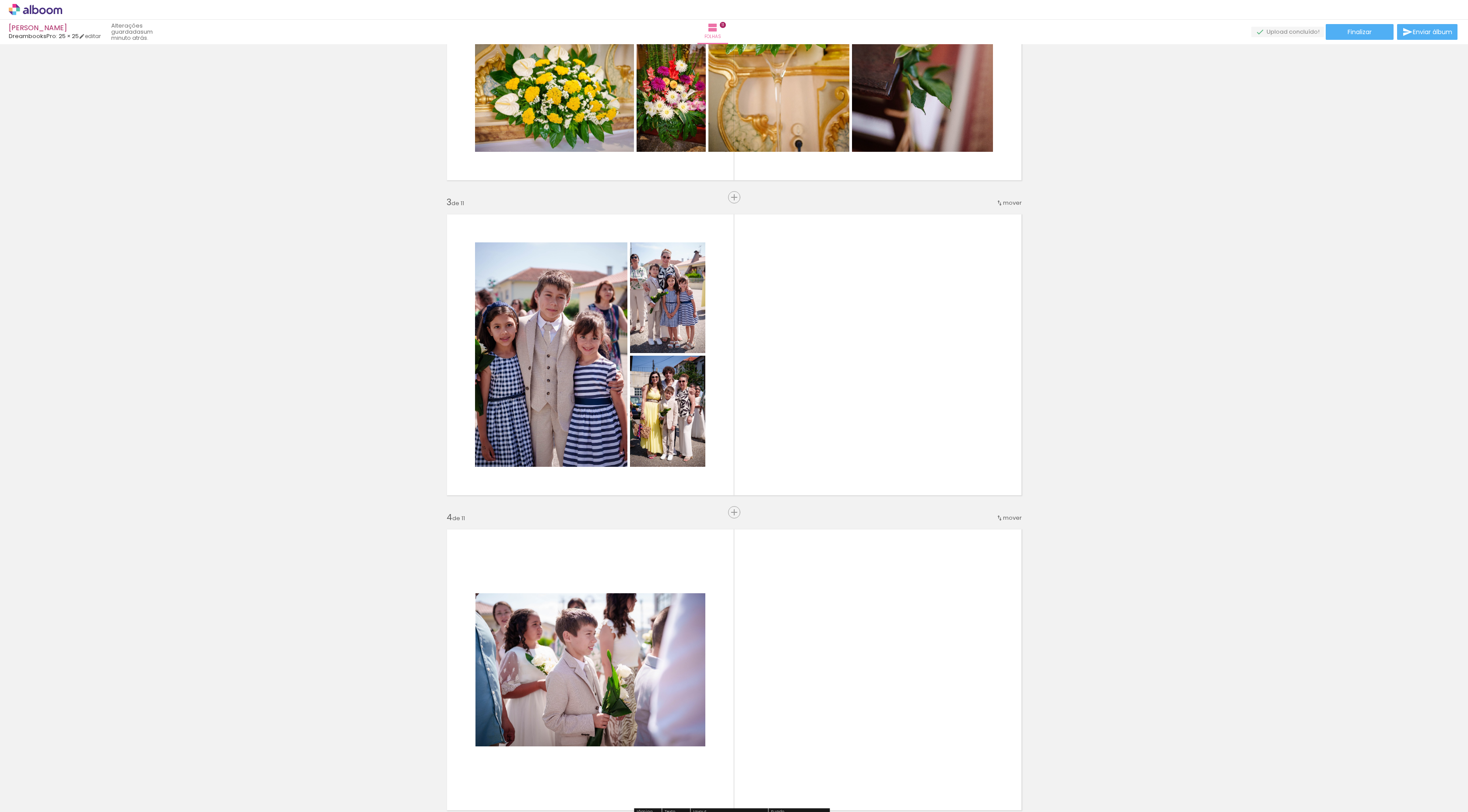
scroll to position [677, 0]
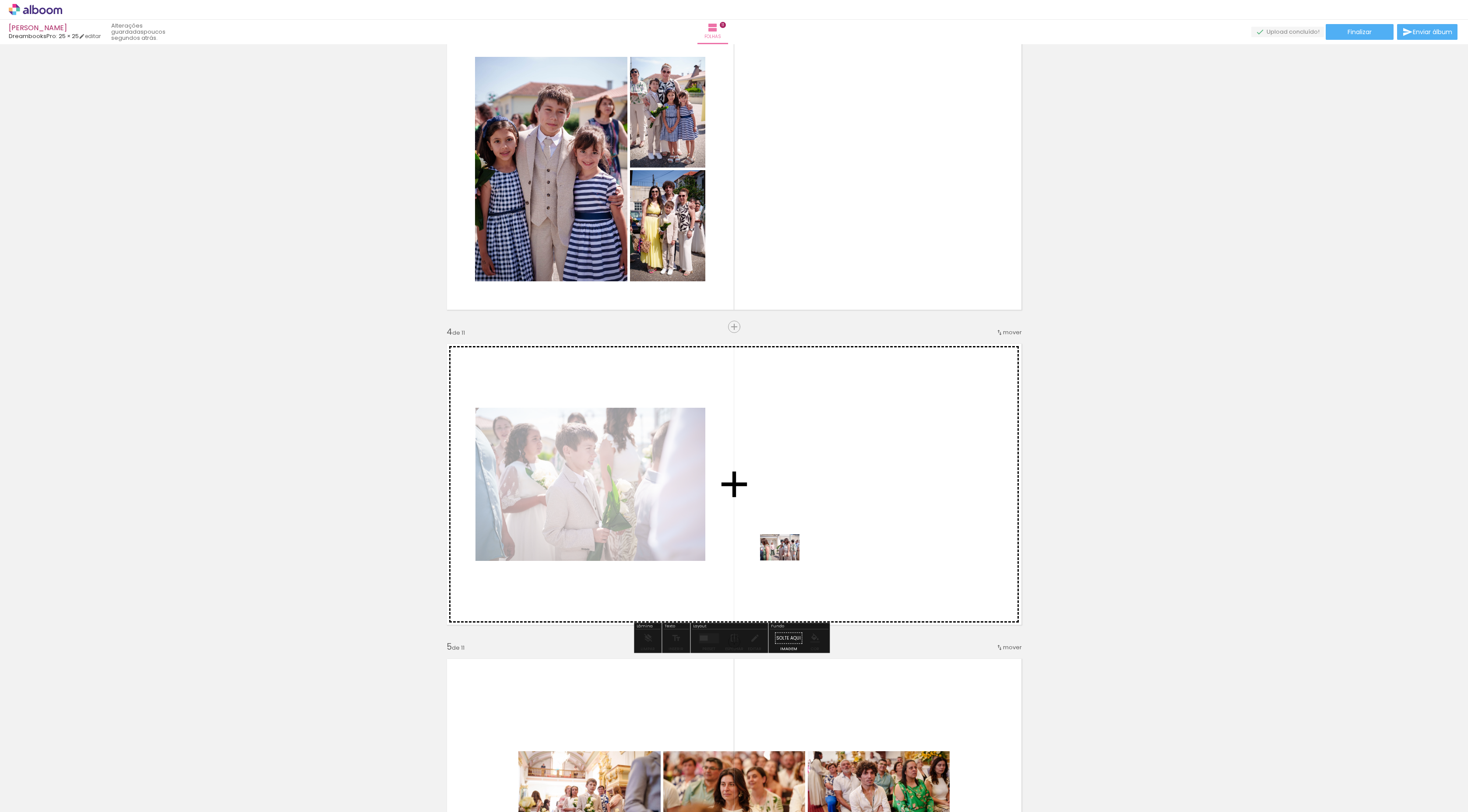
drag, startPoint x: 775, startPoint y: 793, endPoint x: 786, endPoint y: 560, distance: 233.3
click at [786, 560] on quentale-workspace at bounding box center [734, 406] width 1468 height 812
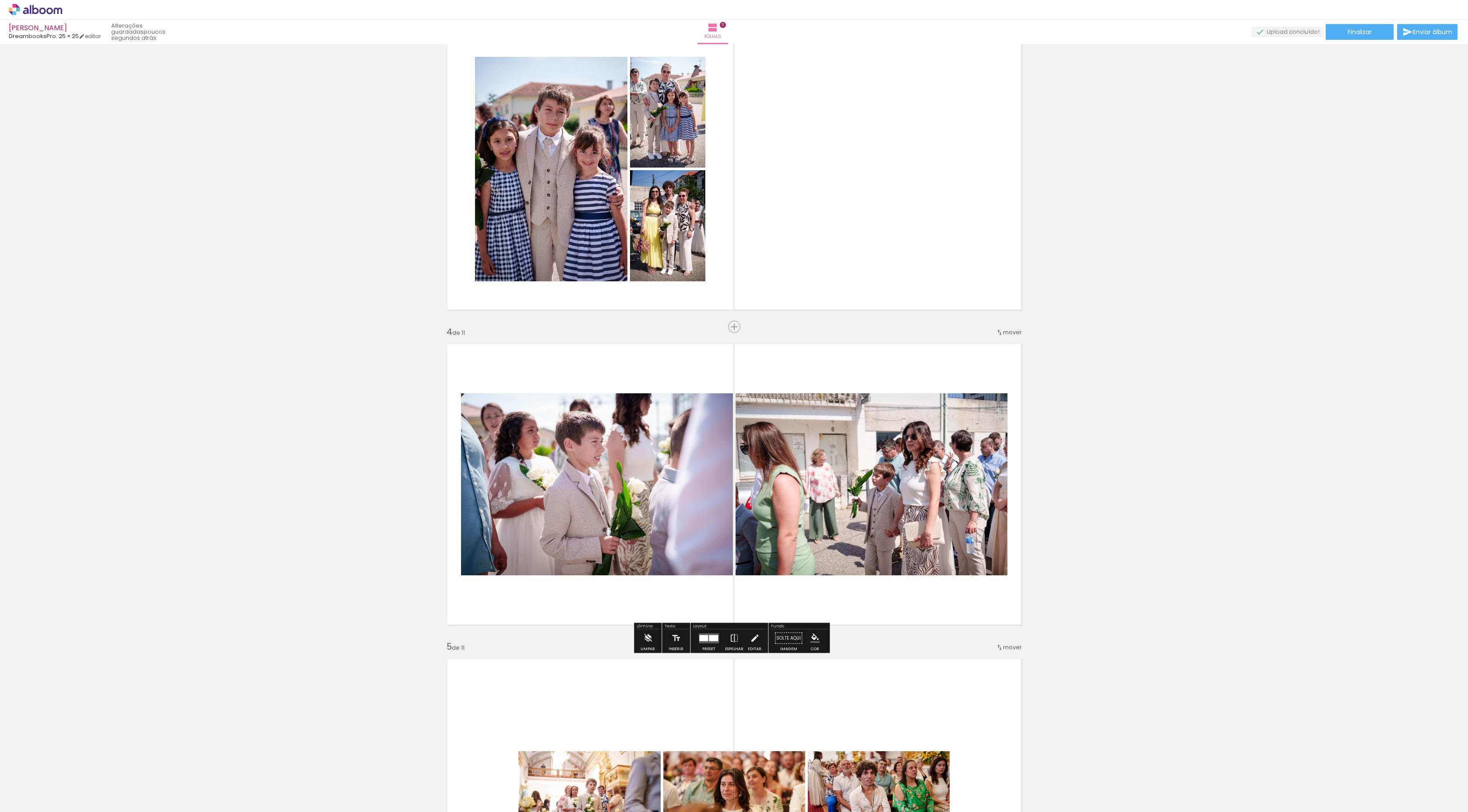
scroll to position [433, 0]
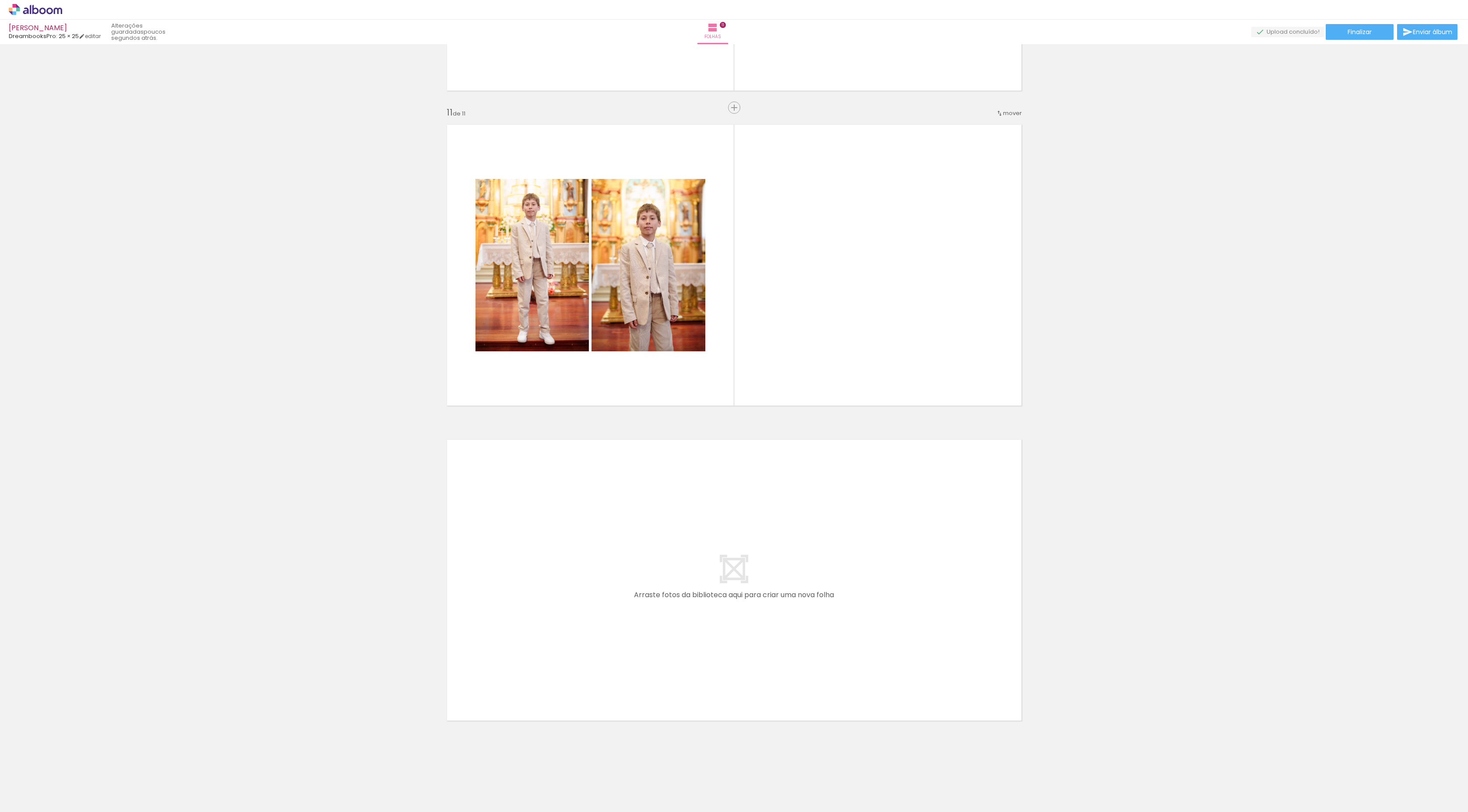
scroll to position [0, 1049]
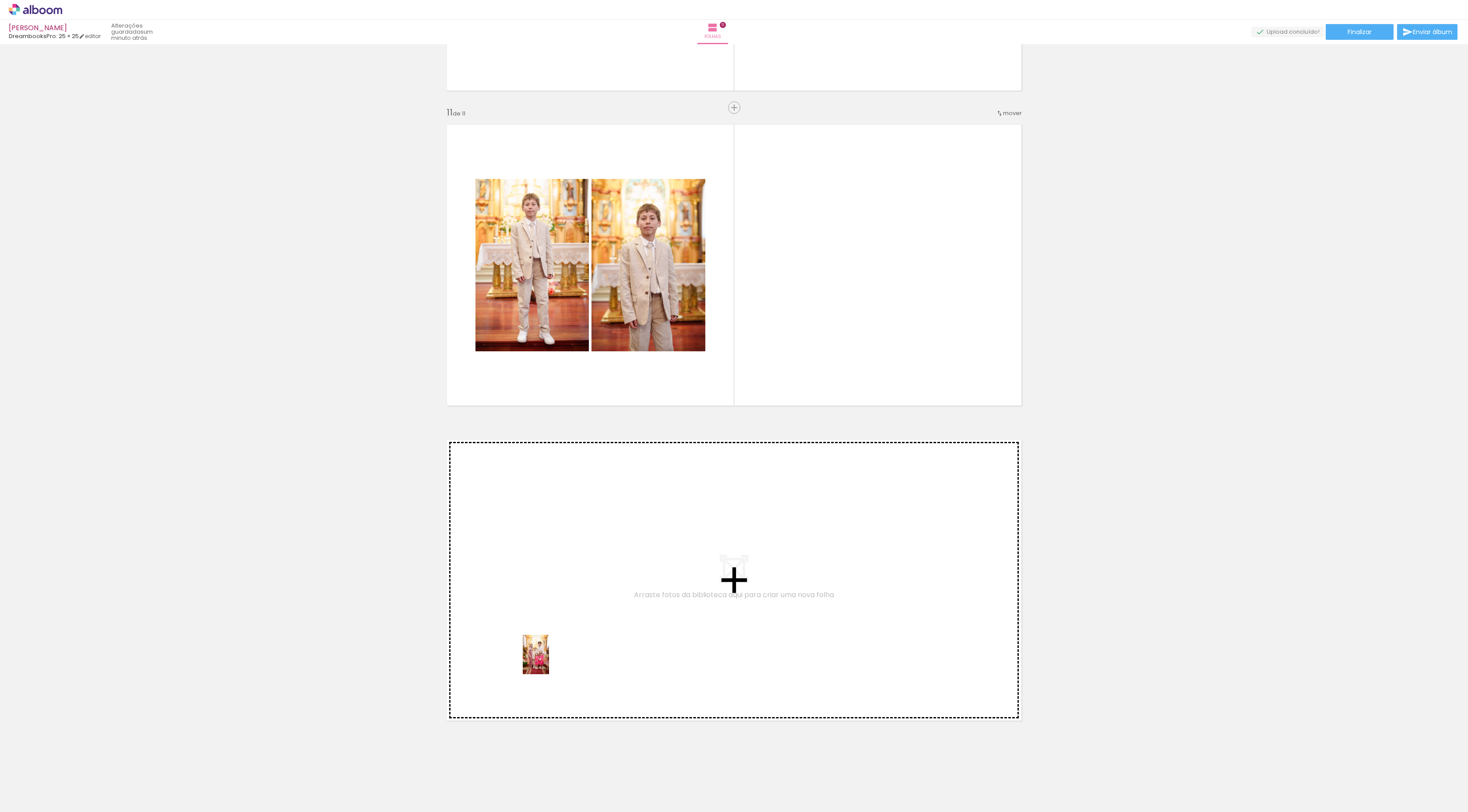
drag, startPoint x: 516, startPoint y: 790, endPoint x: 549, endPoint y: 661, distance: 133.2
click at [549, 661] on quentale-workspace at bounding box center [734, 406] width 1468 height 812
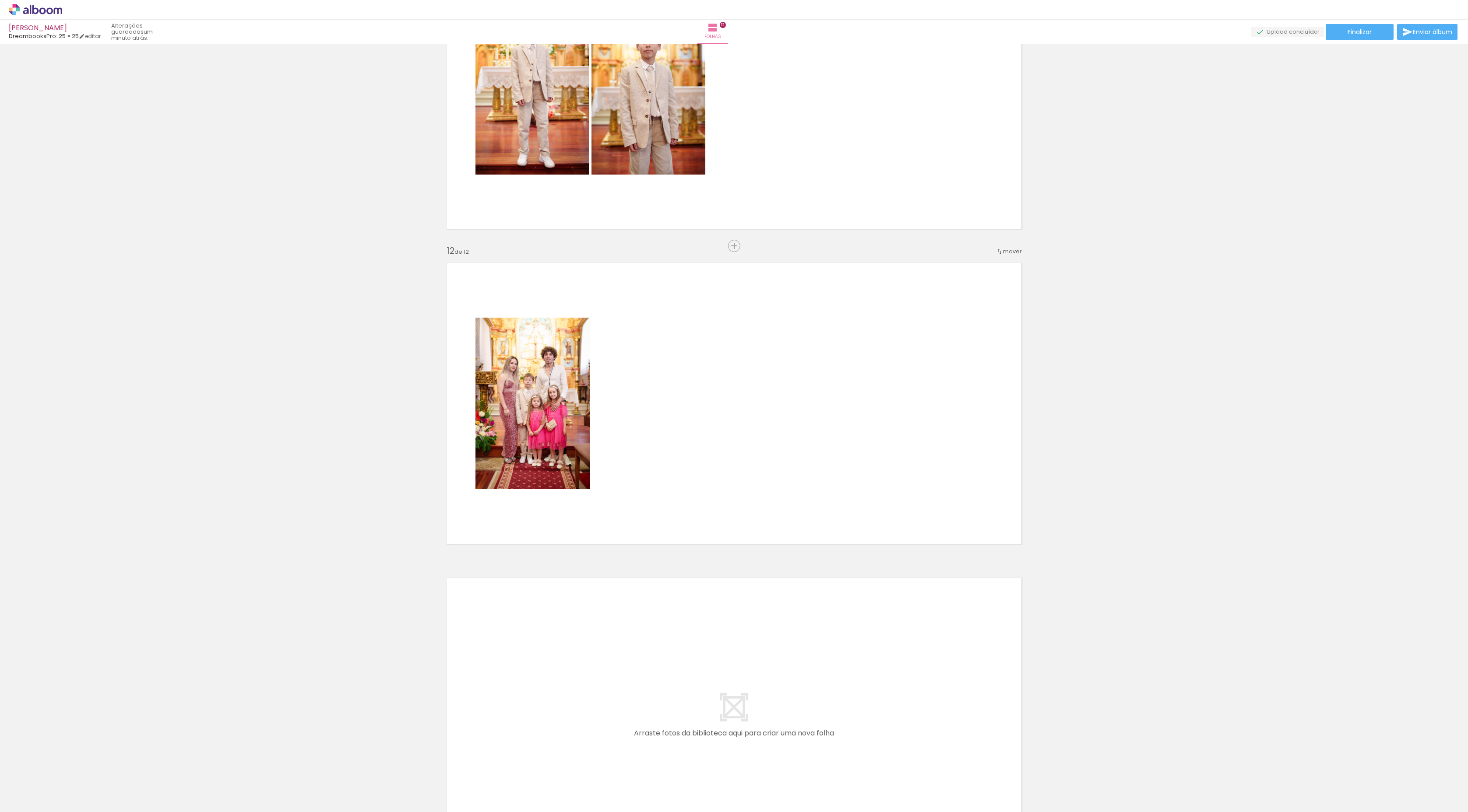
scroll to position [3281, 0]
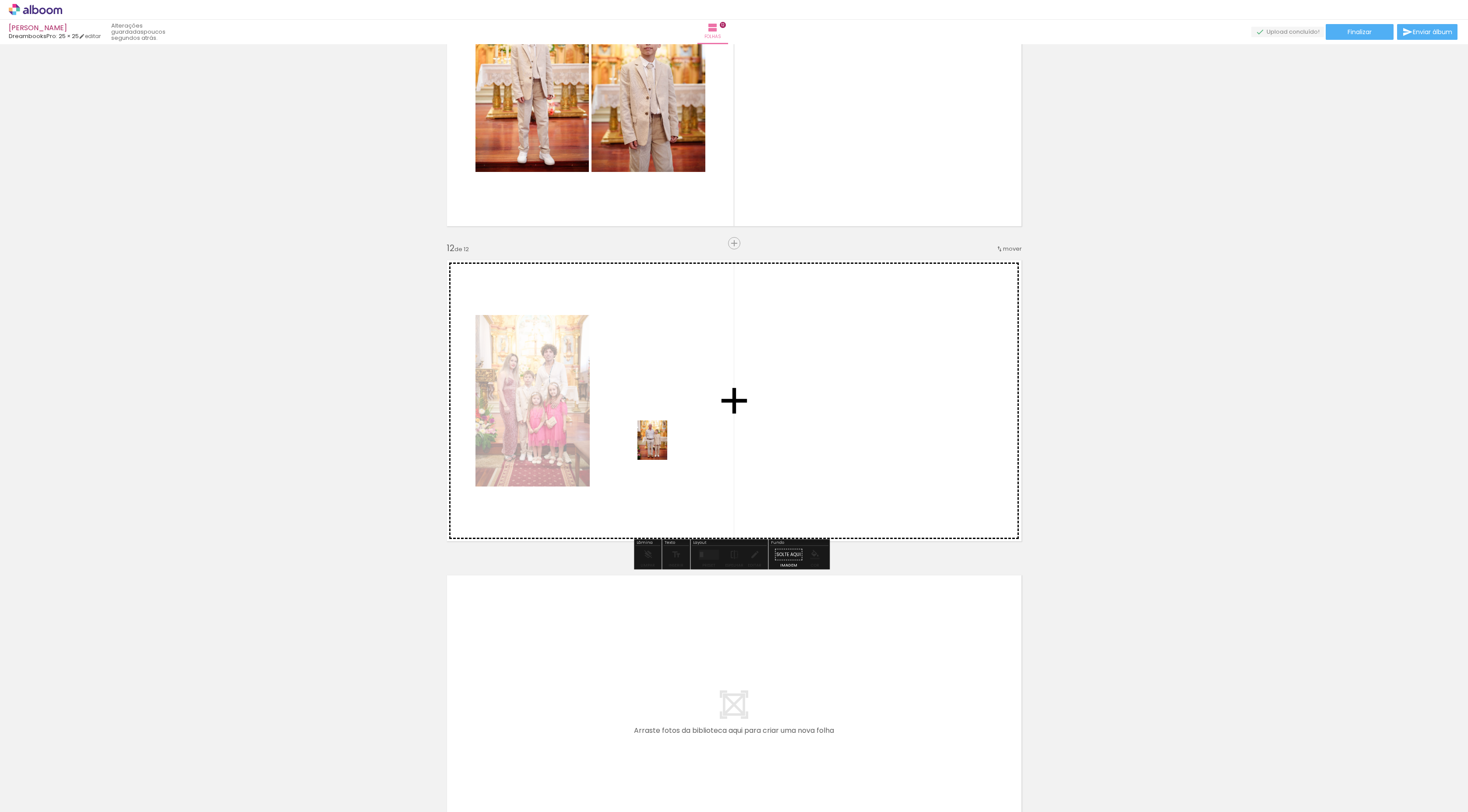
drag, startPoint x: 464, startPoint y: 791, endPoint x: 664, endPoint y: 447, distance: 397.9
click at [664, 447] on quentale-workspace at bounding box center [734, 406] width 1468 height 812
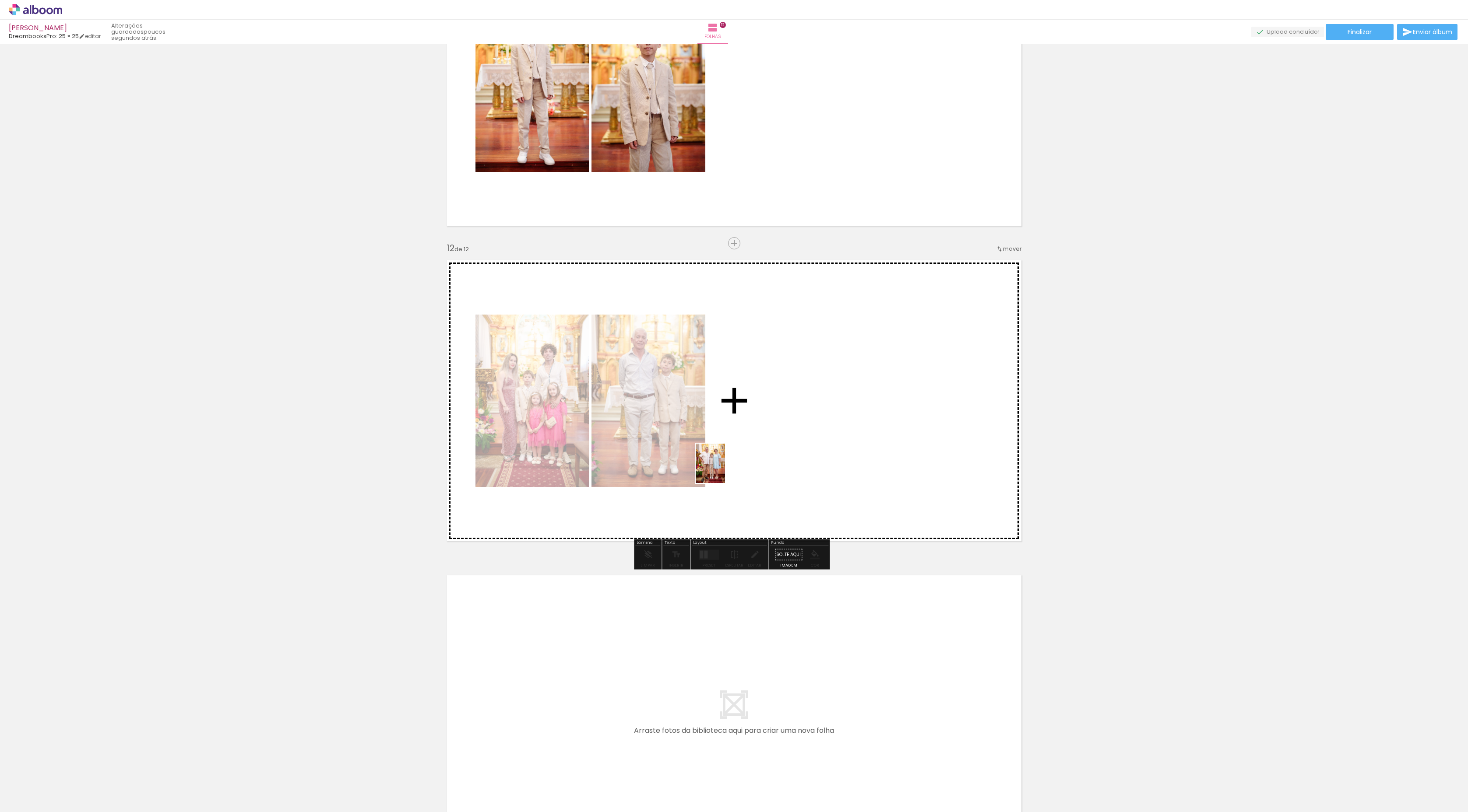
drag, startPoint x: 569, startPoint y: 796, endPoint x: 722, endPoint y: 470, distance: 360.1
click at [722, 470] on quentale-workspace at bounding box center [734, 406] width 1468 height 812
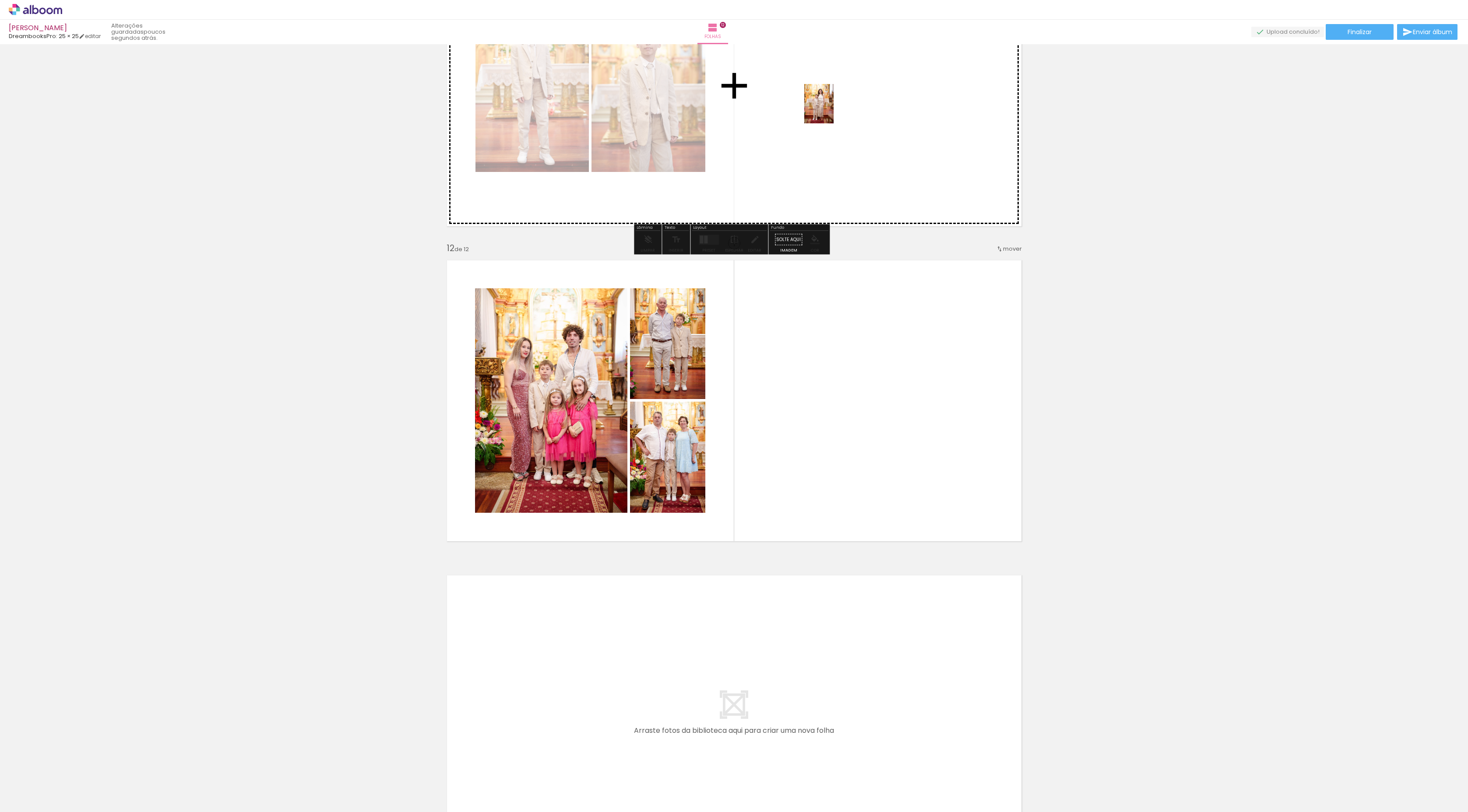
drag, startPoint x: 949, startPoint y: 790, endPoint x: 830, endPoint y: 110, distance: 690.3
click at [830, 110] on quentale-workspace at bounding box center [734, 406] width 1468 height 812
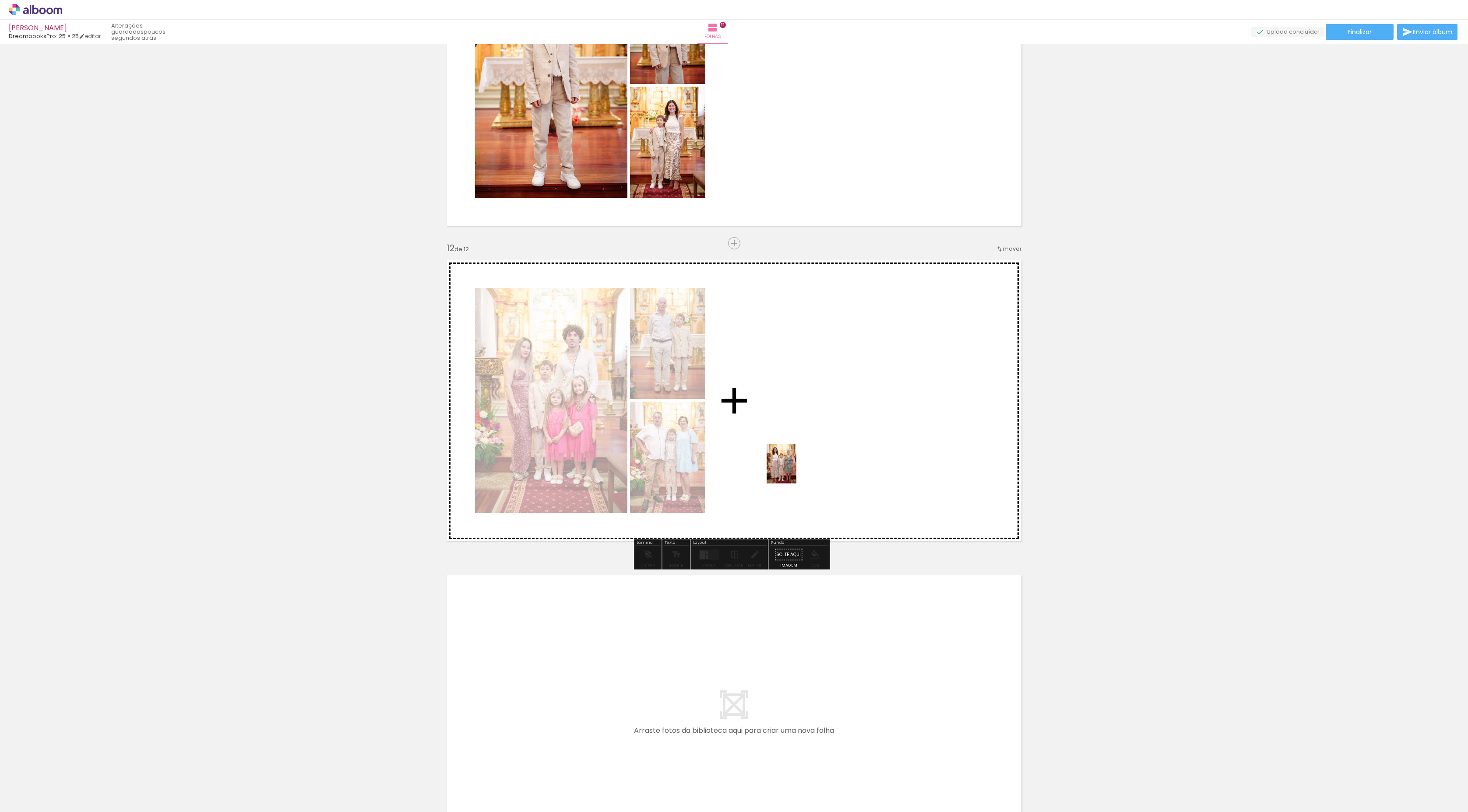
drag, startPoint x: 604, startPoint y: 790, endPoint x: 793, endPoint y: 471, distance: 370.8
click at [793, 471] on quentale-workspace at bounding box center [734, 406] width 1468 height 812
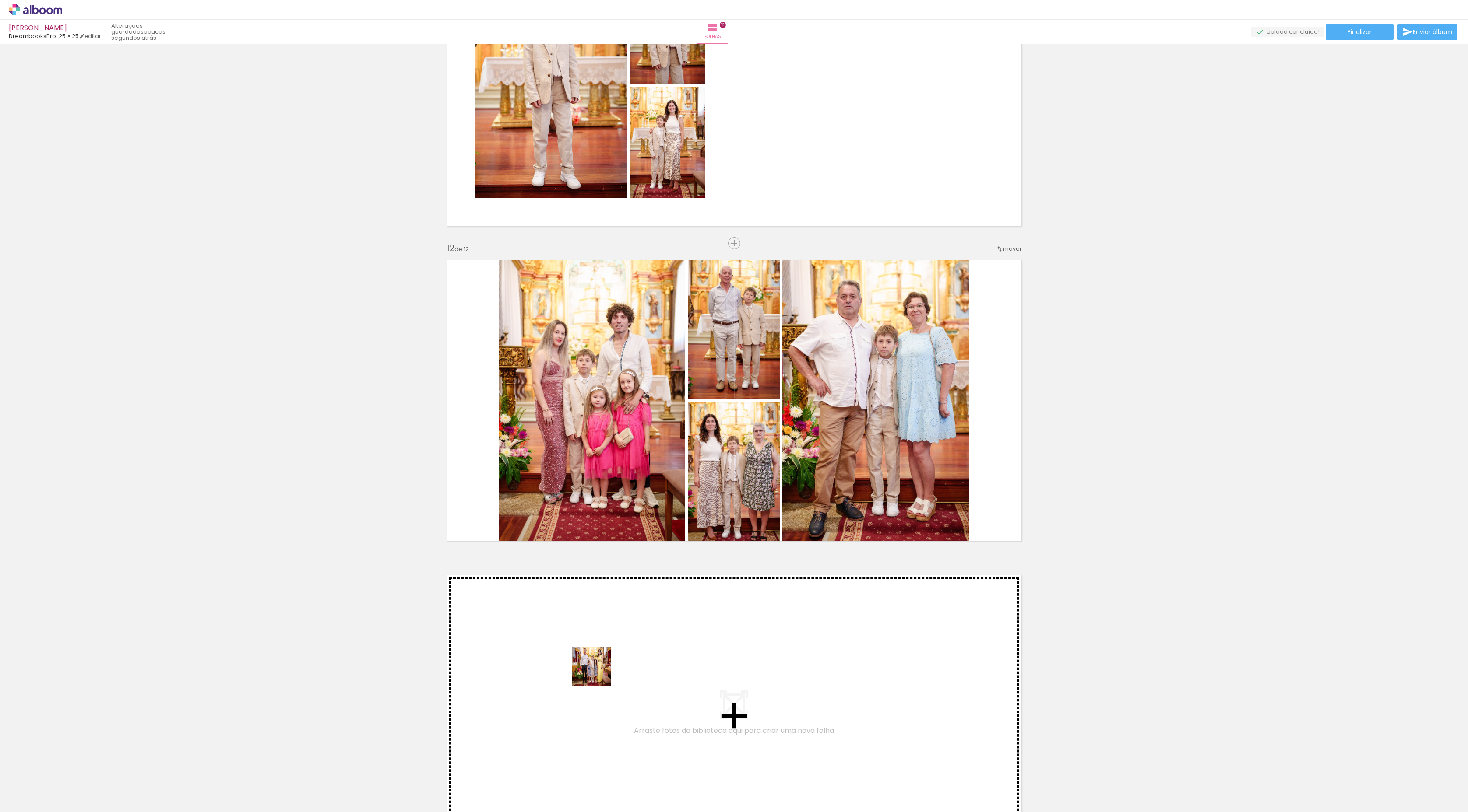
drag, startPoint x: 653, startPoint y: 790, endPoint x: 598, endPoint y: 673, distance: 129.3
click at [598, 673] on quentale-workspace at bounding box center [734, 406] width 1468 height 812
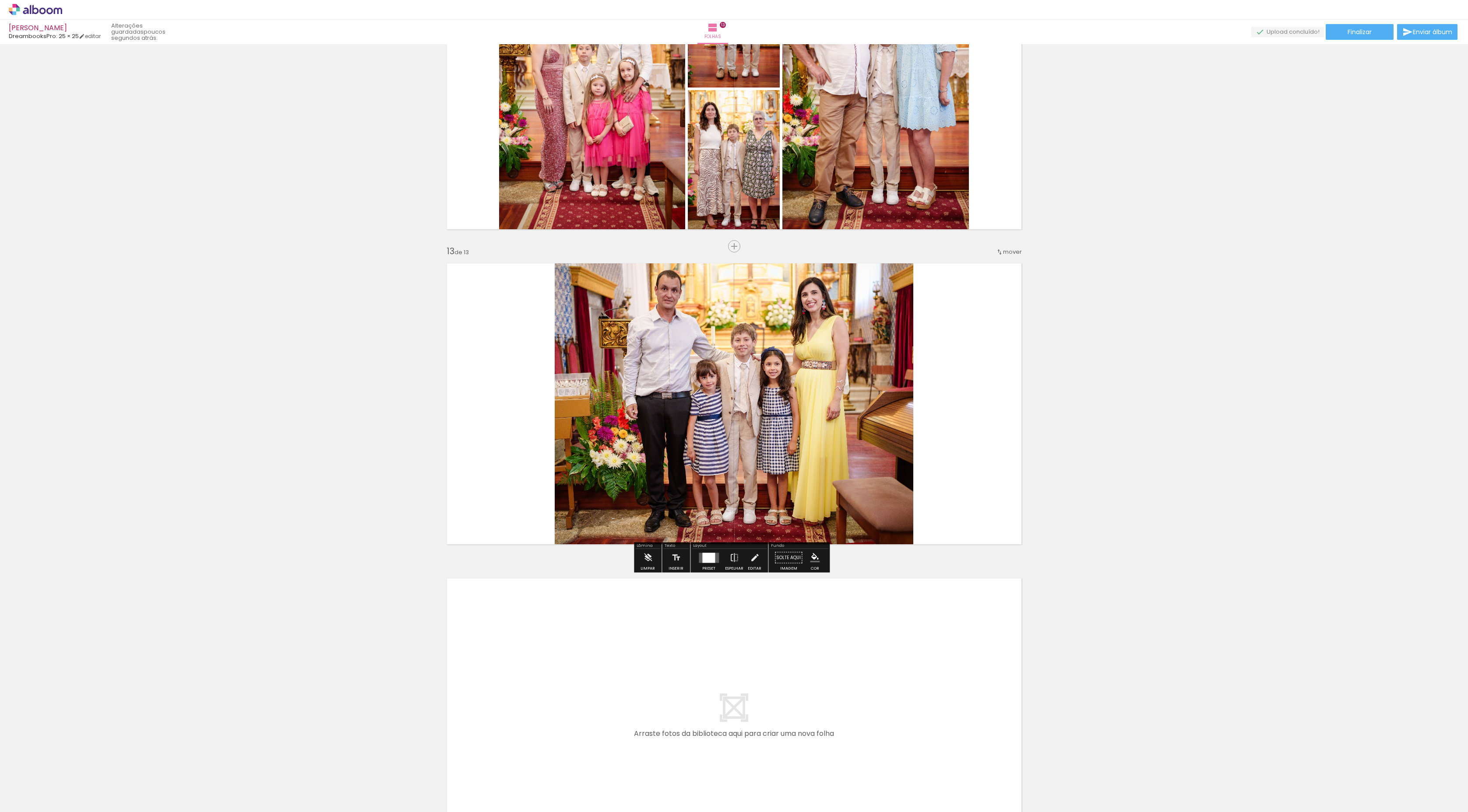
scroll to position [3596, 0]
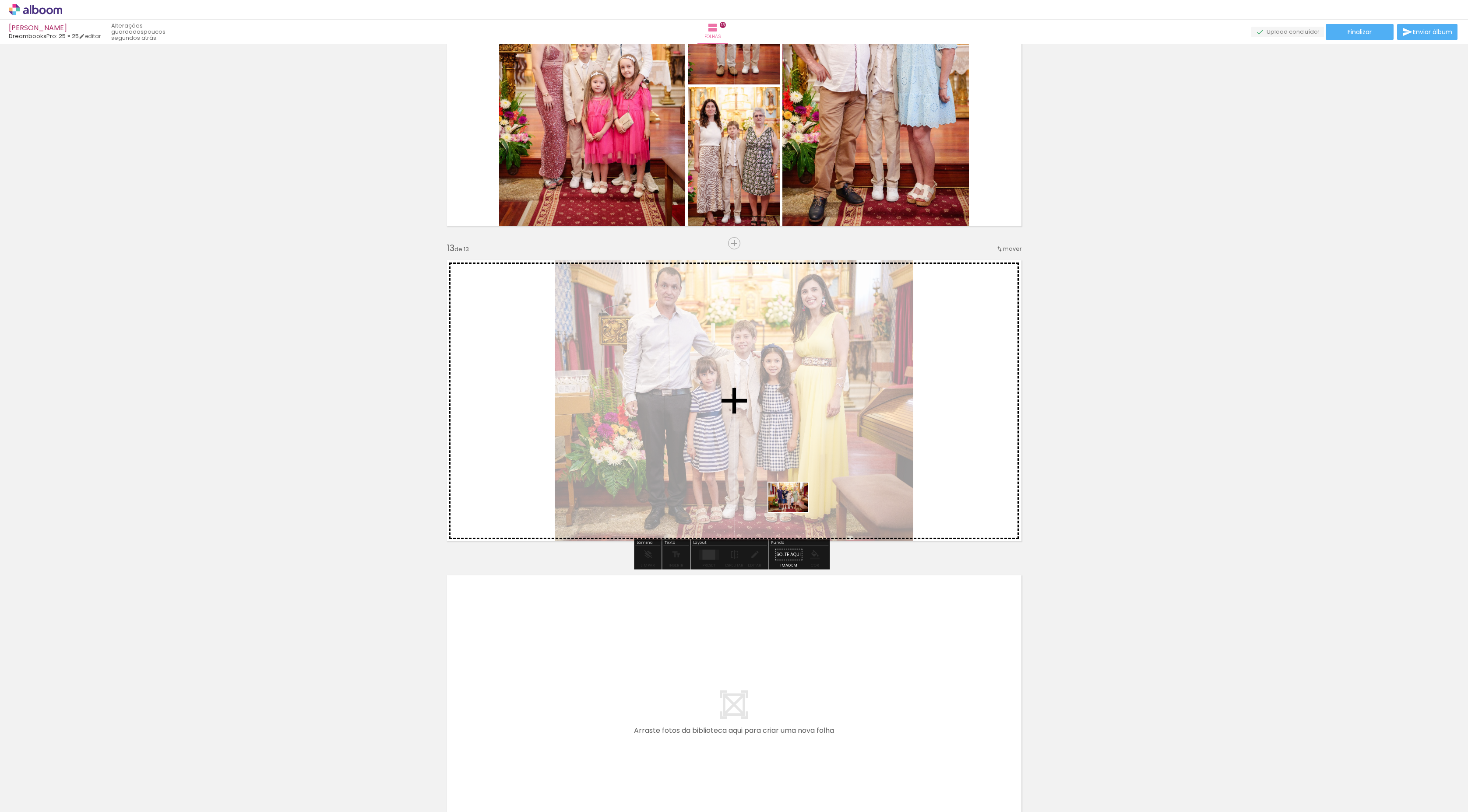
drag, startPoint x: 855, startPoint y: 788, endPoint x: 794, endPoint y: 507, distance: 287.5
click at [794, 507] on quentale-workspace at bounding box center [734, 406] width 1468 height 812
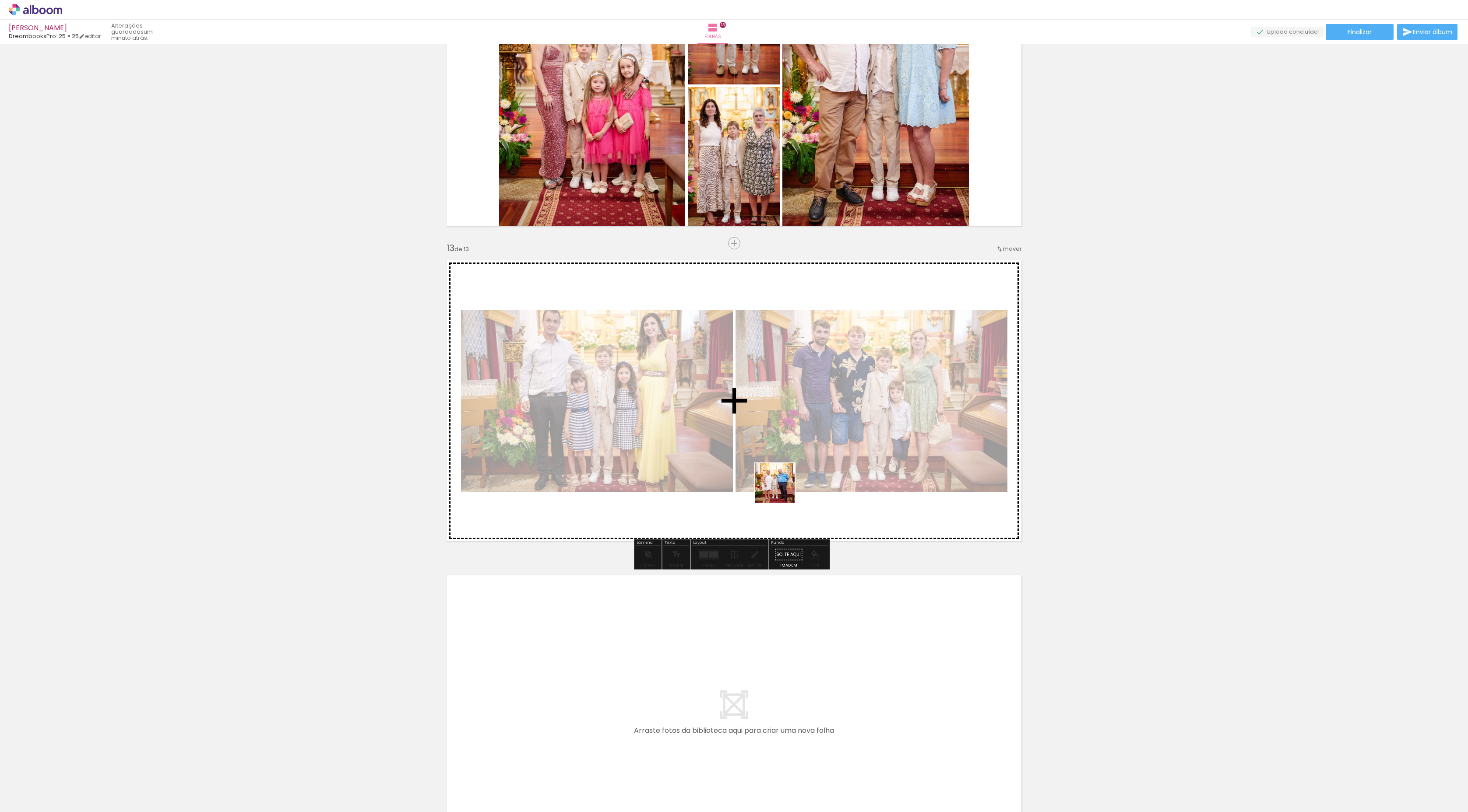
drag, startPoint x: 794, startPoint y: 794, endPoint x: 781, endPoint y: 485, distance: 309.3
click at [781, 485] on quentale-workspace at bounding box center [734, 406] width 1468 height 812
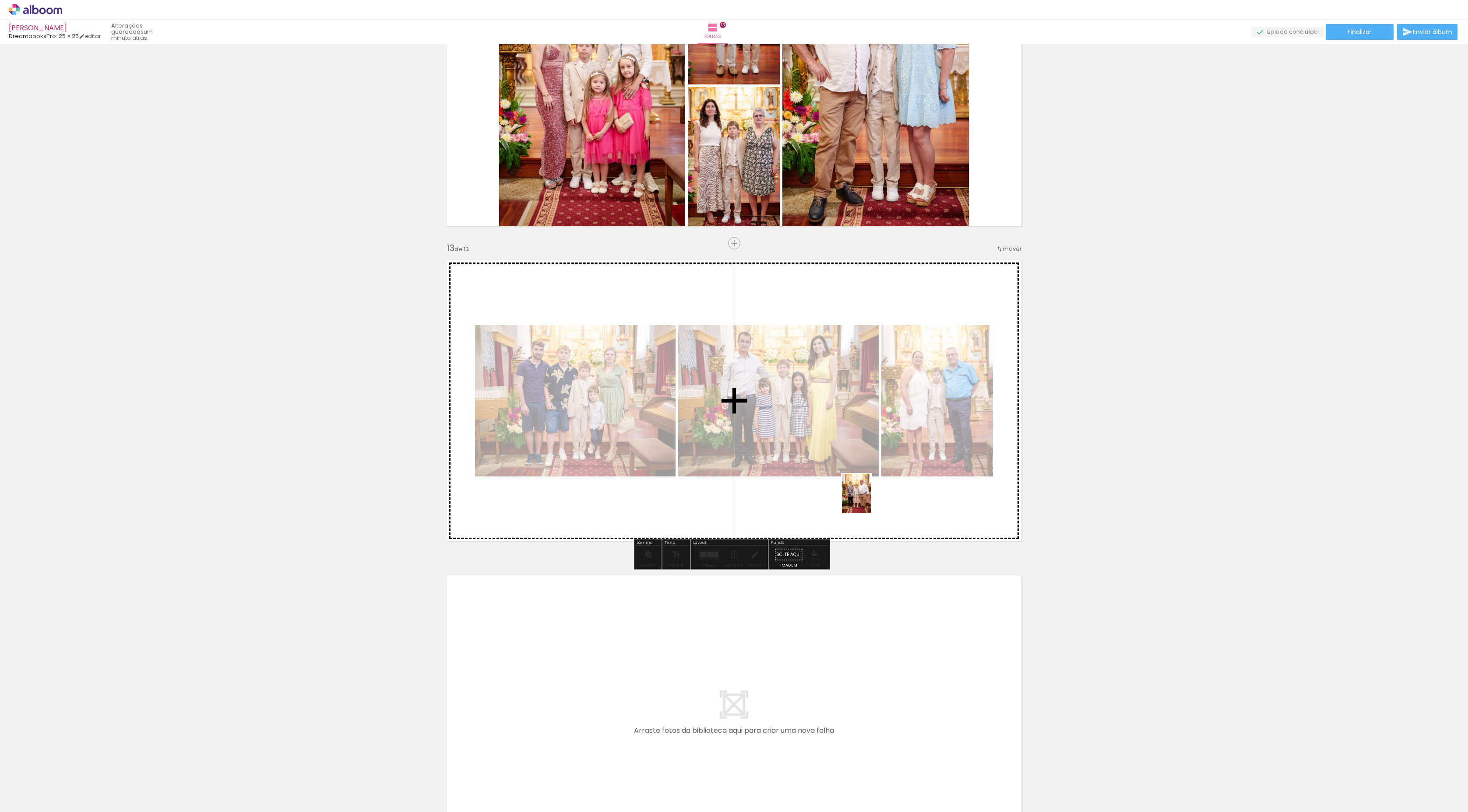
drag, startPoint x: 896, startPoint y: 777, endPoint x: 866, endPoint y: 489, distance: 289.6
click at [866, 489] on quentale-workspace at bounding box center [734, 406] width 1468 height 812
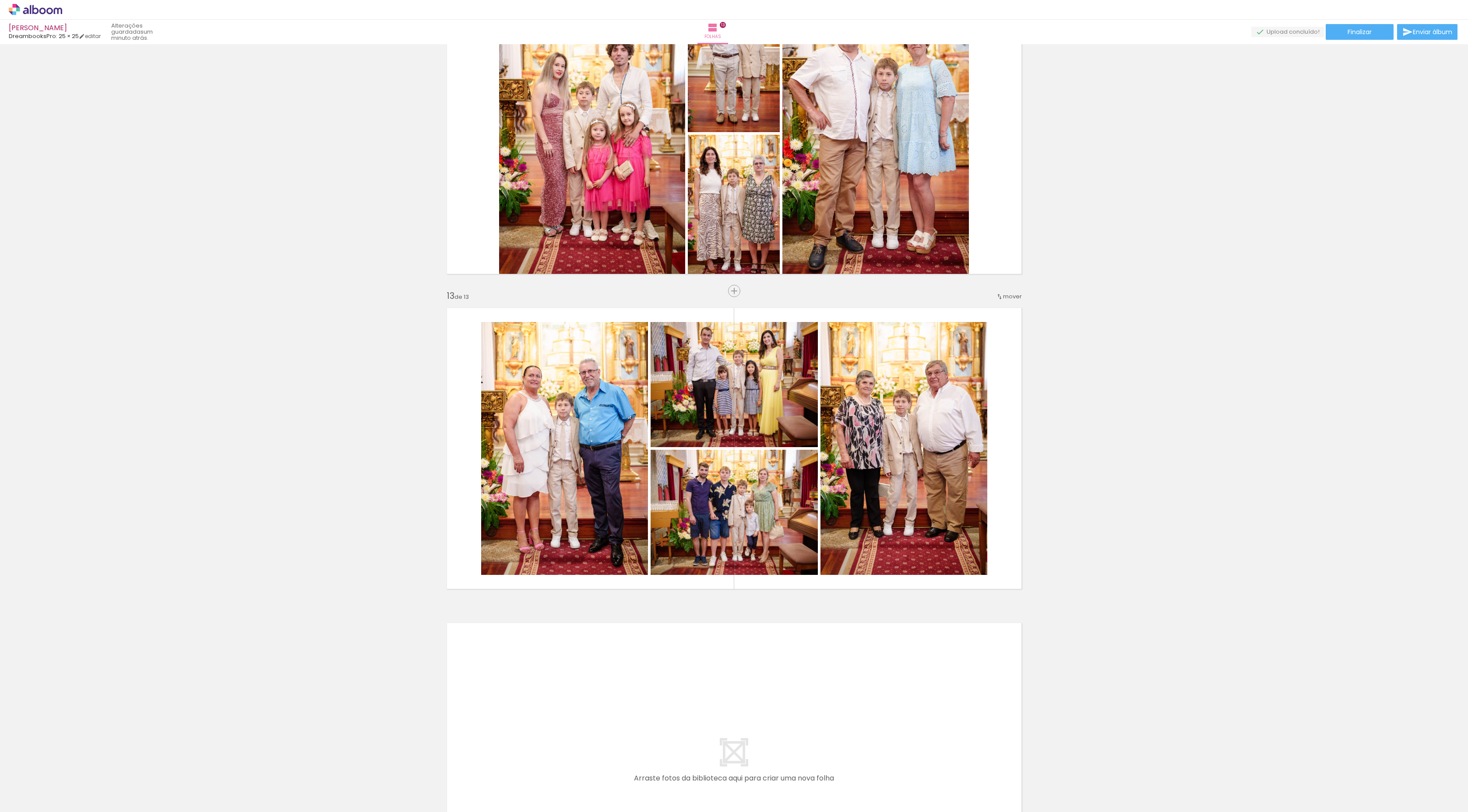
scroll to position [3411, 0]
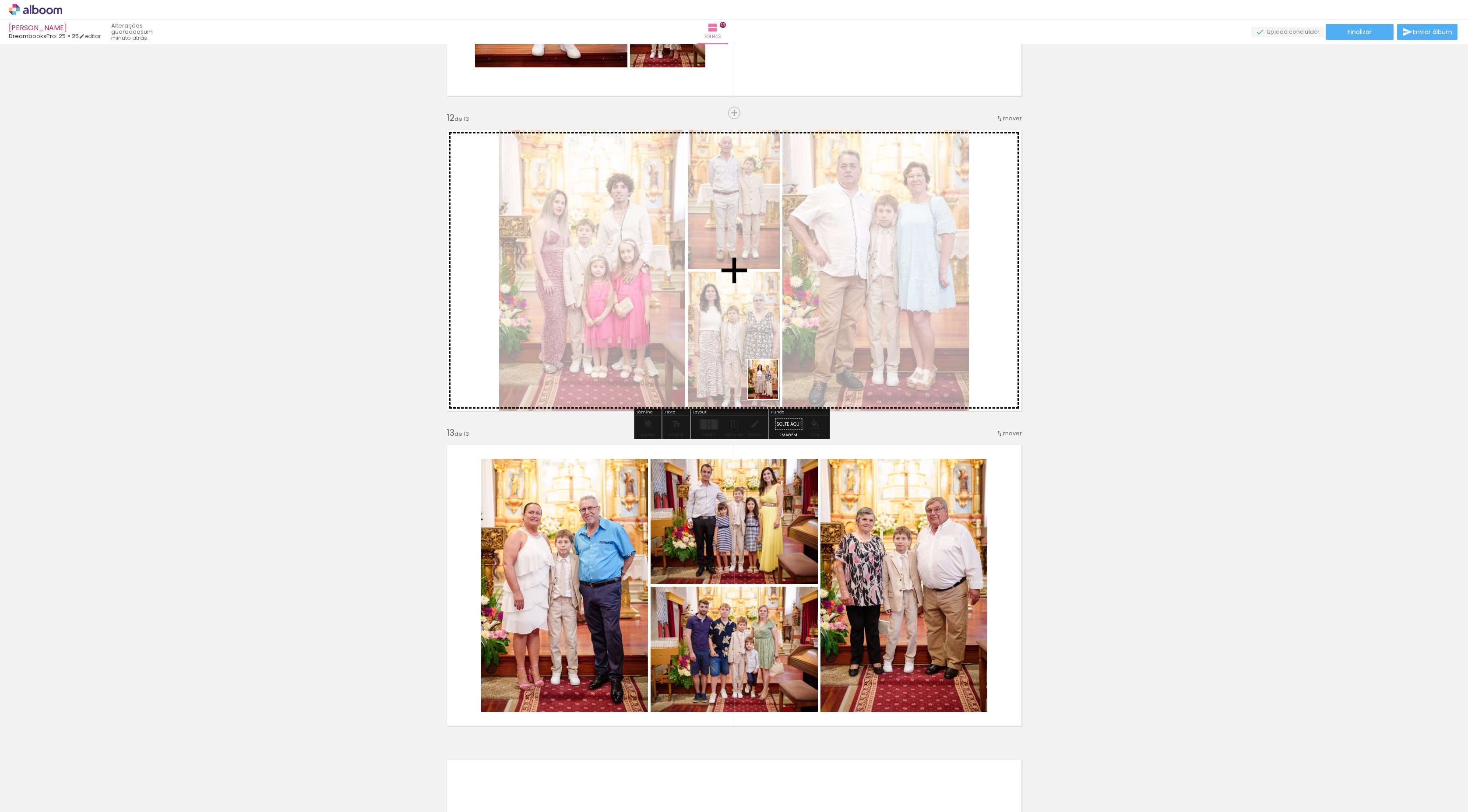
drag, startPoint x: 705, startPoint y: 791, endPoint x: 775, endPoint y: 378, distance: 418.9
click at [775, 378] on quentale-workspace at bounding box center [734, 406] width 1468 height 812
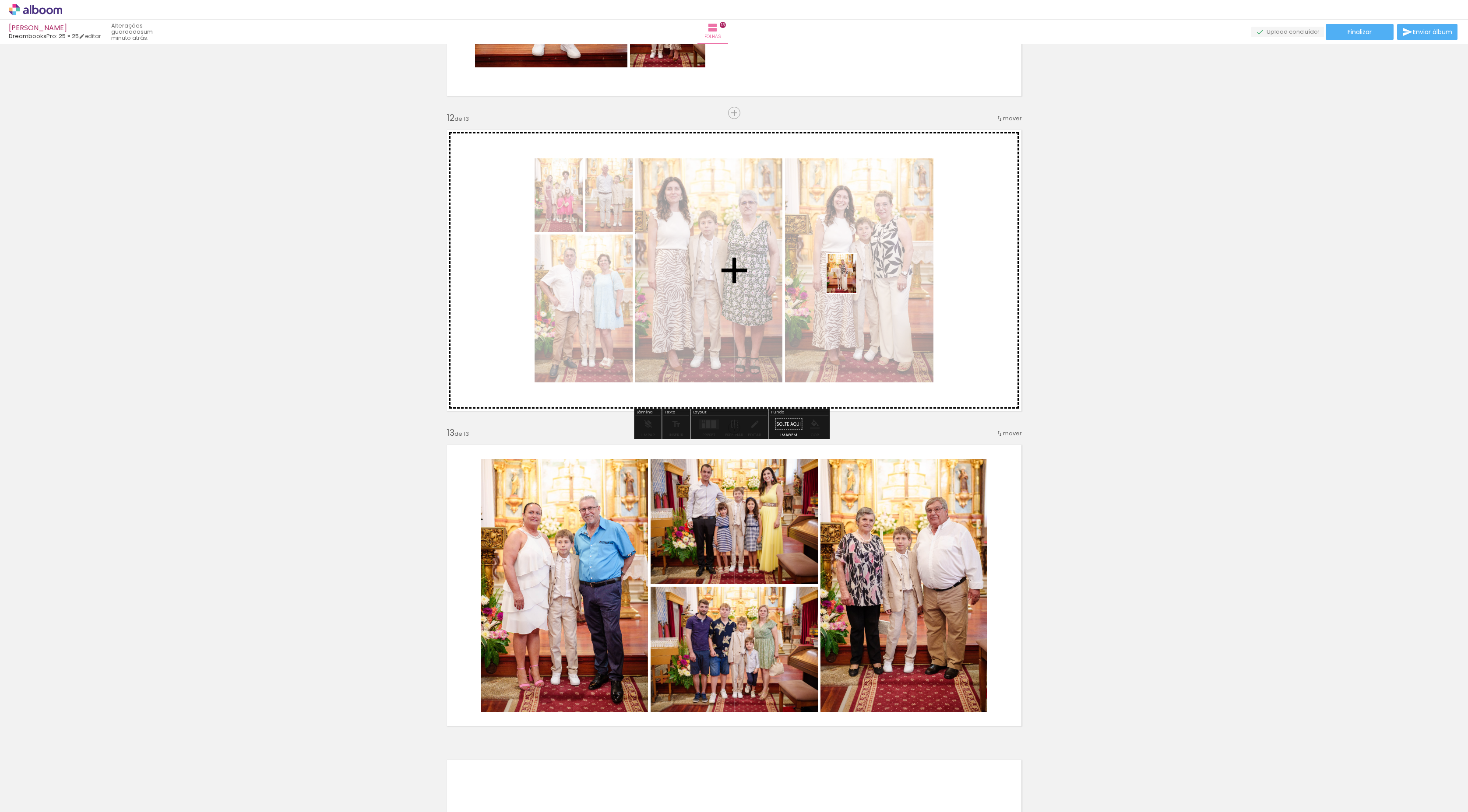
drag, startPoint x: 764, startPoint y: 785, endPoint x: 853, endPoint y: 280, distance: 512.8
click at [853, 280] on quentale-workspace at bounding box center [734, 406] width 1468 height 812
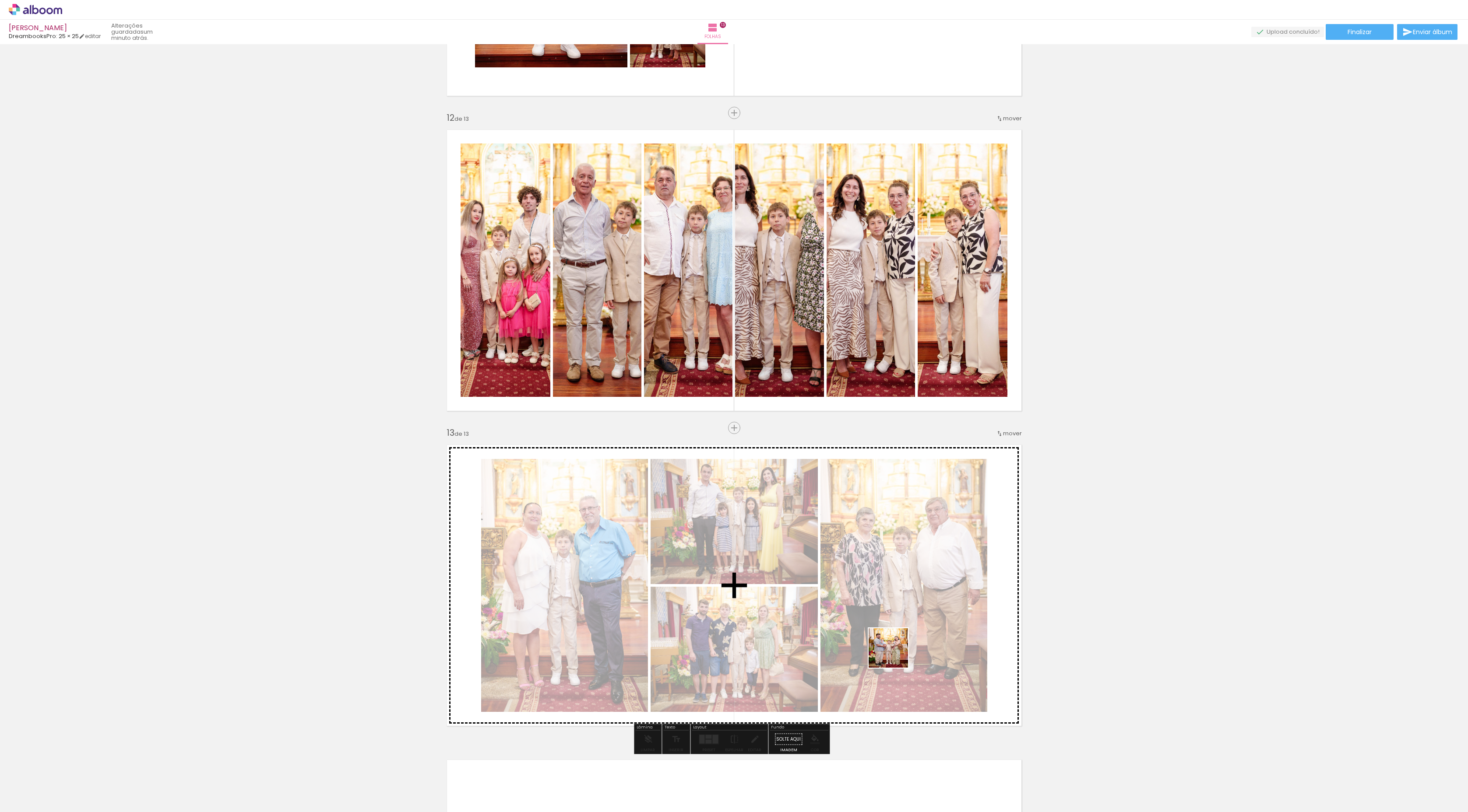
drag, startPoint x: 993, startPoint y: 788, endPoint x: 891, endPoint y: 650, distance: 171.6
click at [891, 650] on quentale-workspace at bounding box center [734, 406] width 1468 height 812
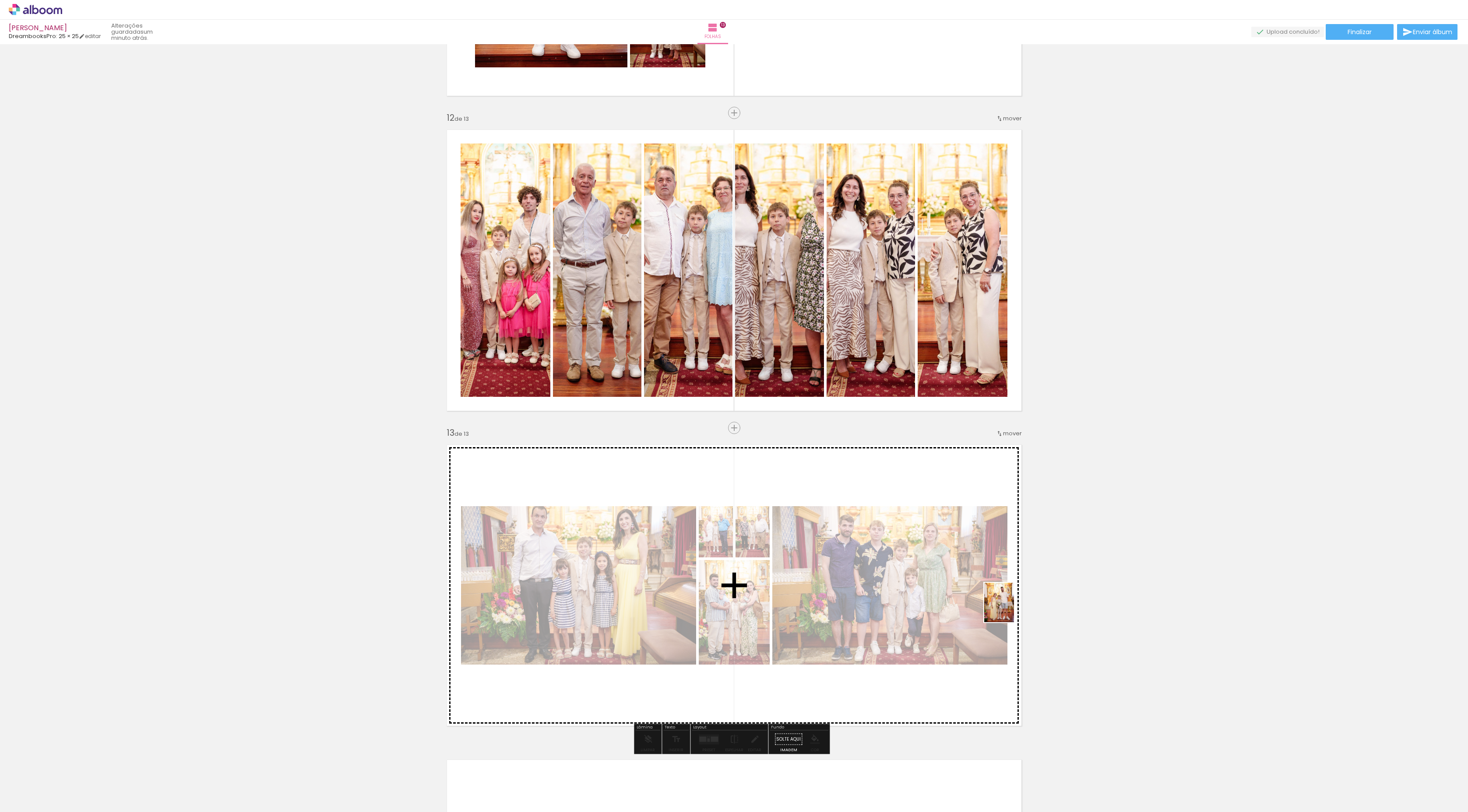
drag, startPoint x: 1143, startPoint y: 734, endPoint x: 911, endPoint y: 609, distance: 263.5
click at [911, 609] on quentale-workspace at bounding box center [734, 406] width 1468 height 812
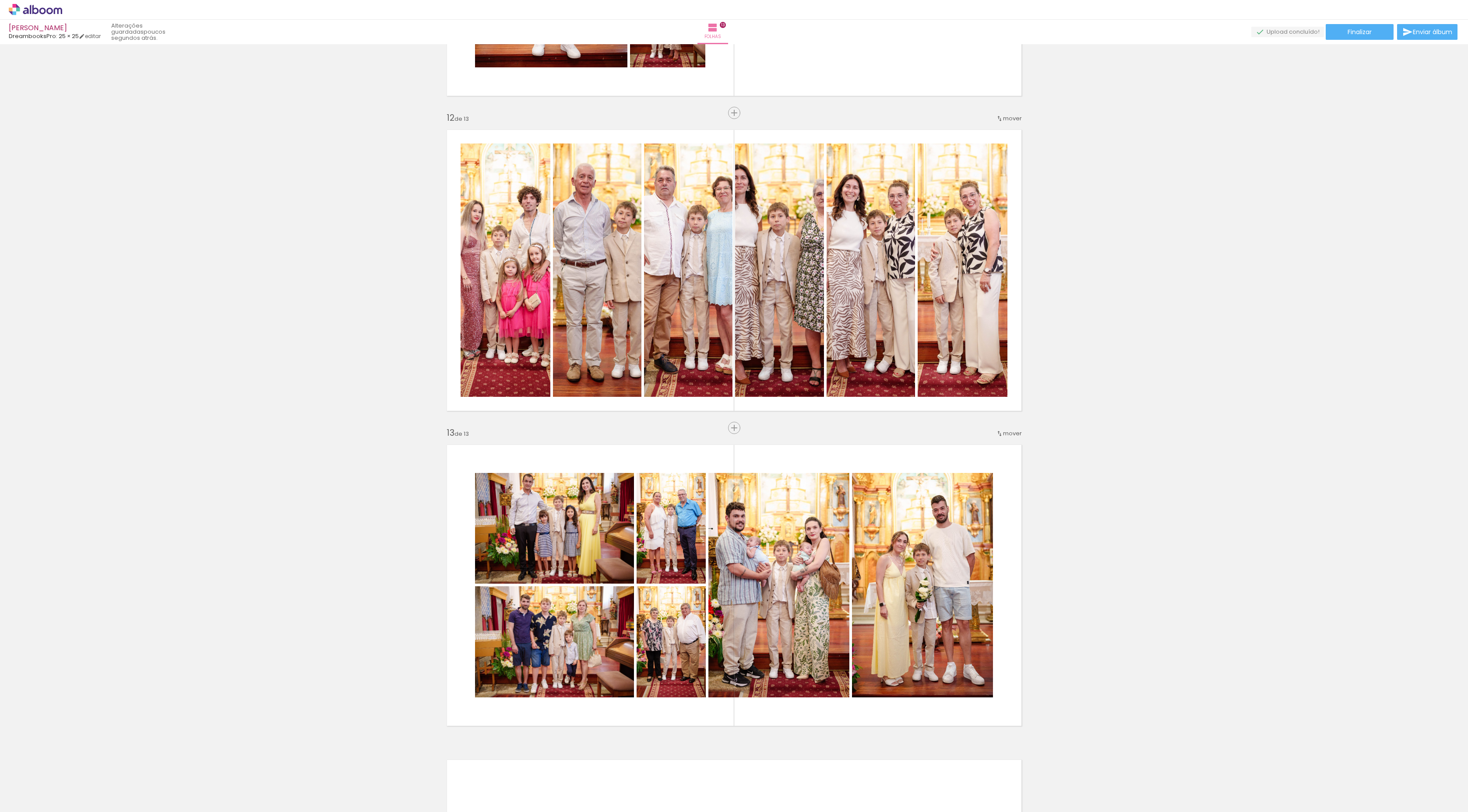
scroll to position [0, 1049]
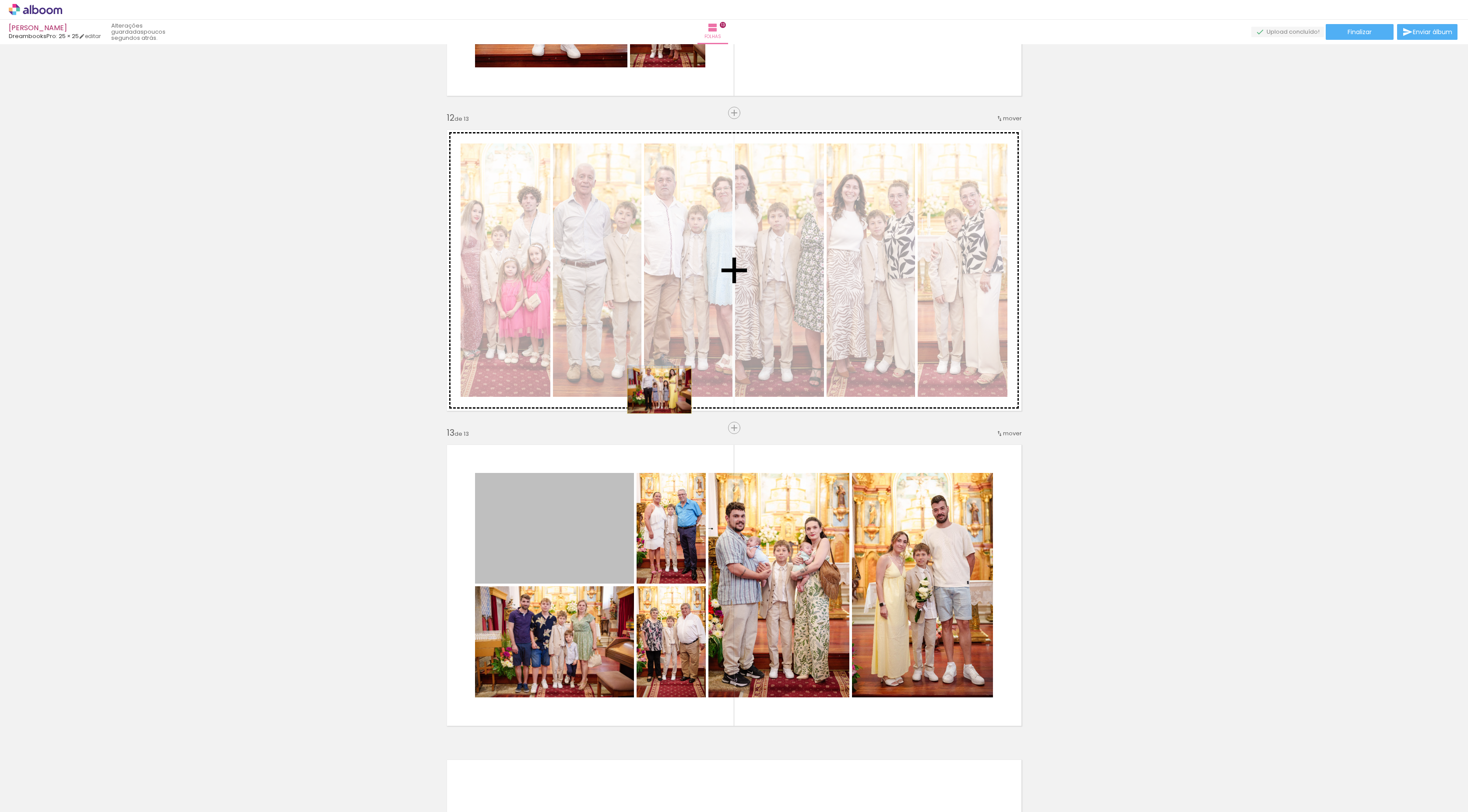
drag, startPoint x: 593, startPoint y: 541, endPoint x: 656, endPoint y: 391, distance: 162.7
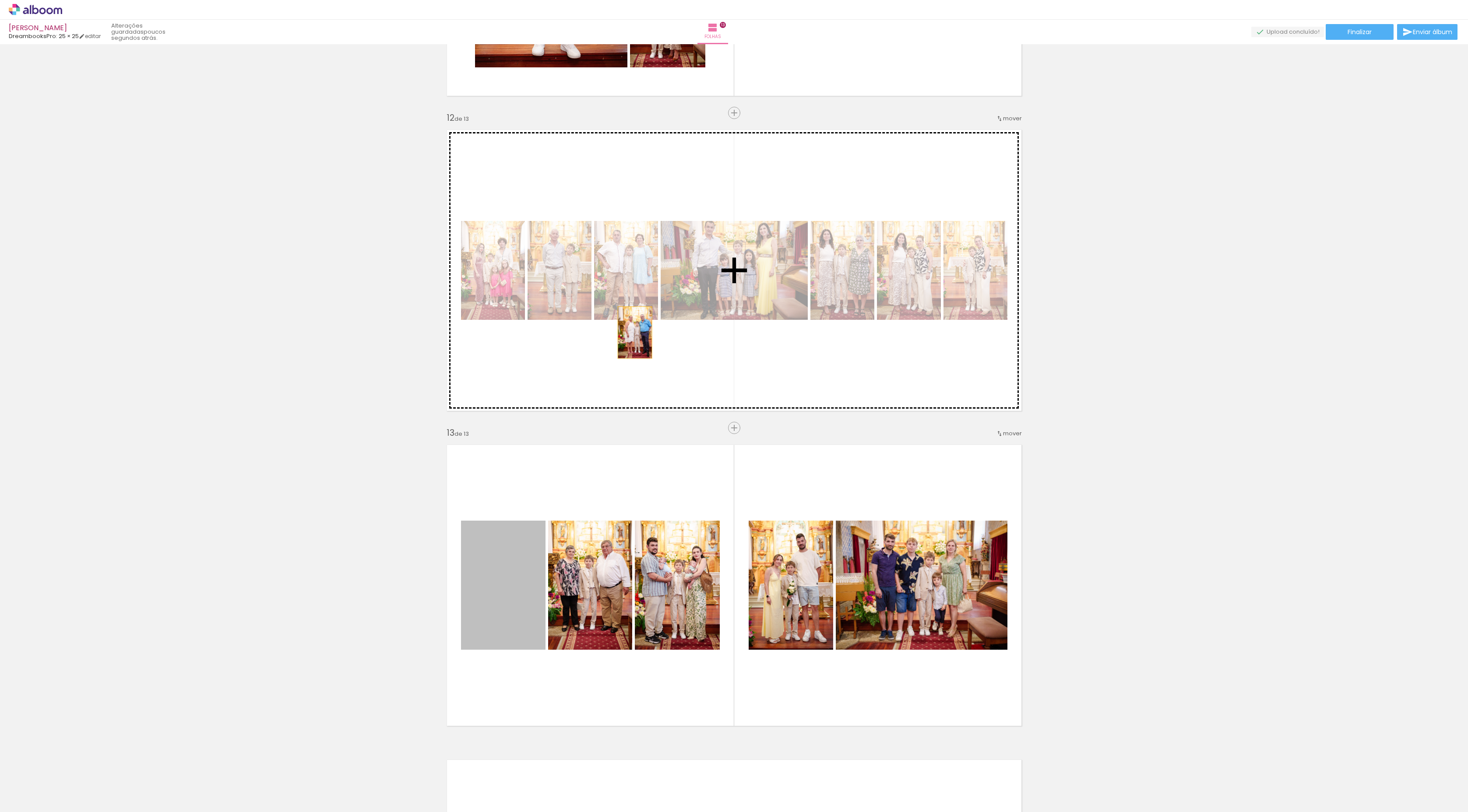
drag, startPoint x: 526, startPoint y: 599, endPoint x: 632, endPoint y: 332, distance: 287.3
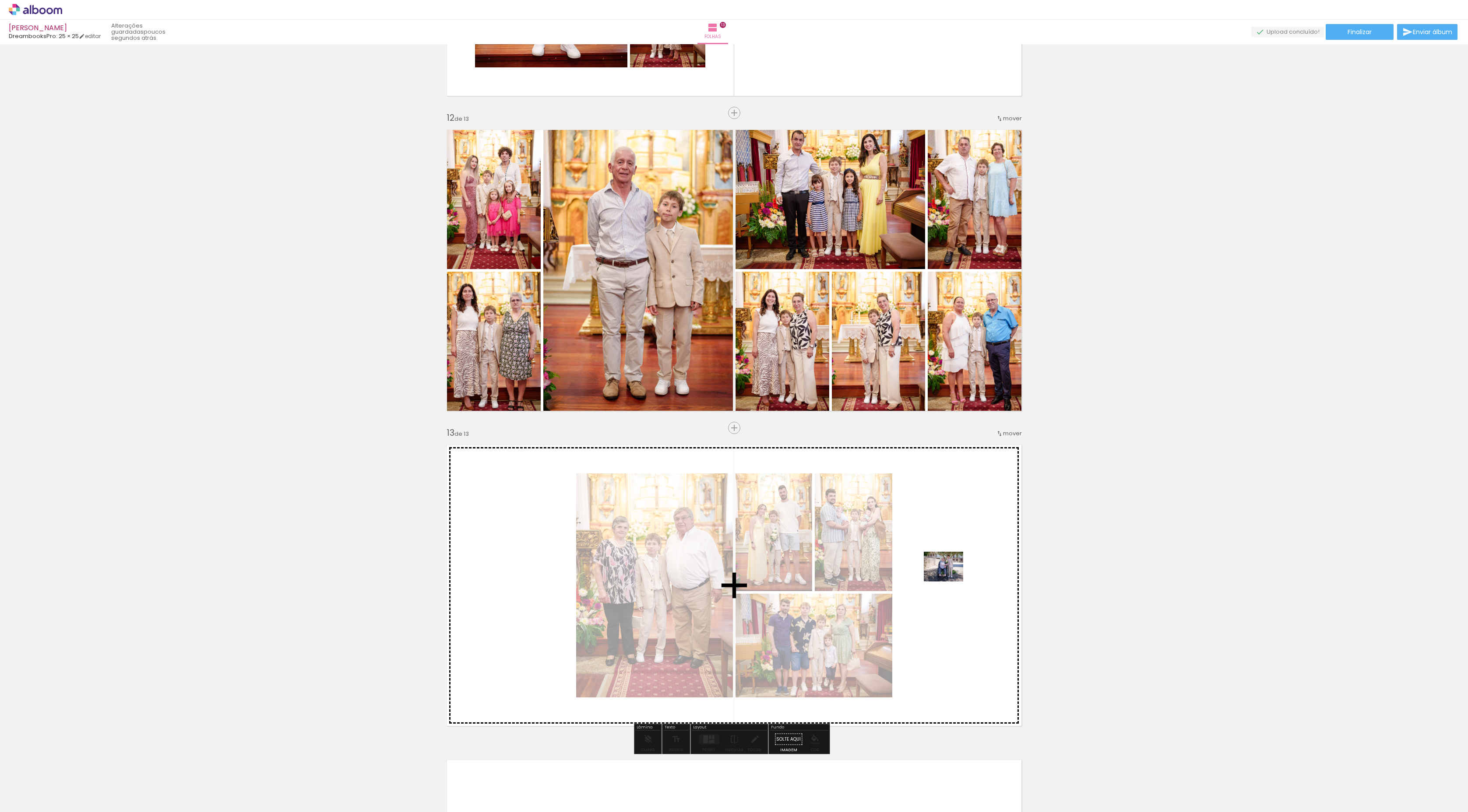
drag, startPoint x: 1306, startPoint y: 788, endPoint x: 950, endPoint y: 578, distance: 413.3
click at [950, 578] on quentale-workspace at bounding box center [734, 406] width 1468 height 812
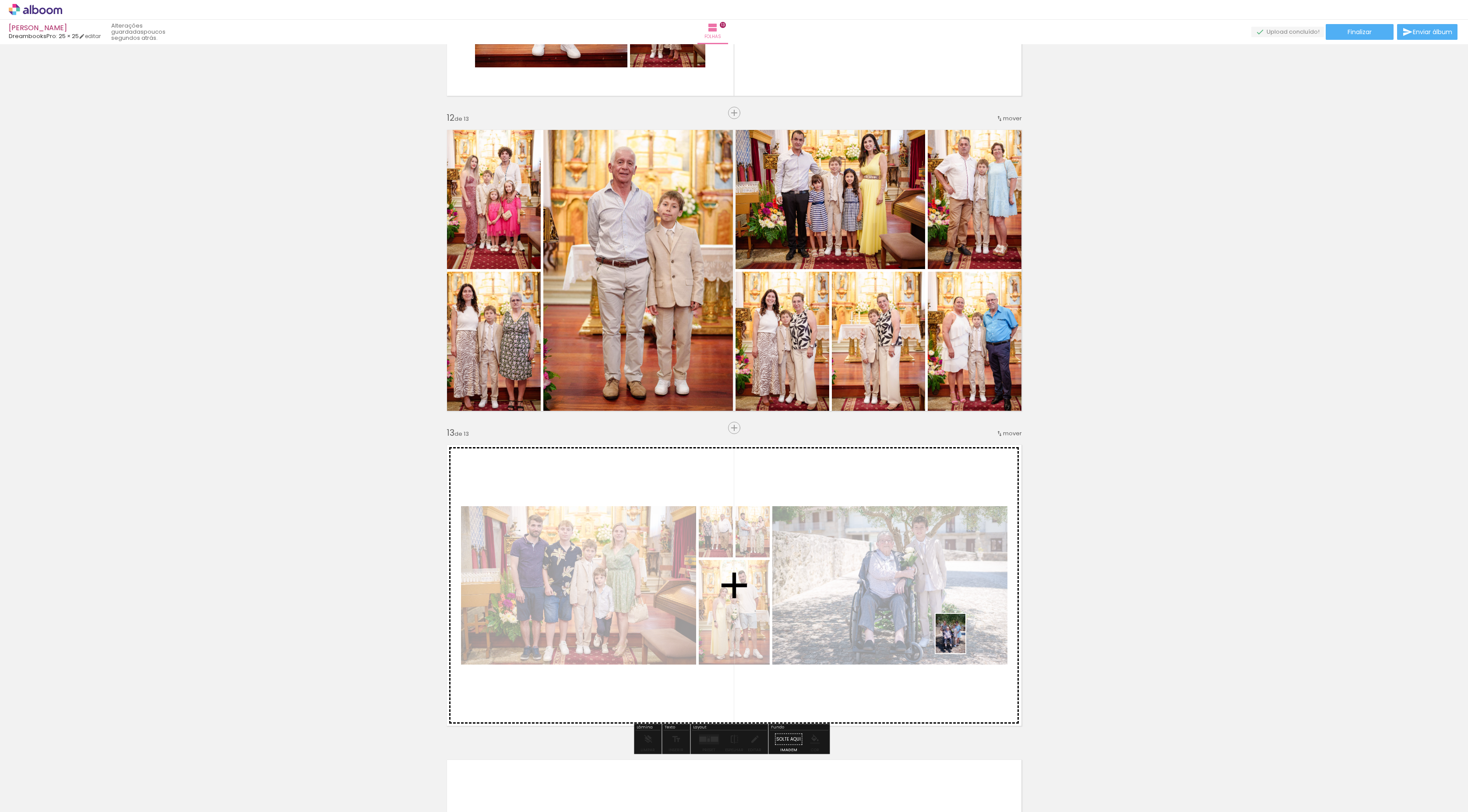
drag, startPoint x: 1348, startPoint y: 797, endPoint x: 947, endPoint y: 639, distance: 431.0
click at [947, 639] on quentale-workspace at bounding box center [734, 406] width 1468 height 812
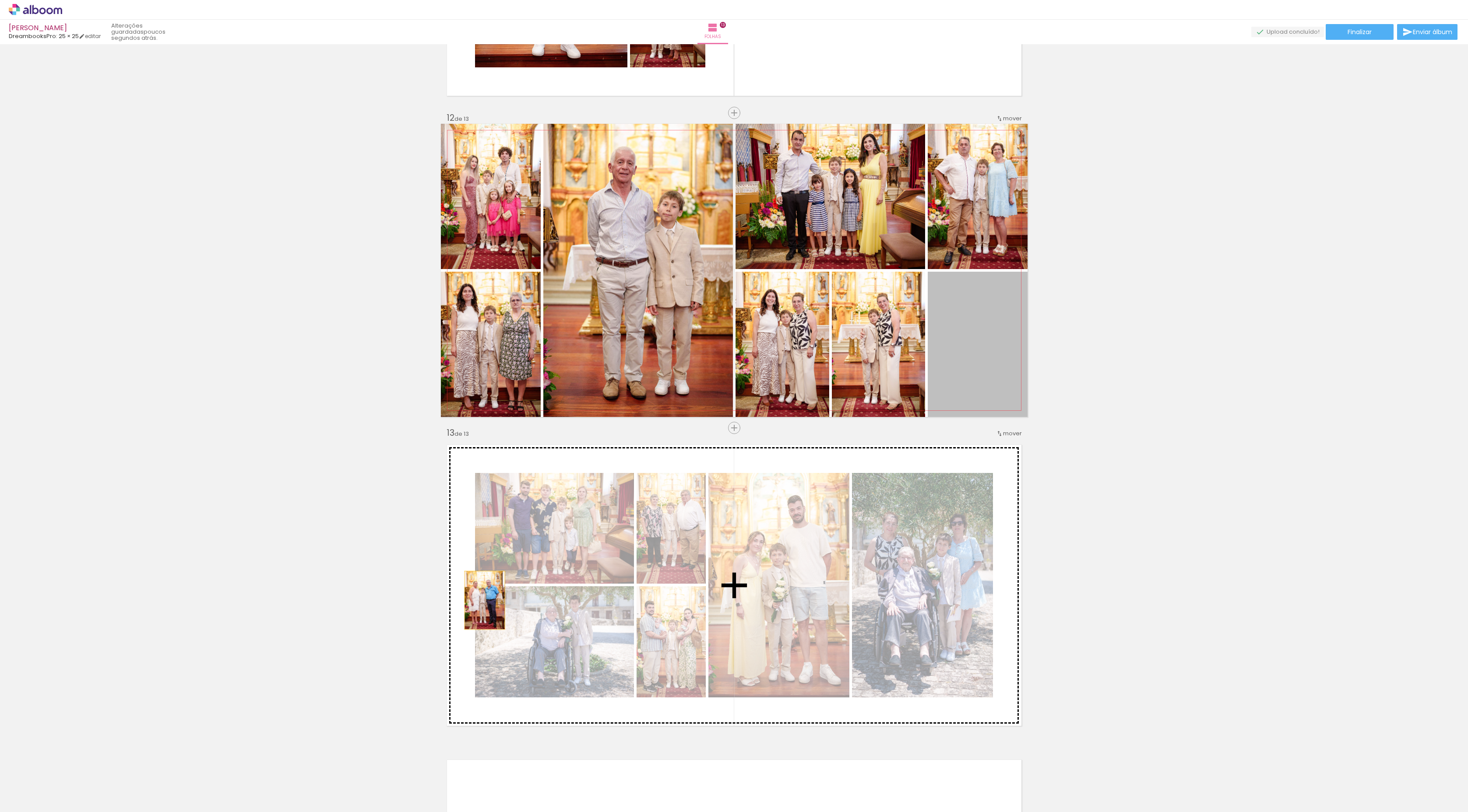
drag, startPoint x: 962, startPoint y: 369, endPoint x: 481, endPoint y: 601, distance: 534.0
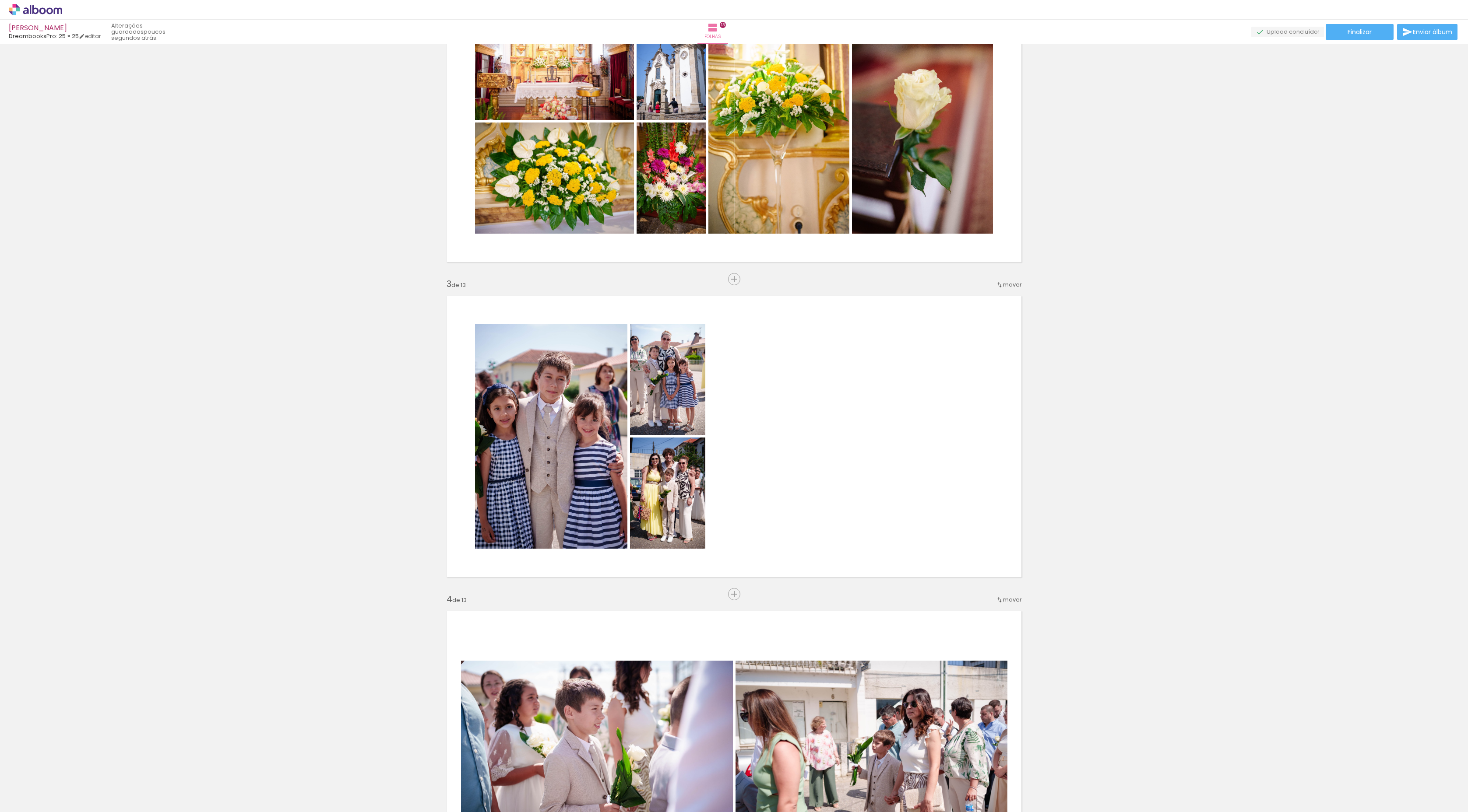
scroll to position [0, 0]
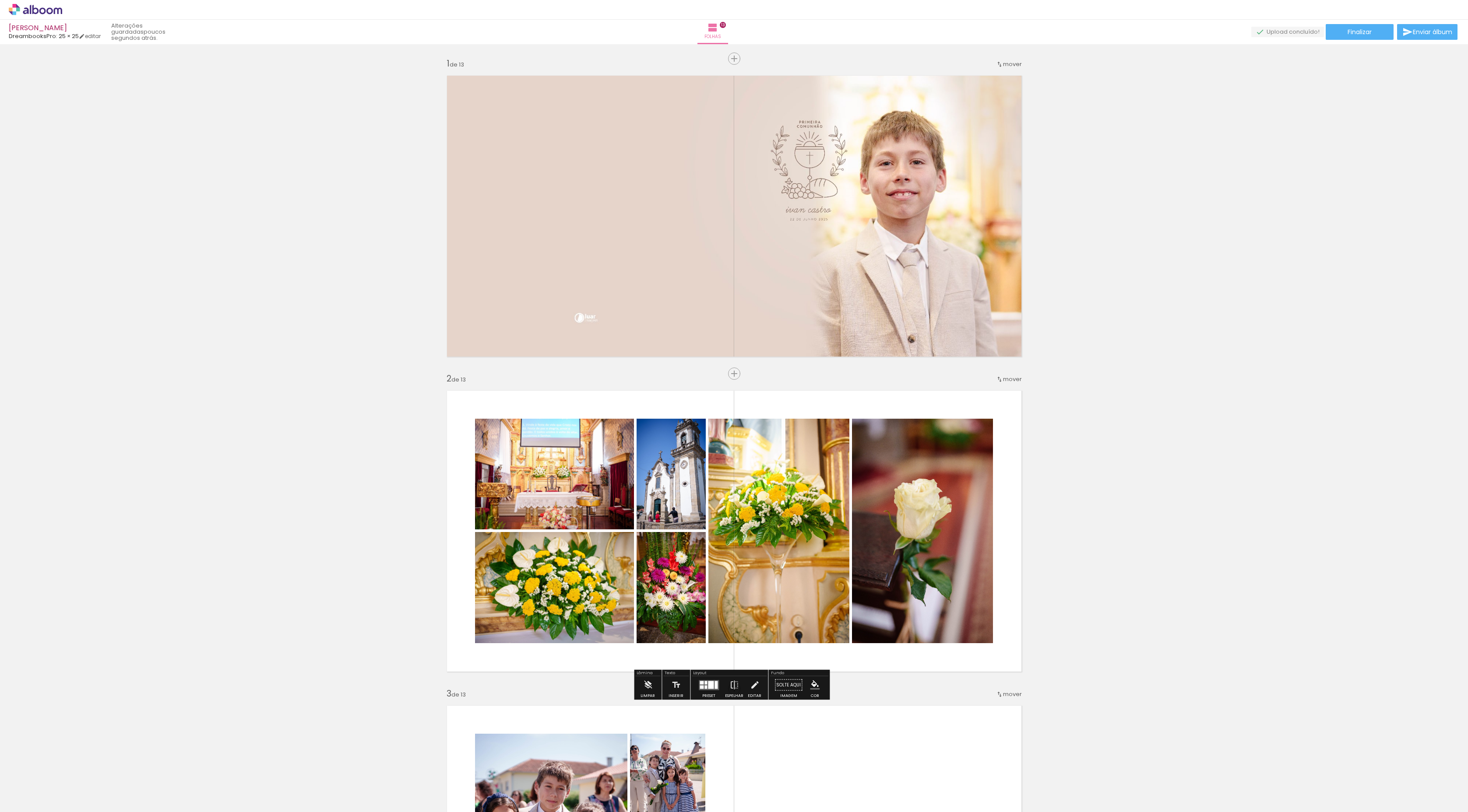
click at [704, 686] on div at bounding box center [705, 687] width 2 height 4
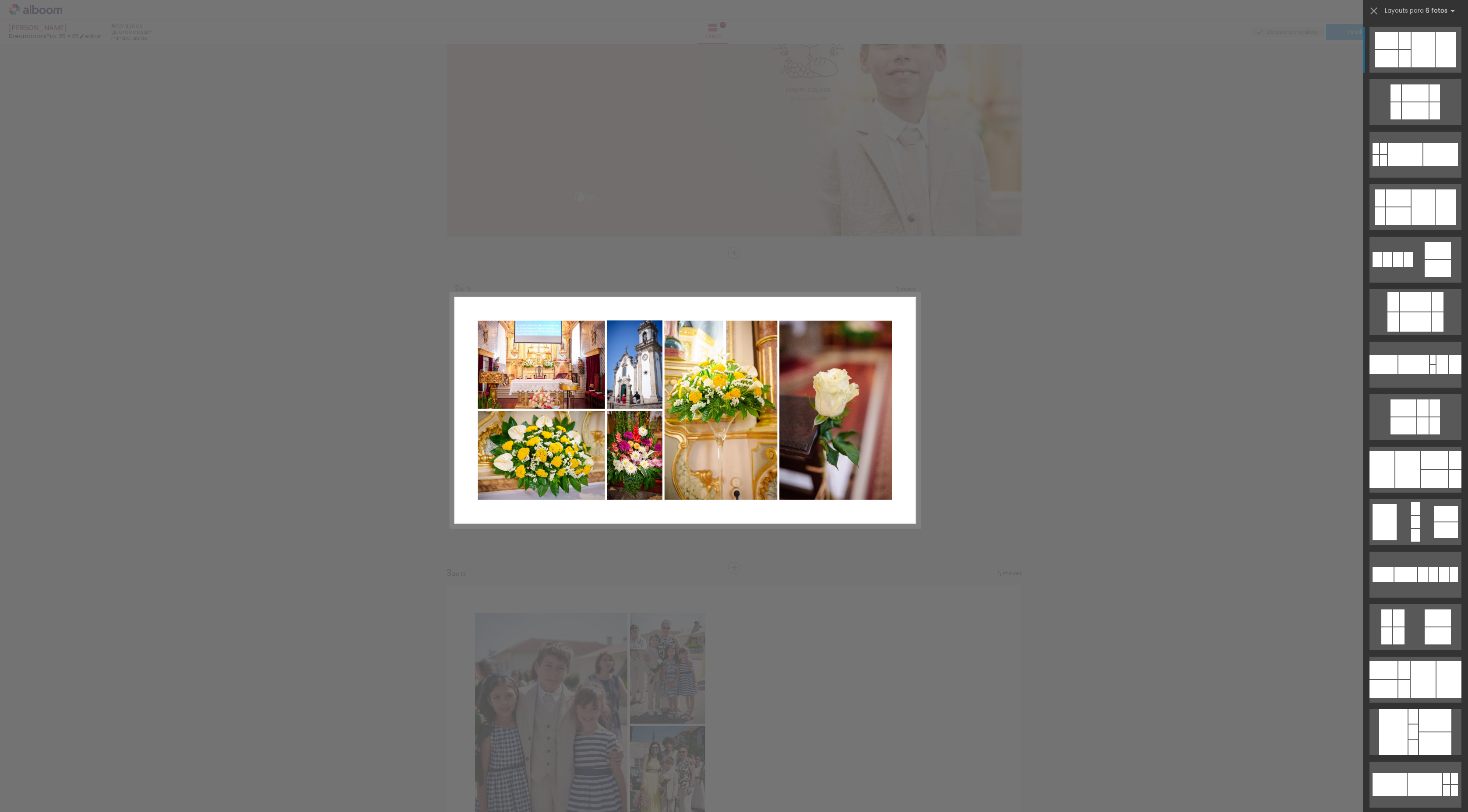
scroll to position [131, 0]
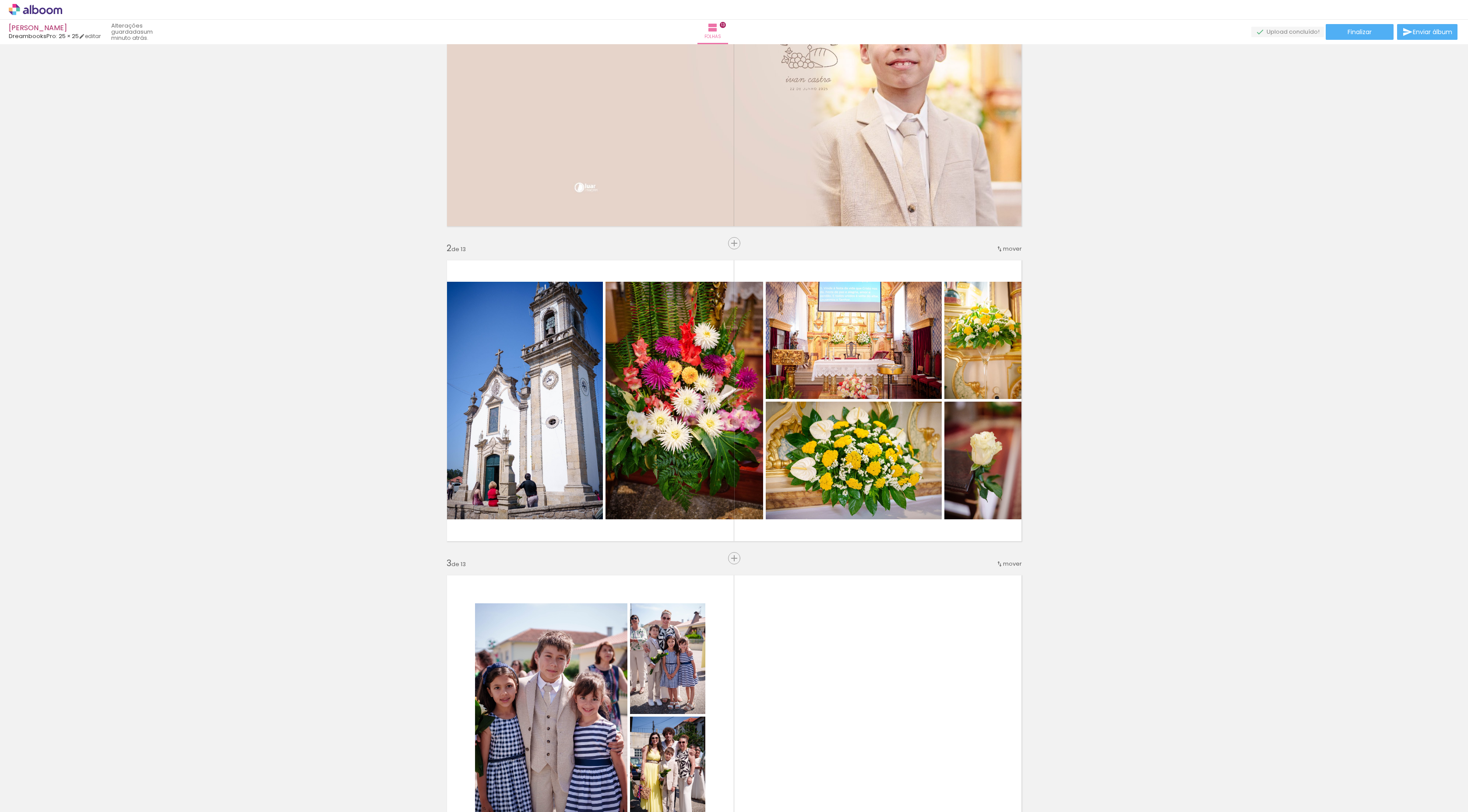
click at [949, 655] on quentale-layouter at bounding box center [734, 716] width 587 height 293
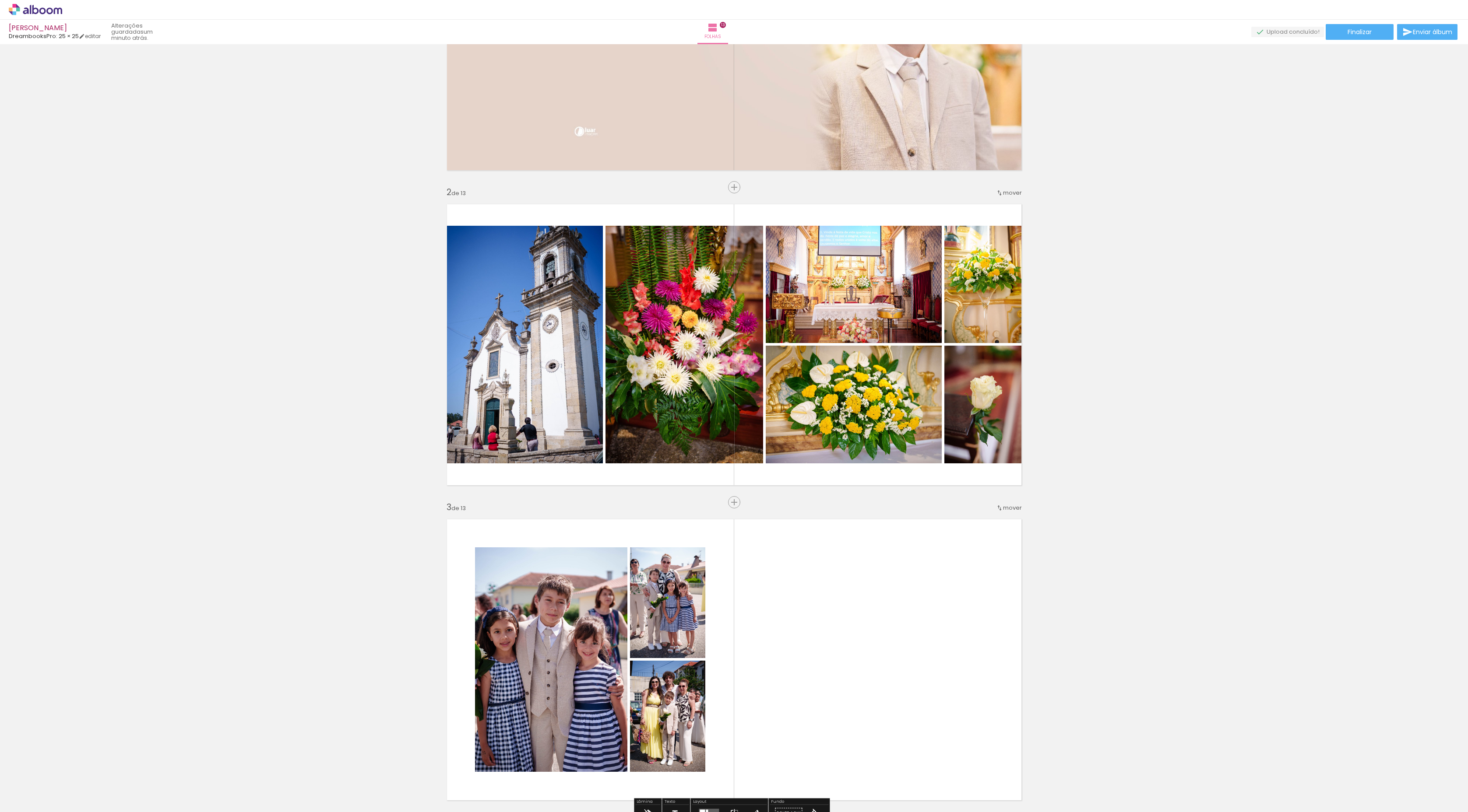
scroll to position [276, 0]
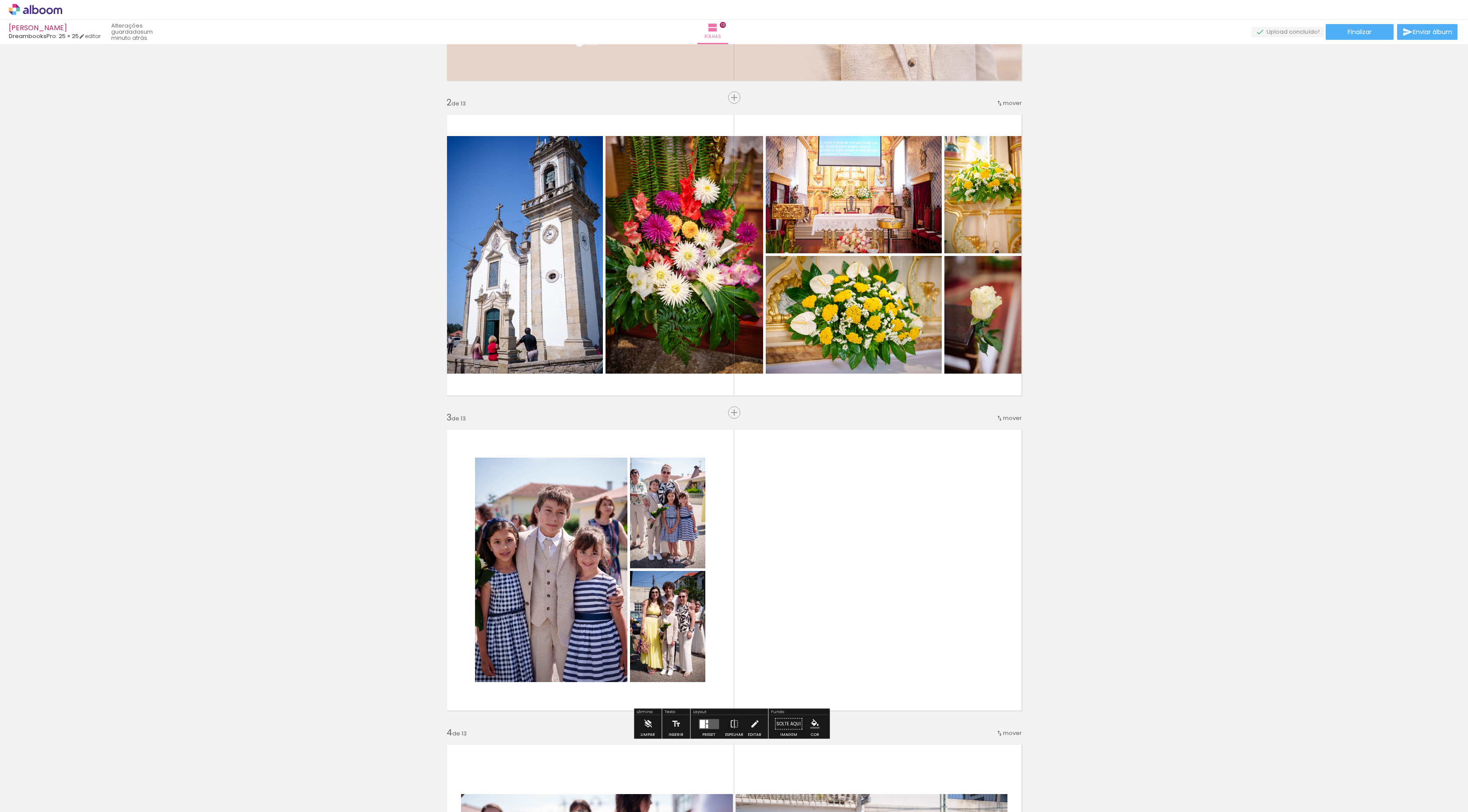
click at [710, 726] on quentale-layouter at bounding box center [708, 724] width 20 height 10
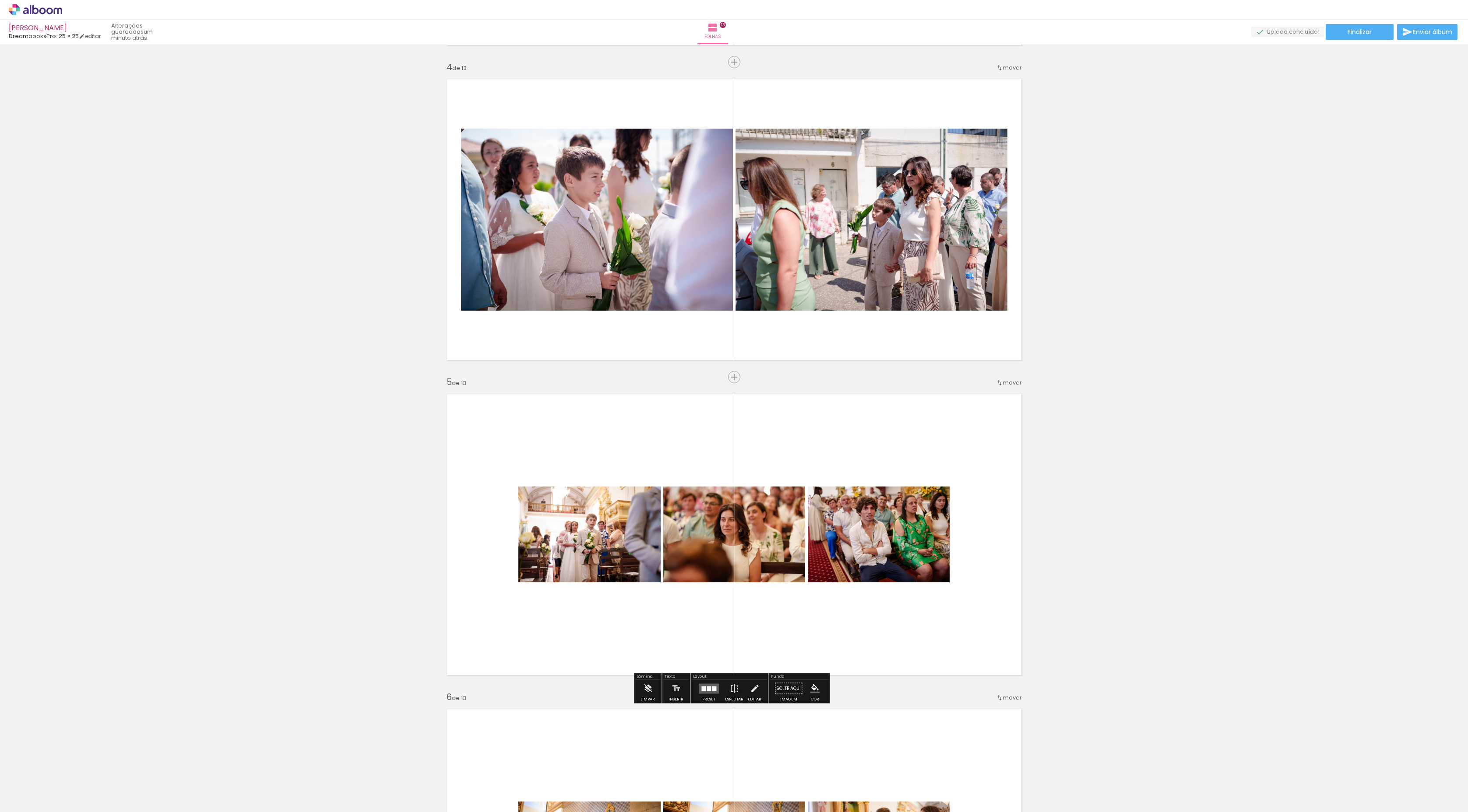
scroll to position [987, 0]
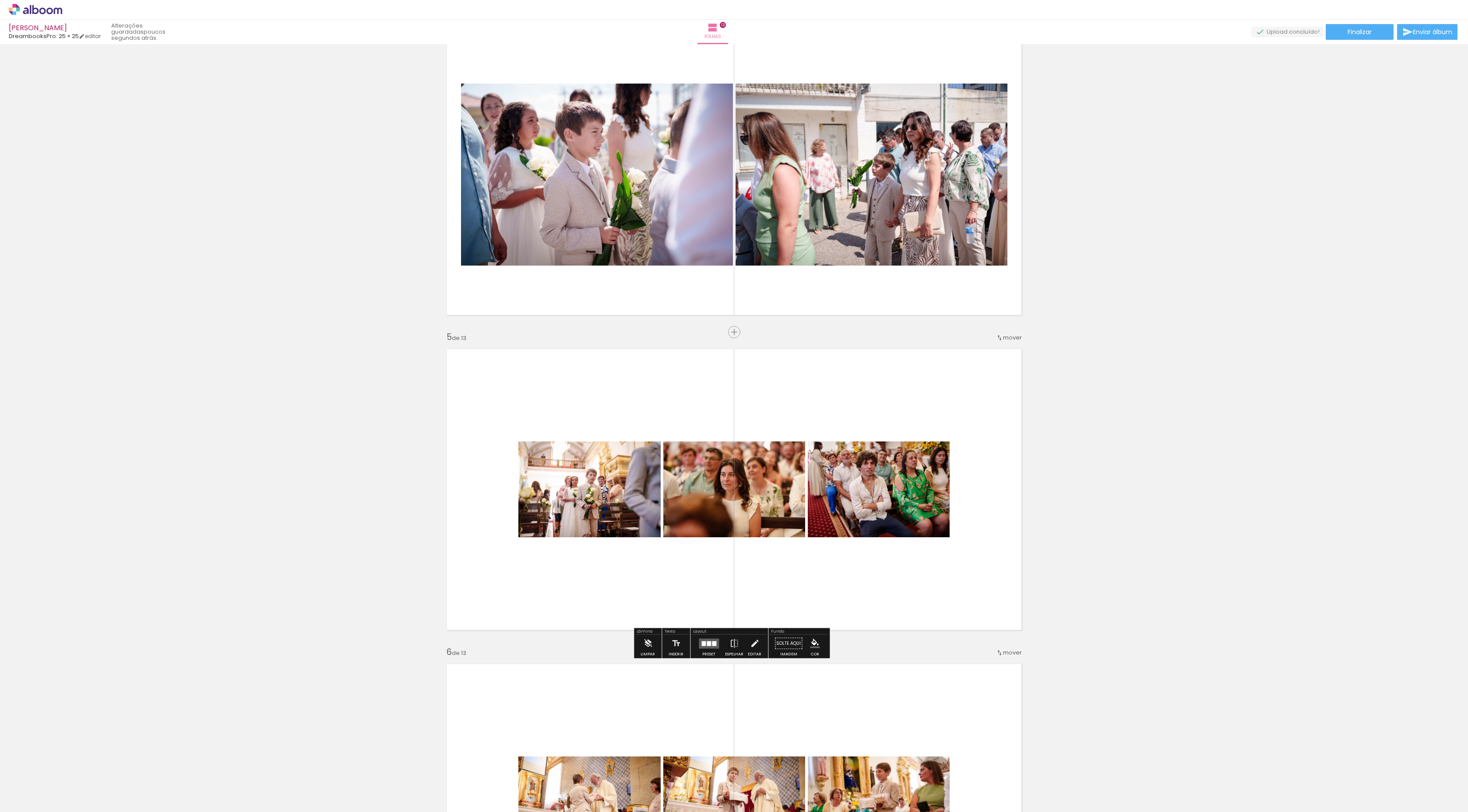
click at [707, 644] on div at bounding box center [708, 644] width 4 height 5
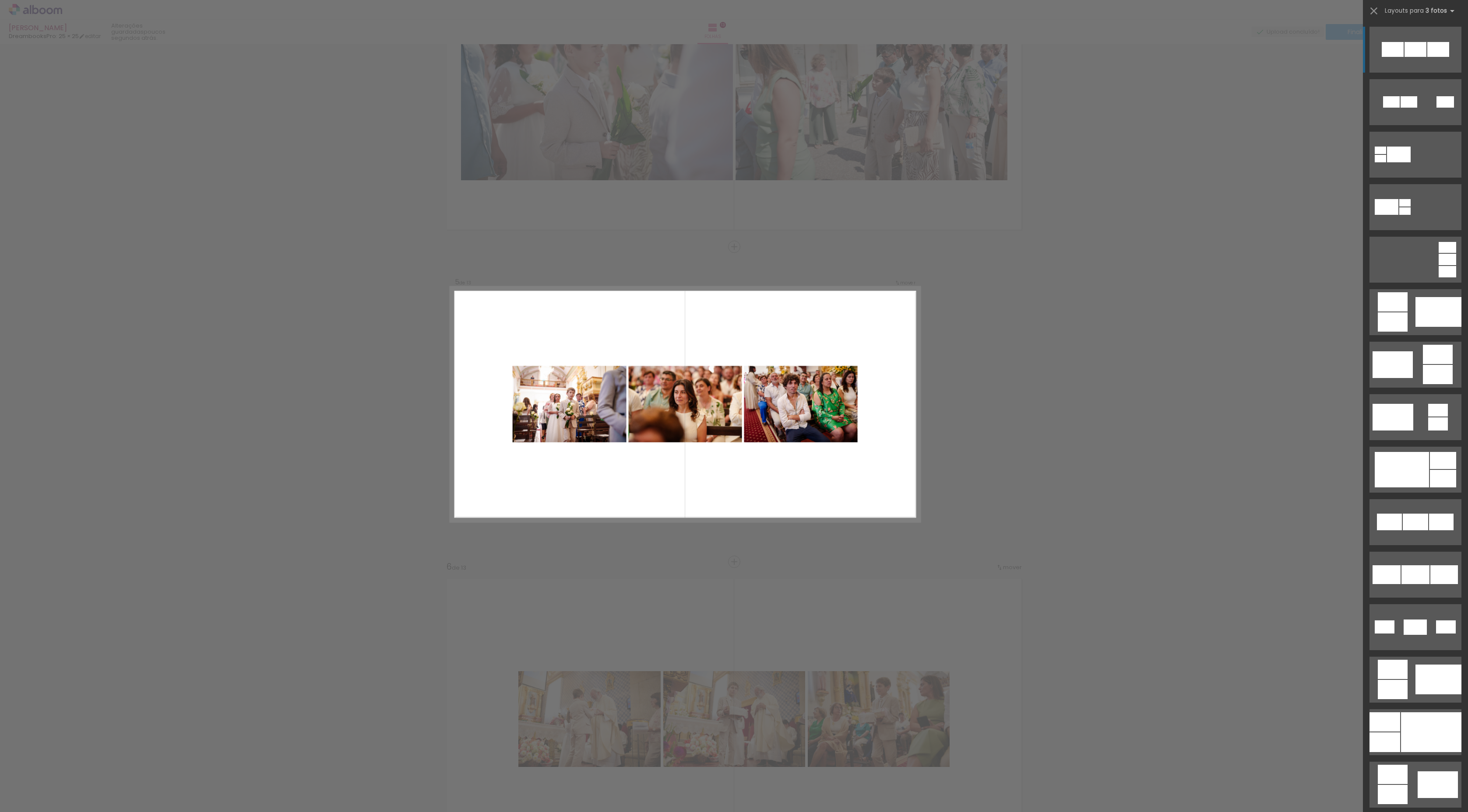
scroll to position [1076, 0]
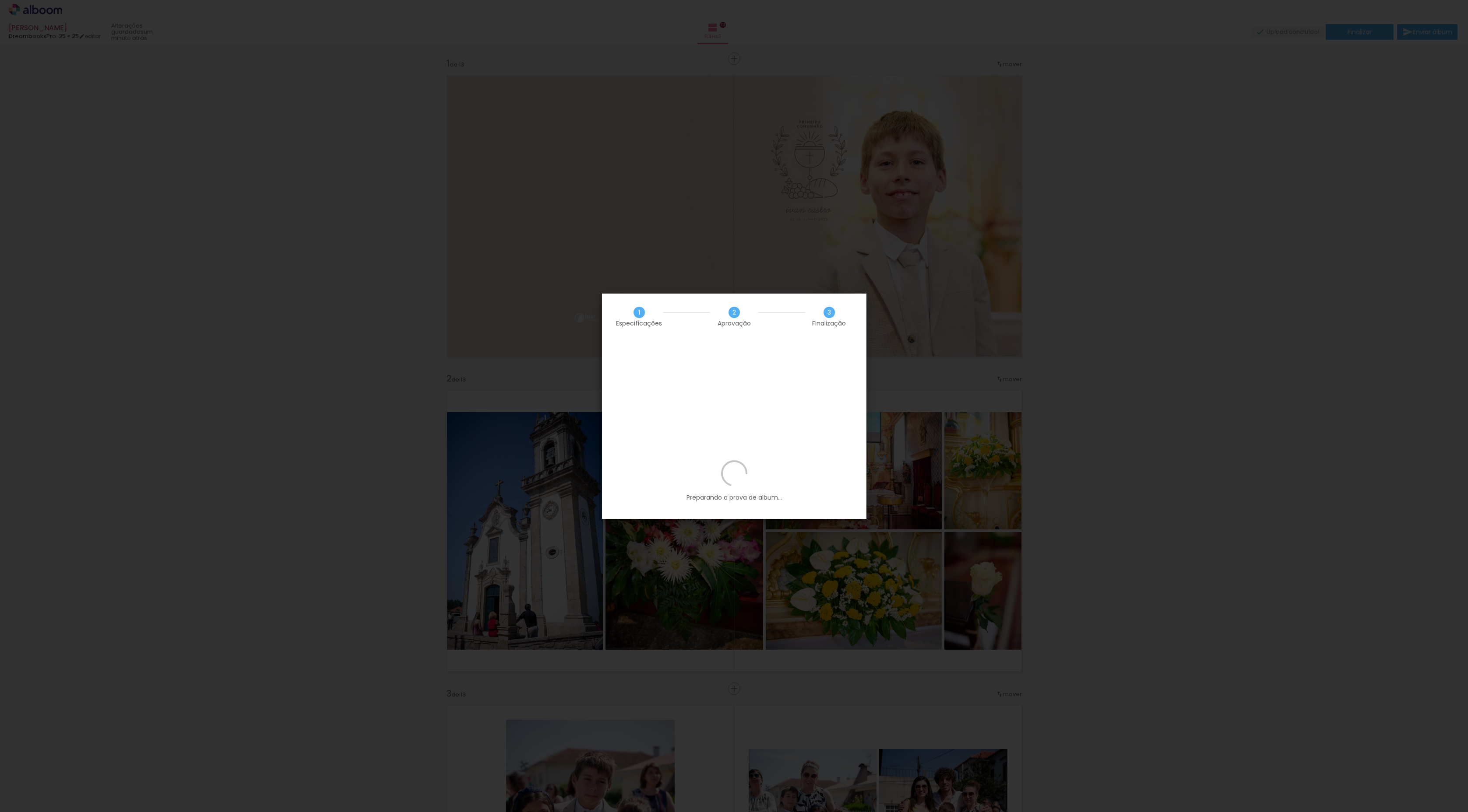
scroll to position [0, 1049]
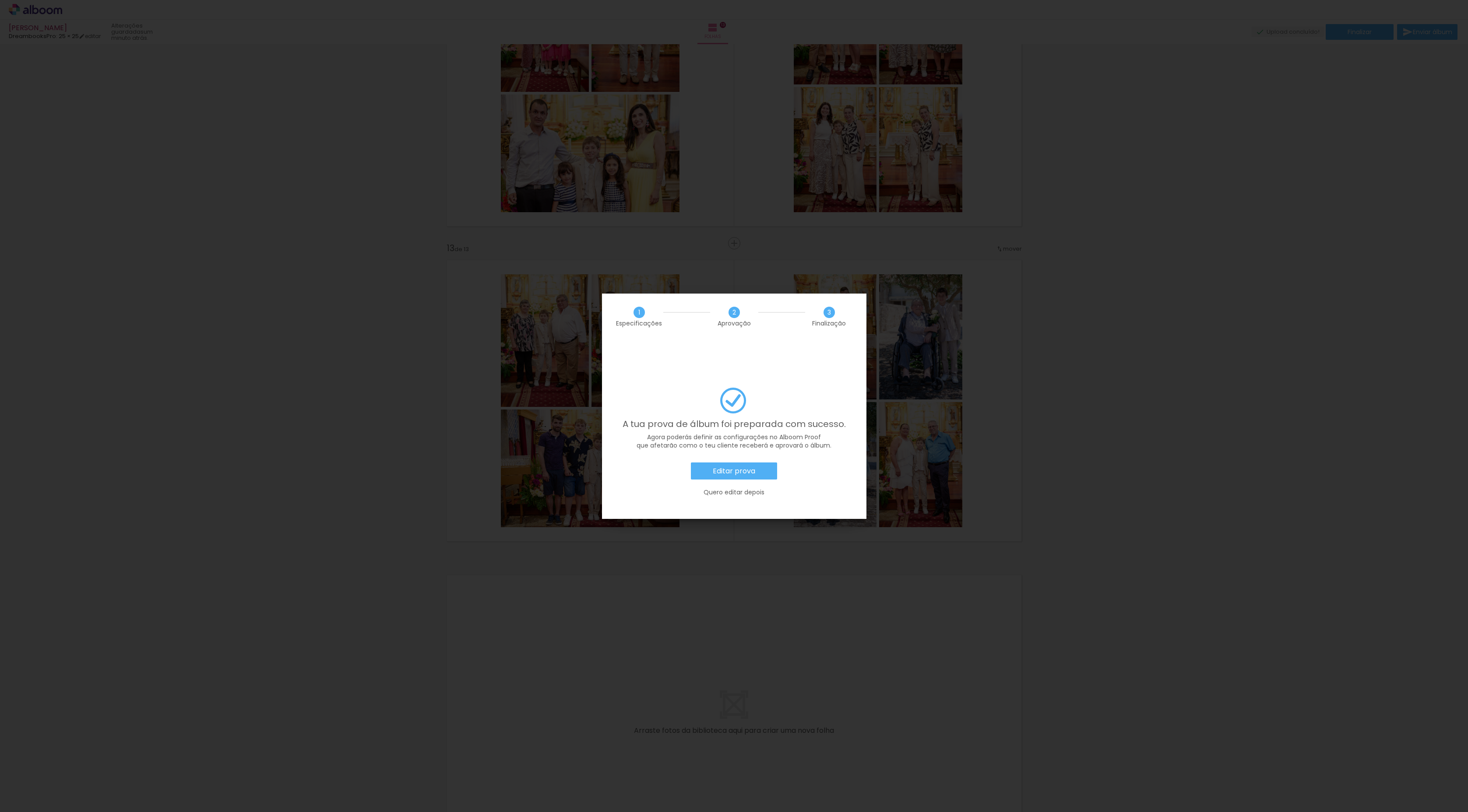
click at [0, 0] on slot "Editar prova" at bounding box center [0, 0] width 0 height 0
